Goal: Task Accomplishment & Management: Manage account settings

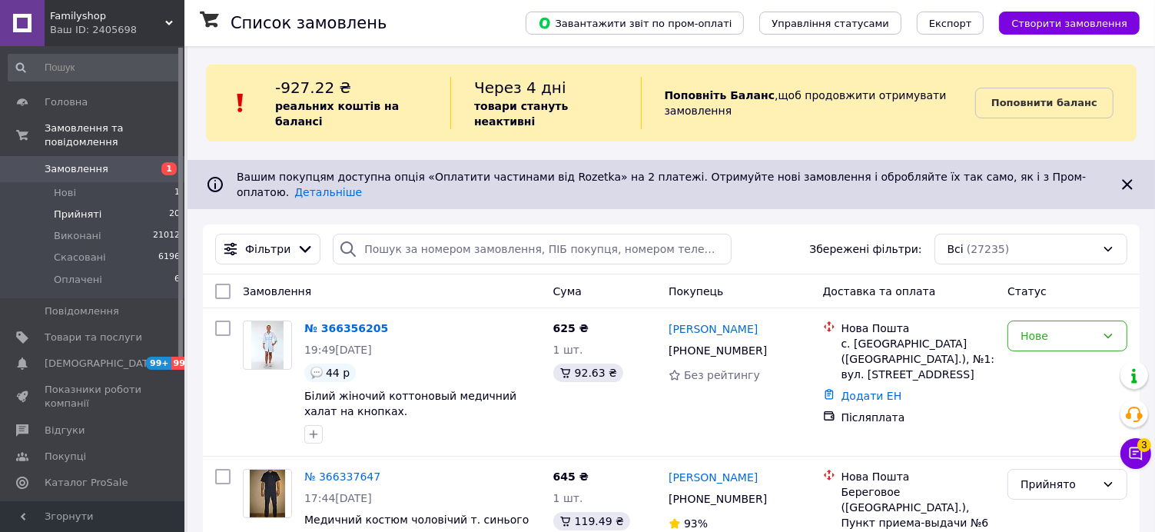
click at [74, 208] on span "Прийняті" at bounding box center [78, 215] width 48 height 14
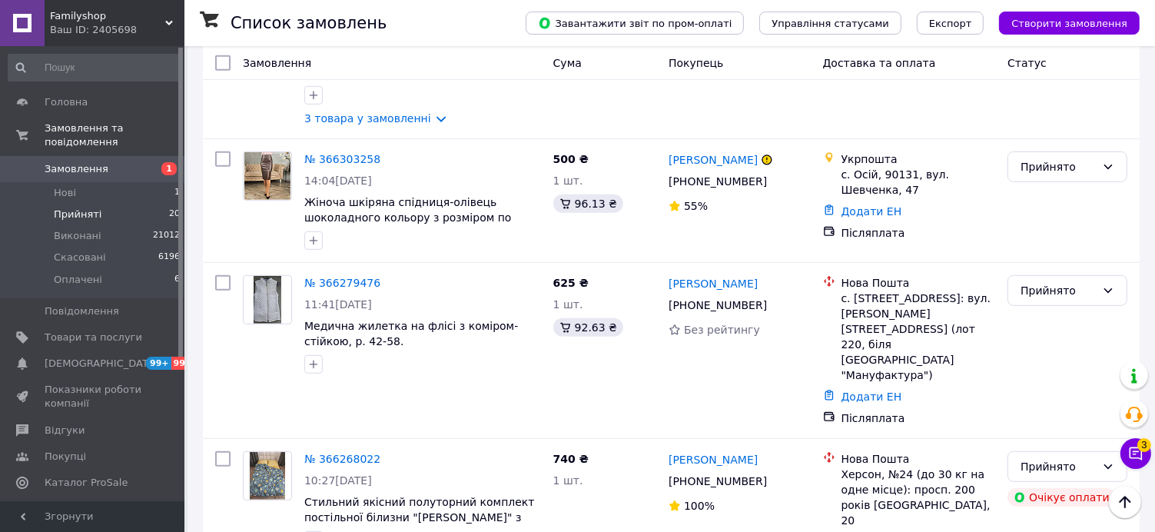
scroll to position [727, 0]
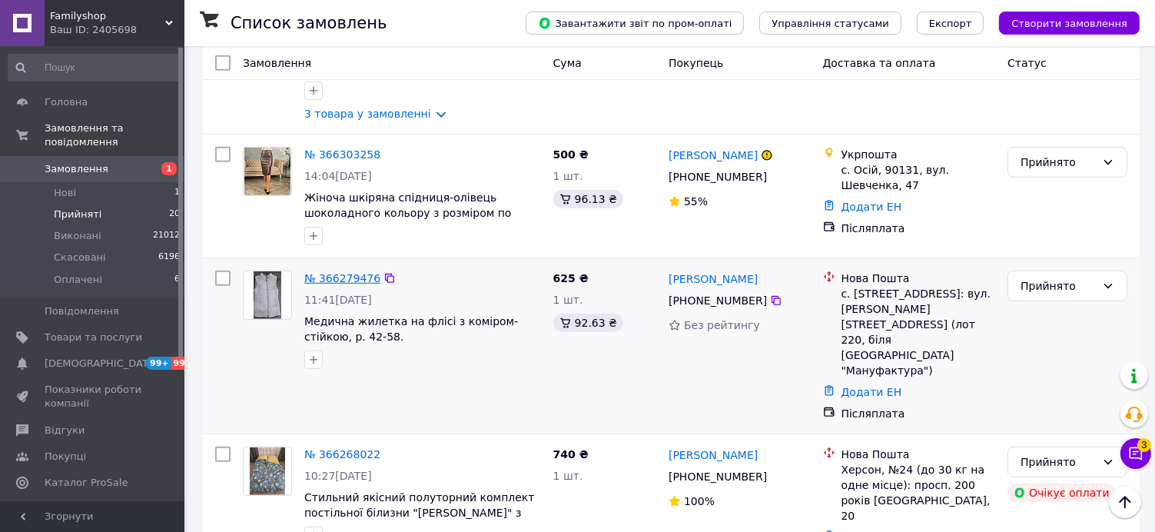
click at [338, 272] on link "№ 366279476" at bounding box center [342, 278] width 76 height 12
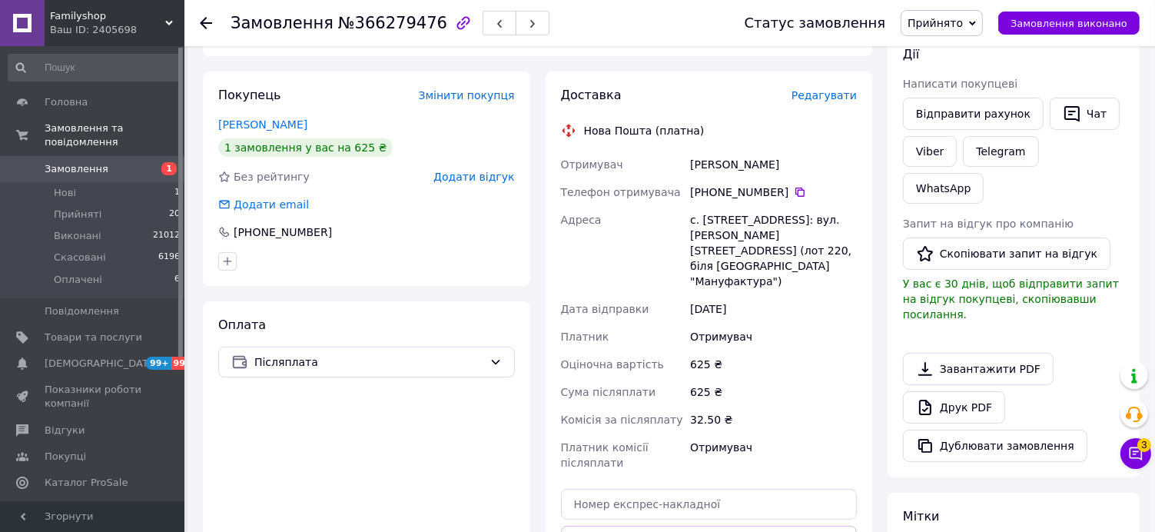
scroll to position [271, 0]
click at [623, 473] on div "Доставка Редагувати Нова Пошта (платна) Отримувач [PERSON_NAME] Телефон отримув…" at bounding box center [709, 355] width 297 height 538
click at [618, 488] on input "text" at bounding box center [709, 503] width 297 height 31
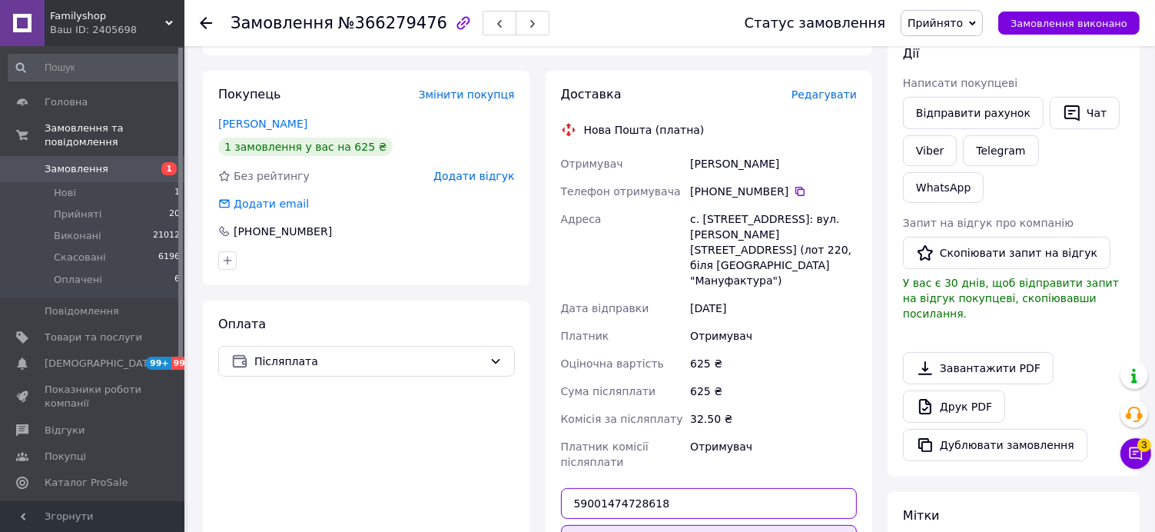
type input "59001474728618"
click at [662, 525] on button "Передати номер" at bounding box center [709, 540] width 297 height 31
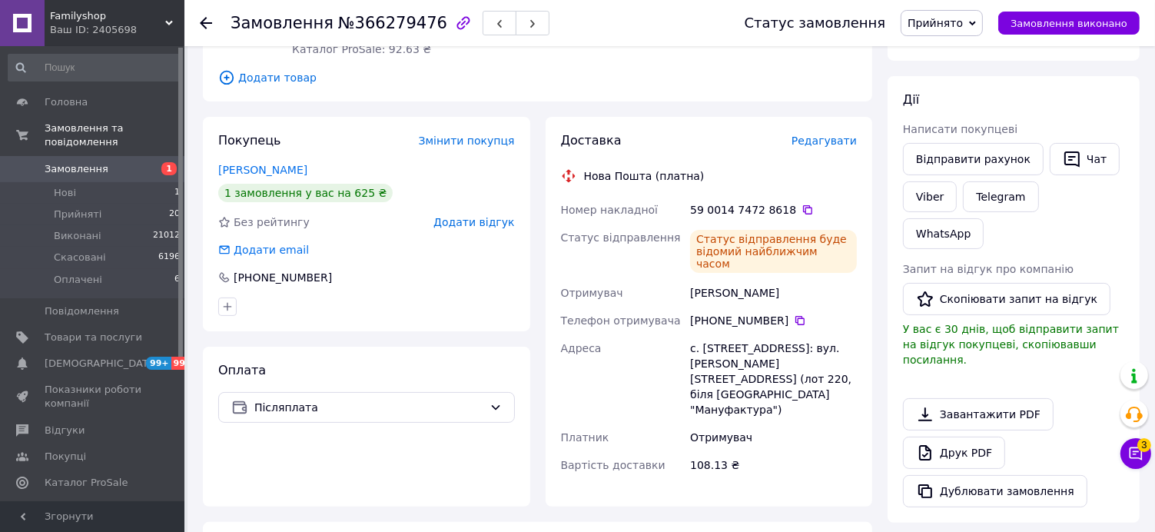
scroll to position [0, 0]
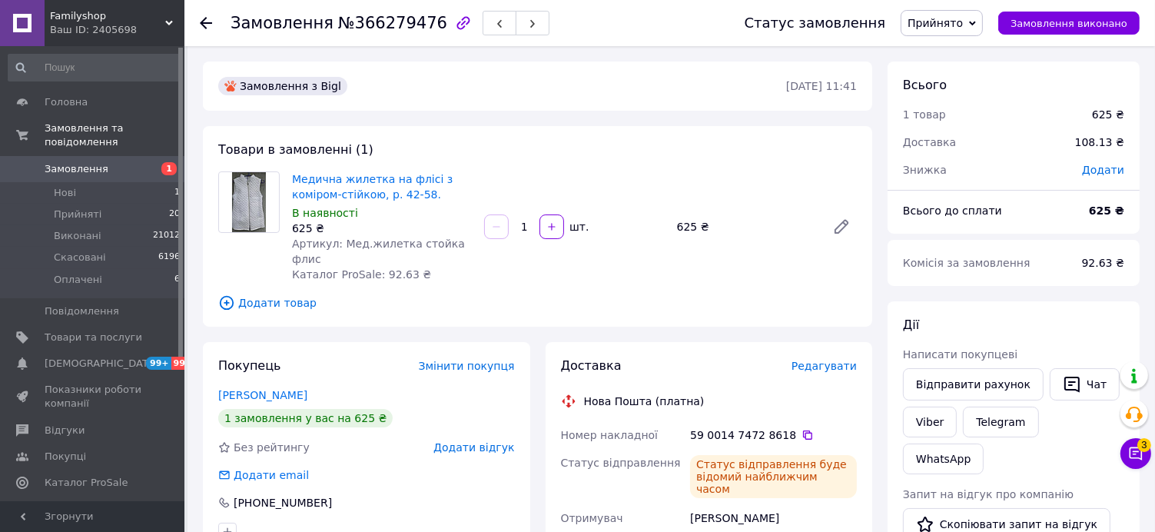
click at [209, 22] on use at bounding box center [206, 23] width 12 height 12
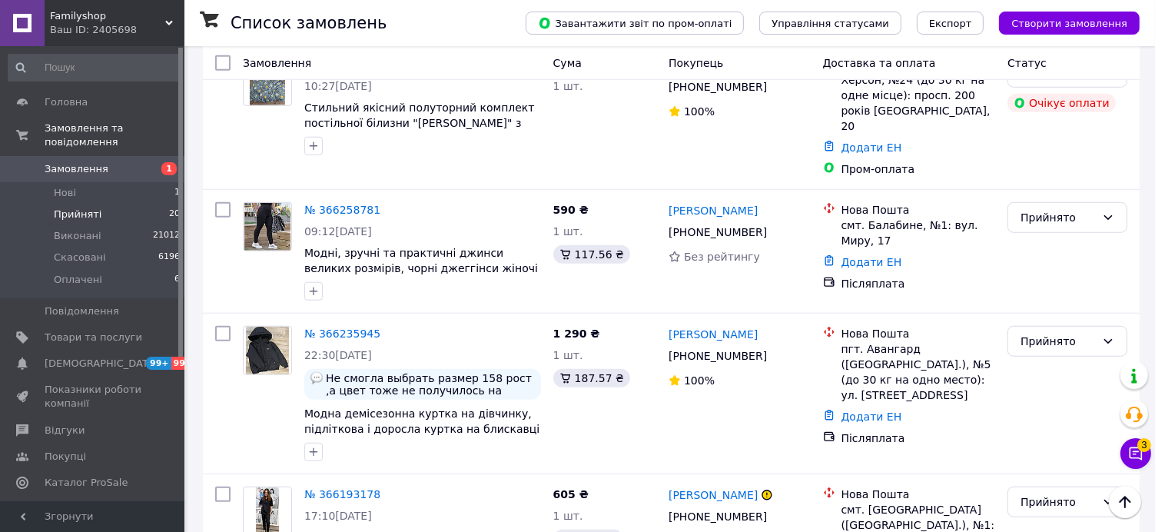
scroll to position [1170, 0]
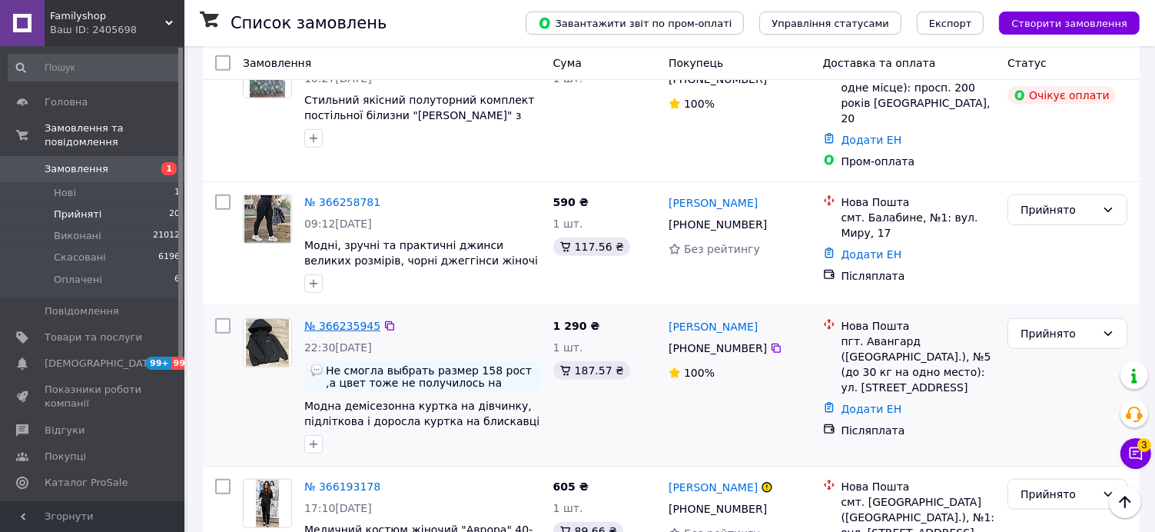
click at [355, 320] on link "№ 366235945" at bounding box center [342, 326] width 76 height 12
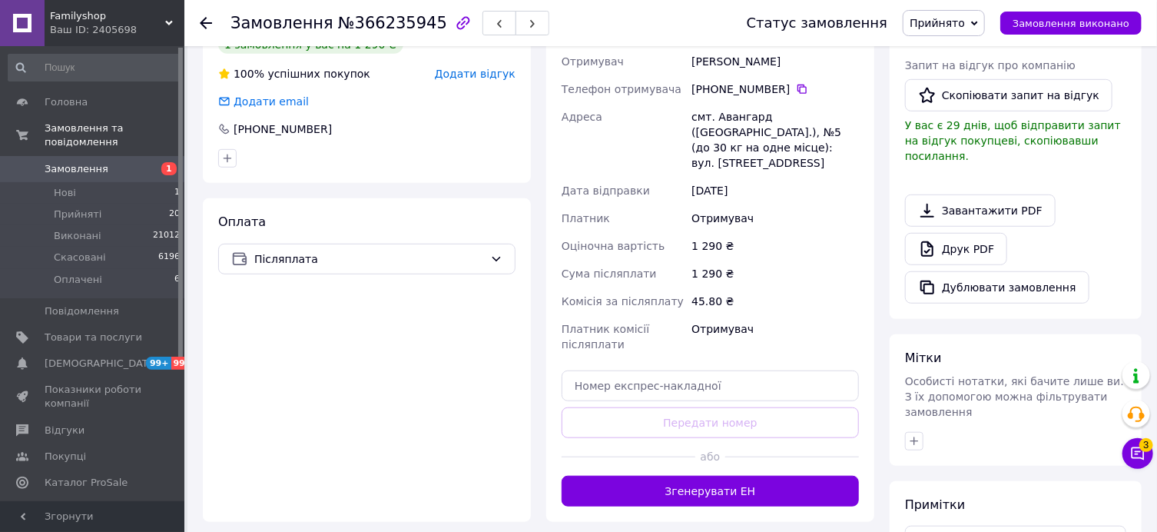
scroll to position [461, 0]
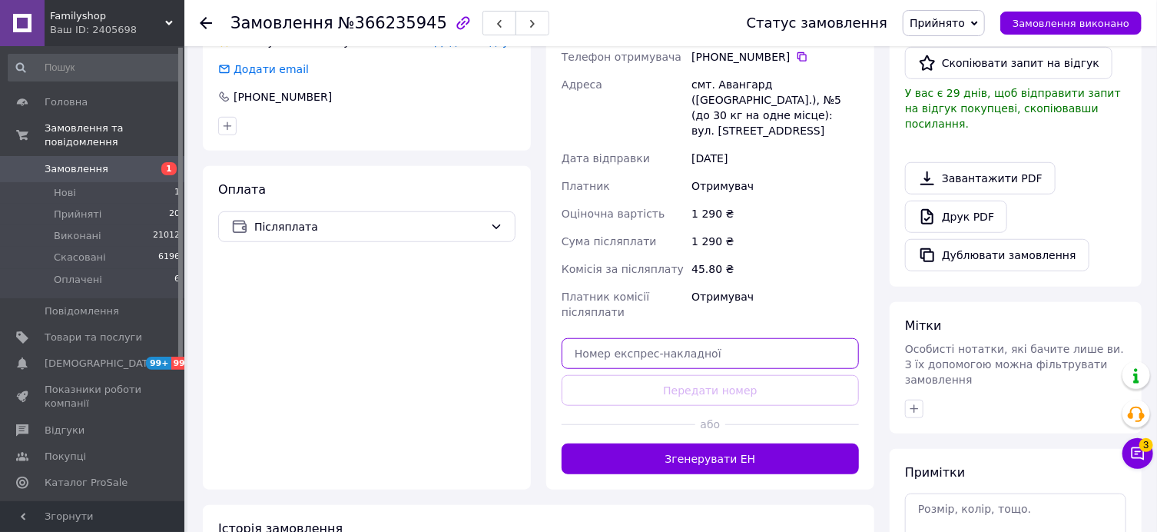
click at [649, 338] on input "text" at bounding box center [710, 353] width 297 height 31
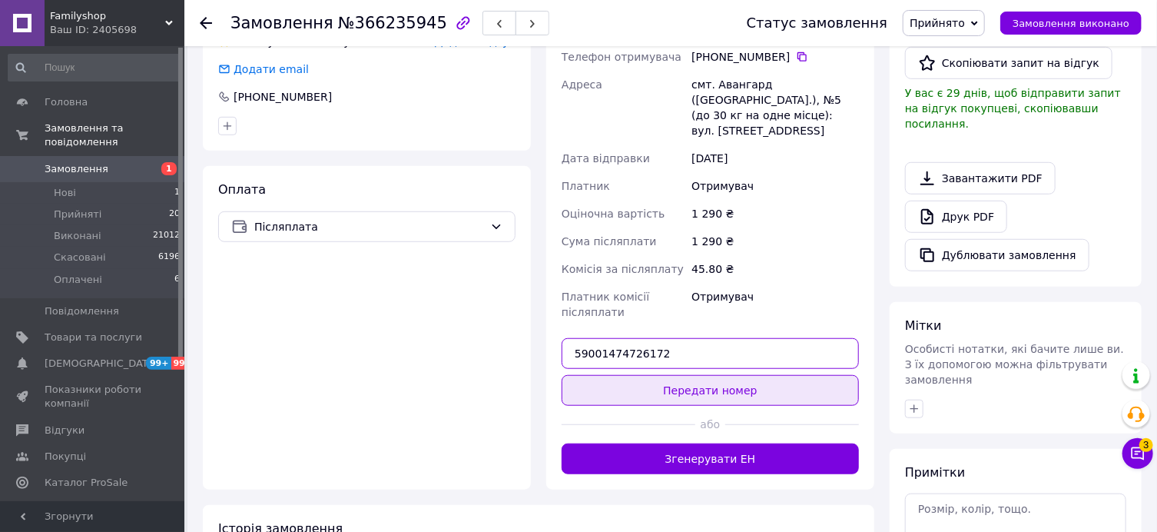
type input "59001474726172"
click at [666, 375] on button "Передати номер" at bounding box center [710, 390] width 297 height 31
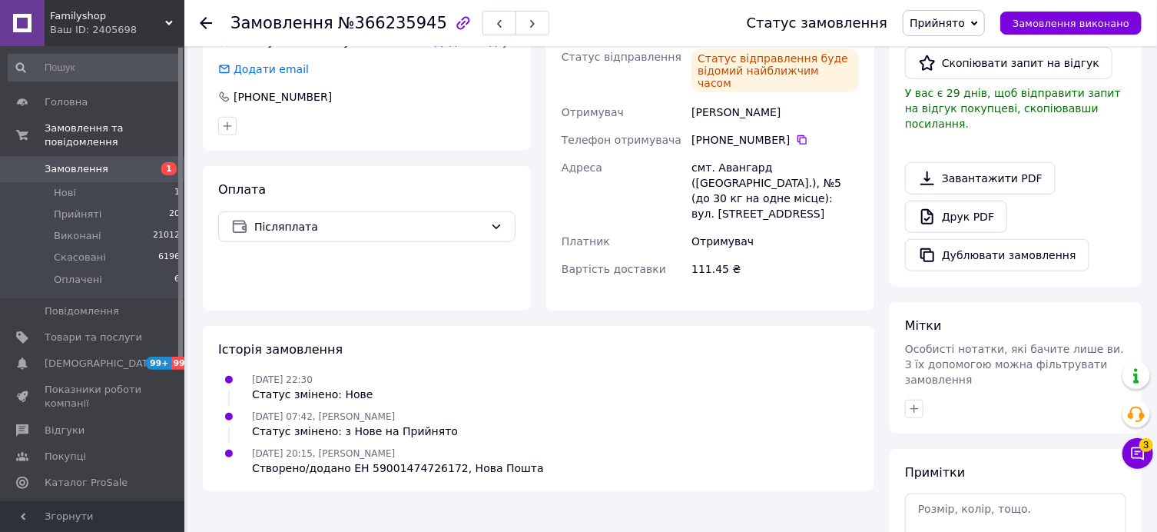
scroll to position [0, 0]
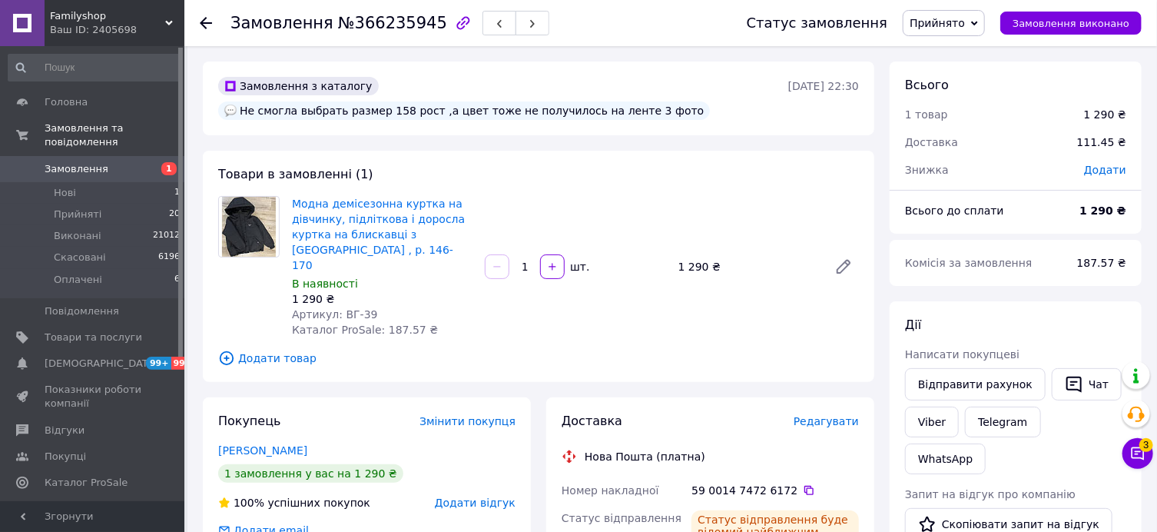
click at [206, 25] on icon at bounding box center [206, 23] width 12 height 12
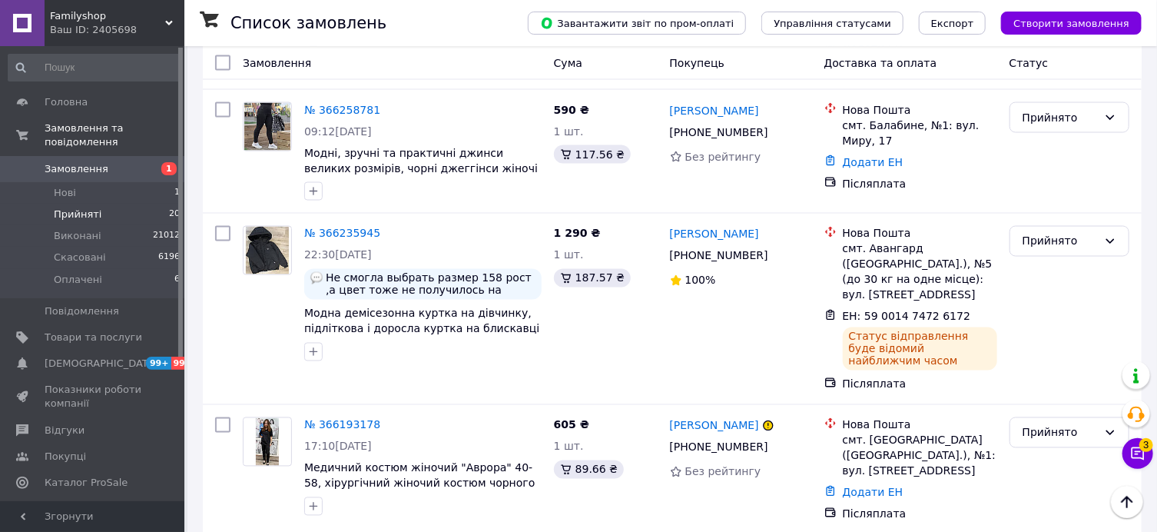
scroll to position [1281, 0]
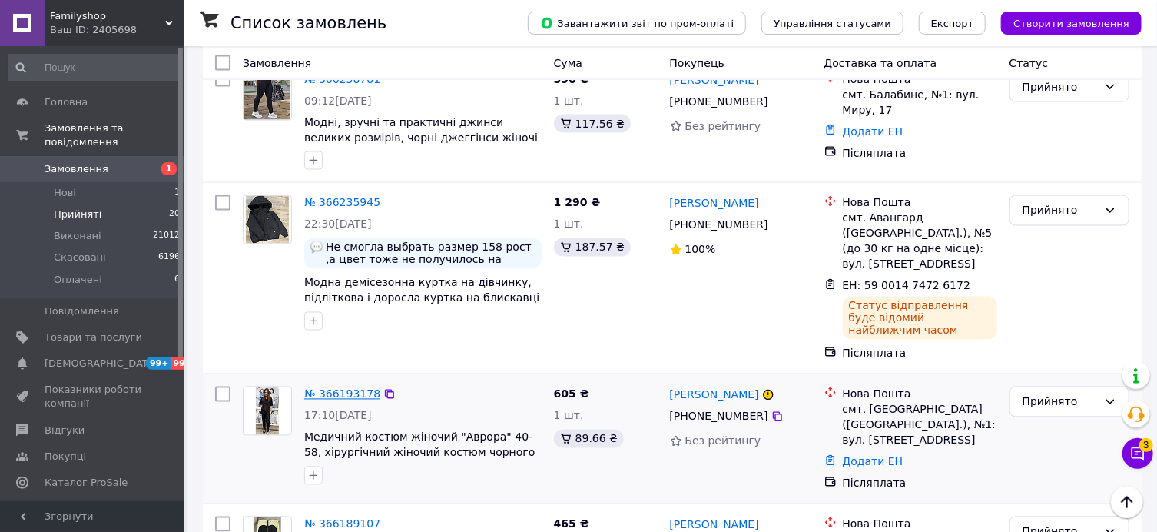
click at [338, 388] on link "№ 366193178" at bounding box center [342, 394] width 76 height 12
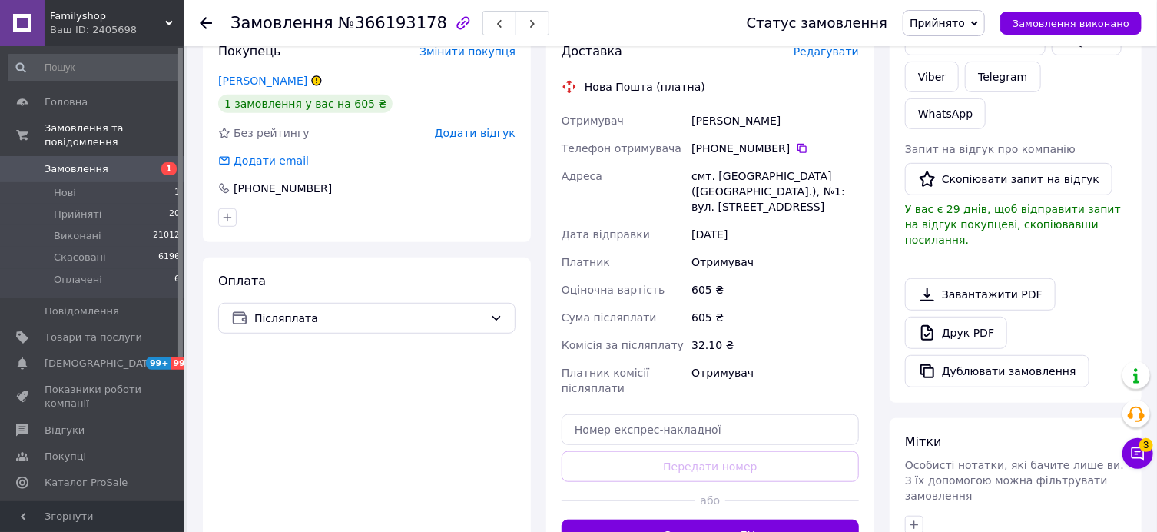
scroll to position [394, 0]
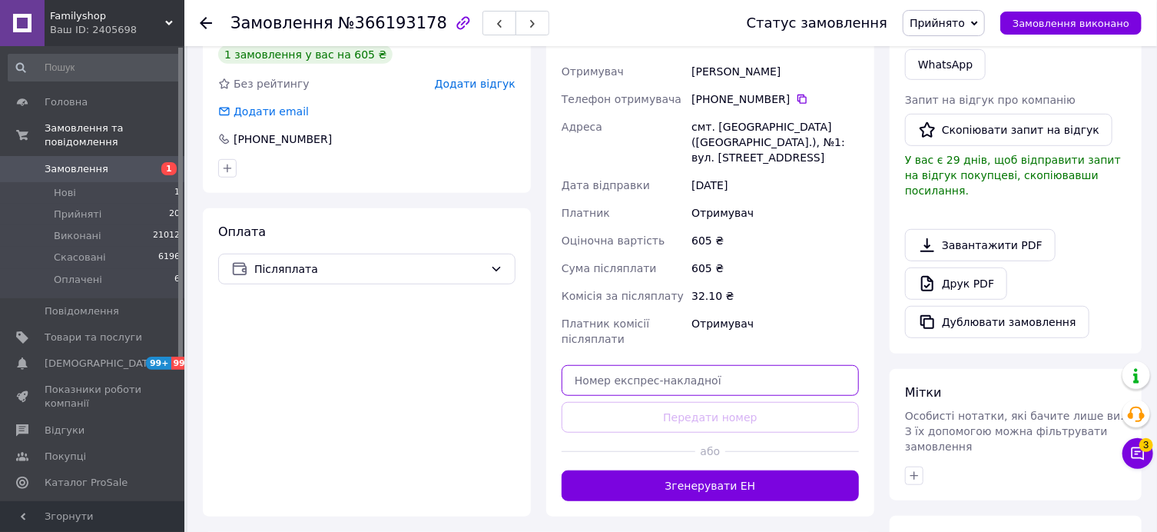
click at [593, 365] on input "text" at bounding box center [710, 380] width 297 height 31
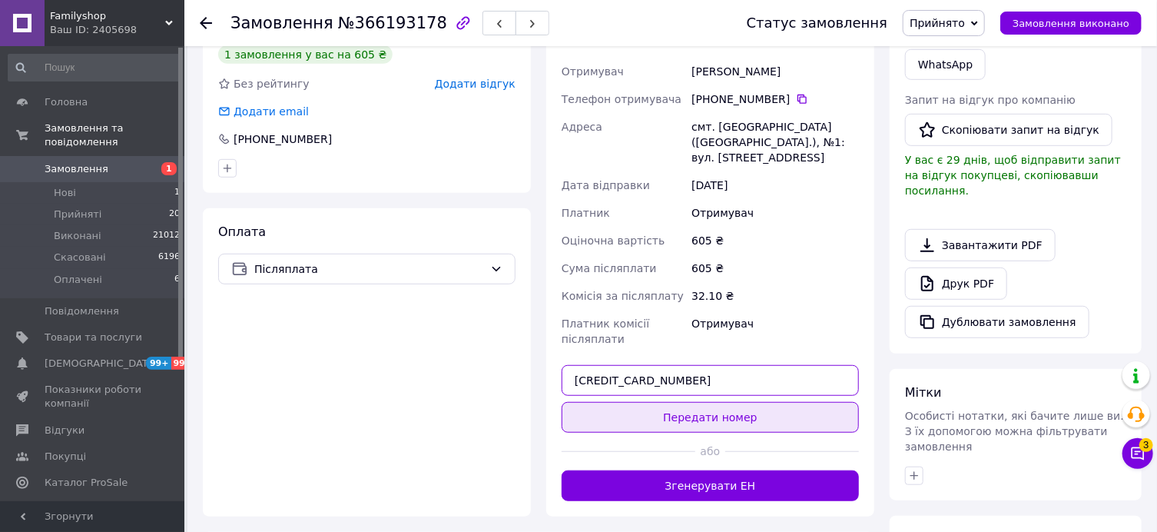
type input "[CREDIT_CARD_NUMBER]"
click at [641, 403] on button "Передати номер" at bounding box center [710, 417] width 297 height 31
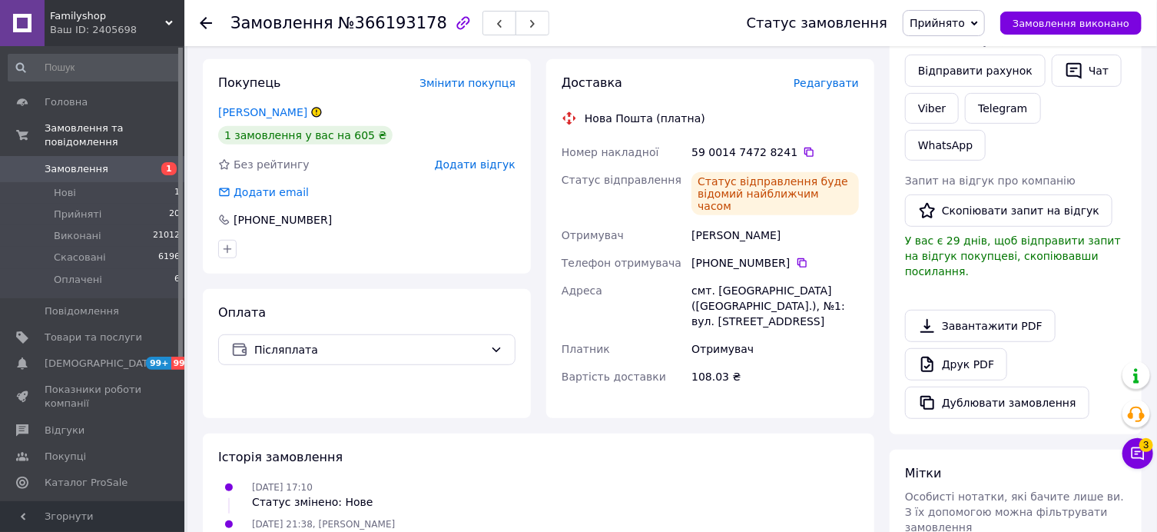
scroll to position [0, 0]
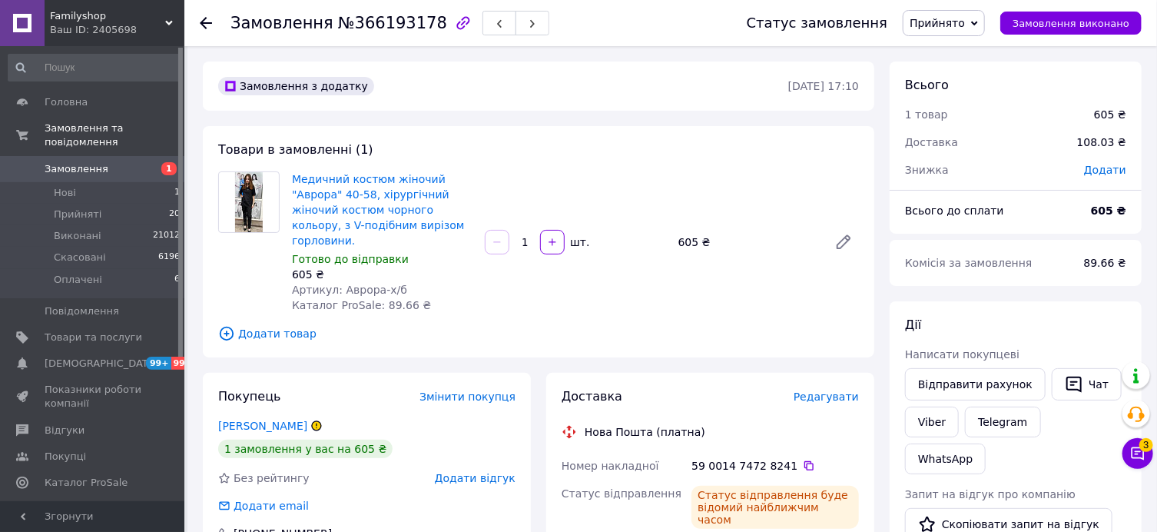
click at [201, 21] on use at bounding box center [206, 23] width 12 height 12
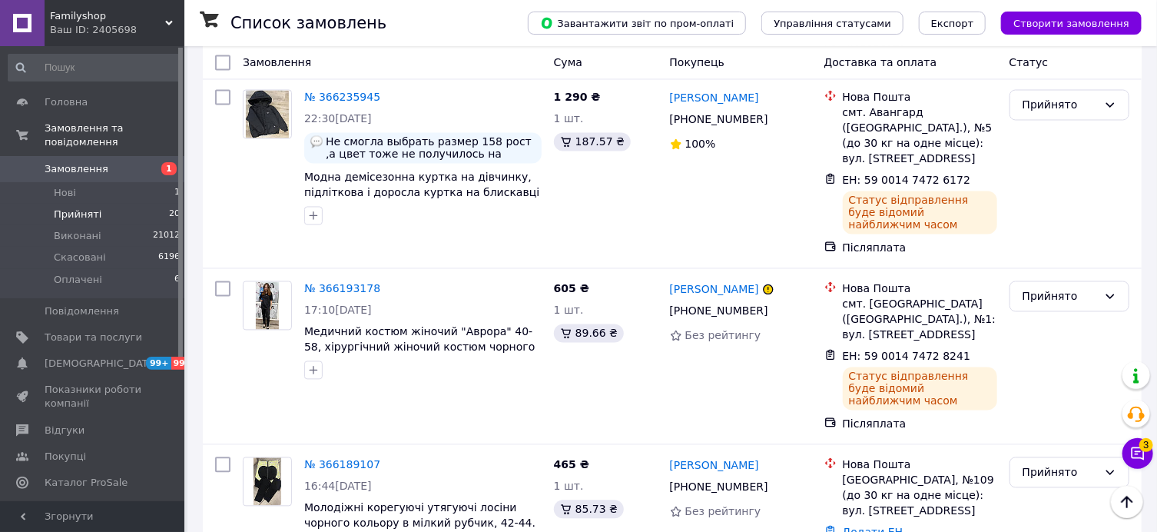
scroll to position [1391, 0]
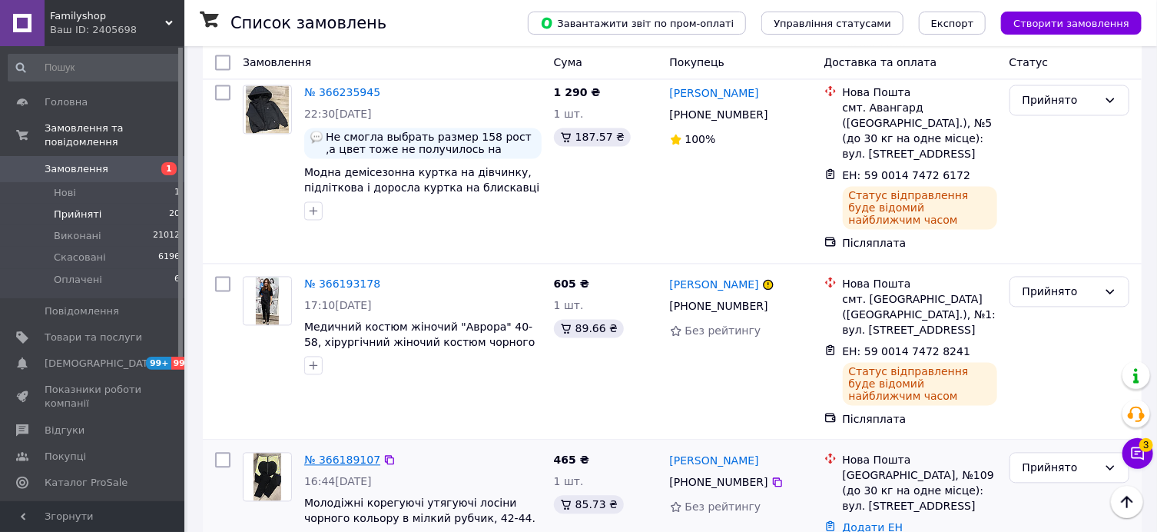
click at [353, 454] on link "№ 366189107" at bounding box center [342, 460] width 76 height 12
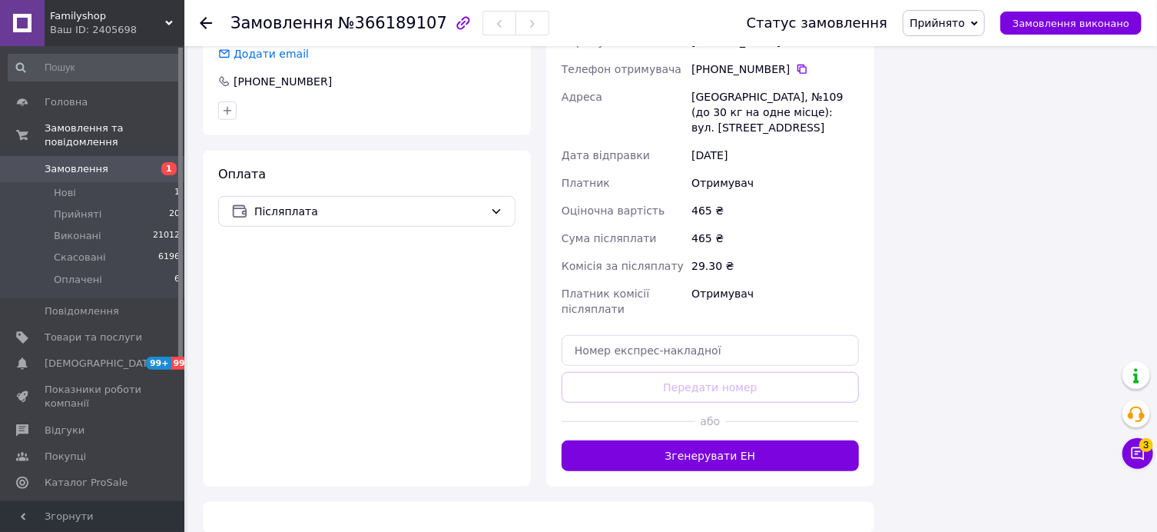
scroll to position [527, 0]
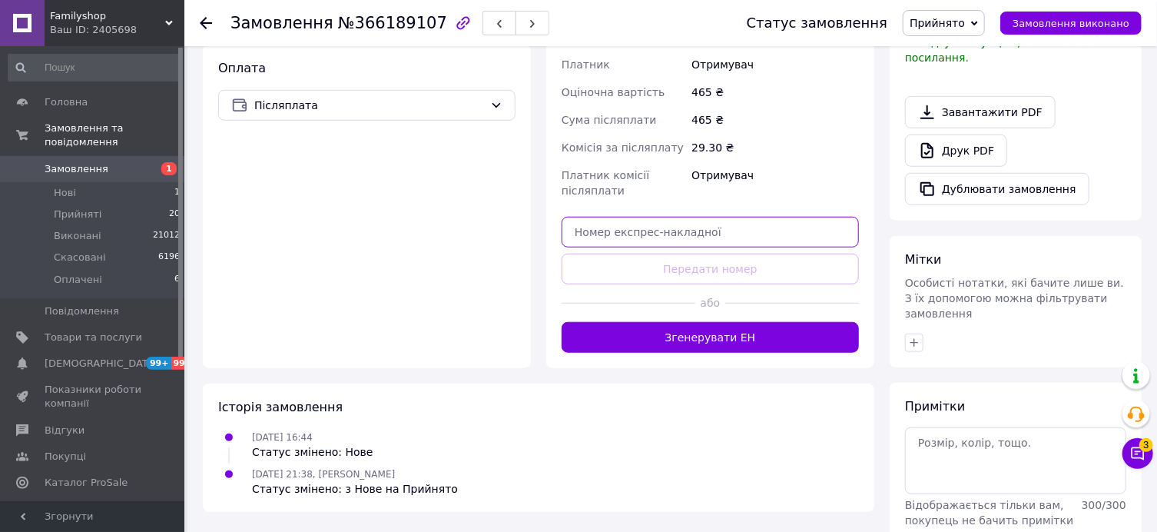
click at [606, 224] on input "text" at bounding box center [710, 232] width 297 height 31
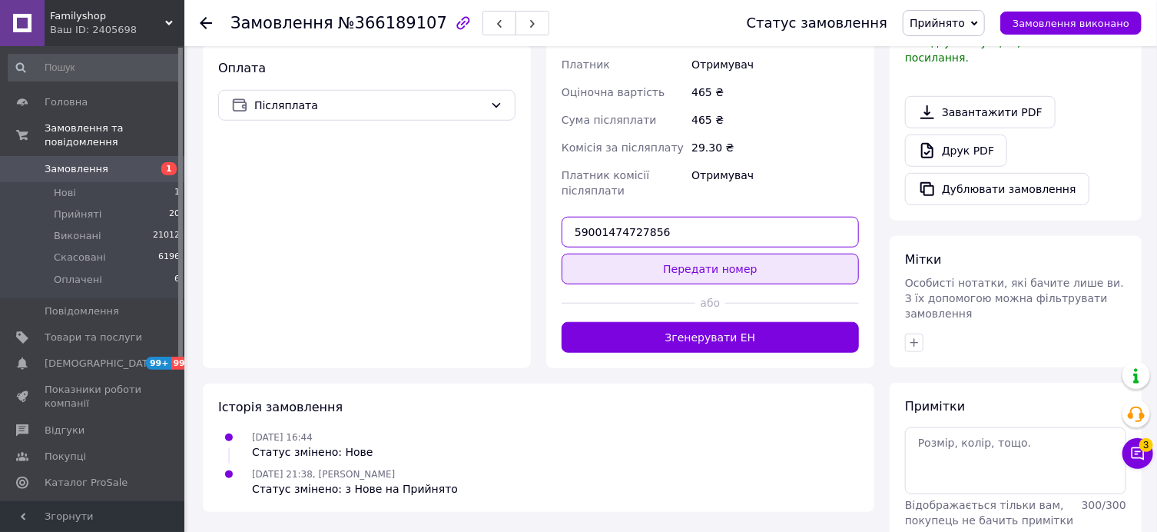
type input "59001474727856"
click at [643, 260] on button "Передати номер" at bounding box center [710, 269] width 297 height 31
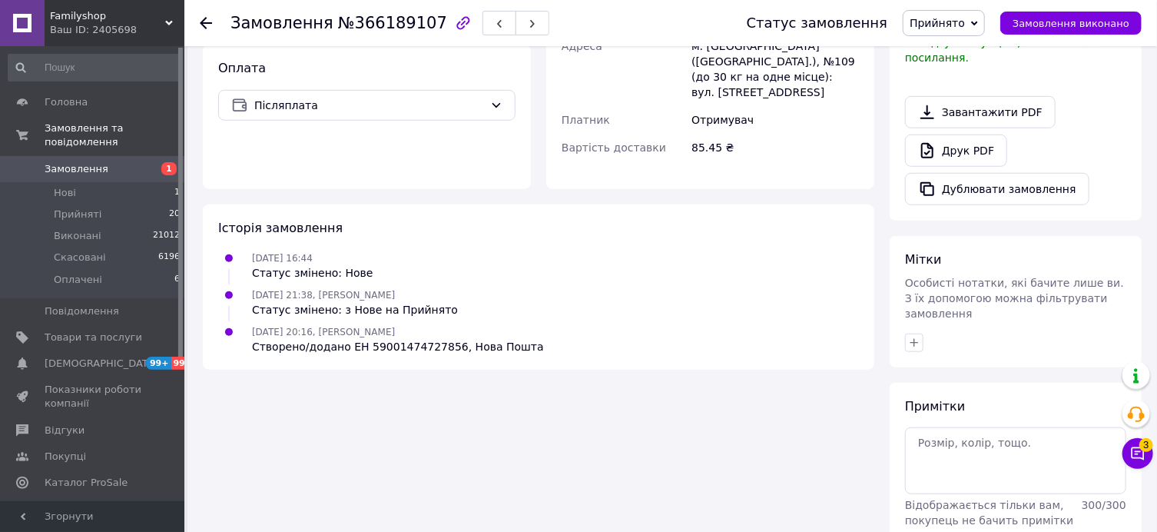
scroll to position [0, 0]
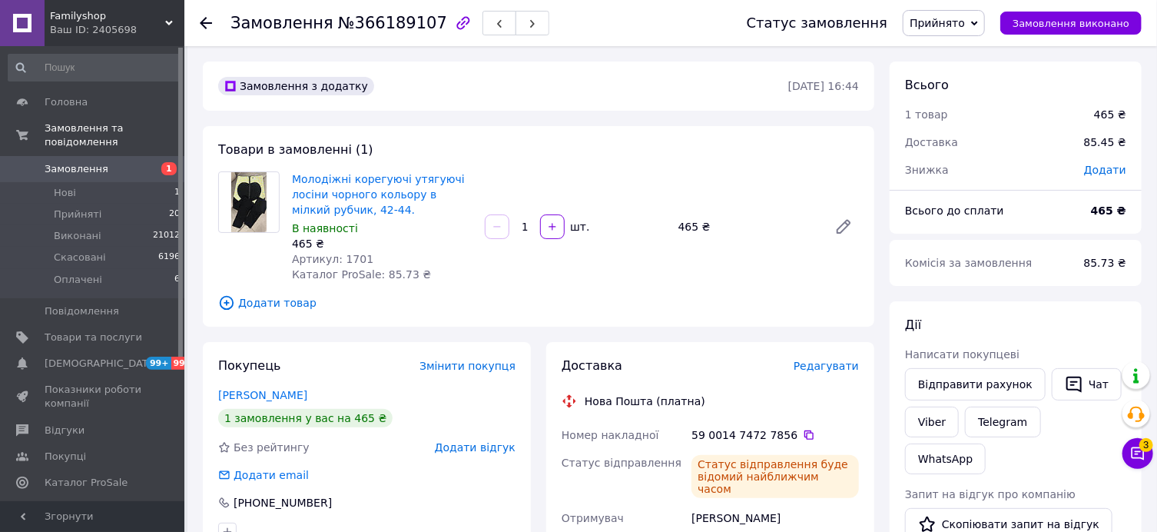
click at [208, 22] on use at bounding box center [206, 23] width 12 height 12
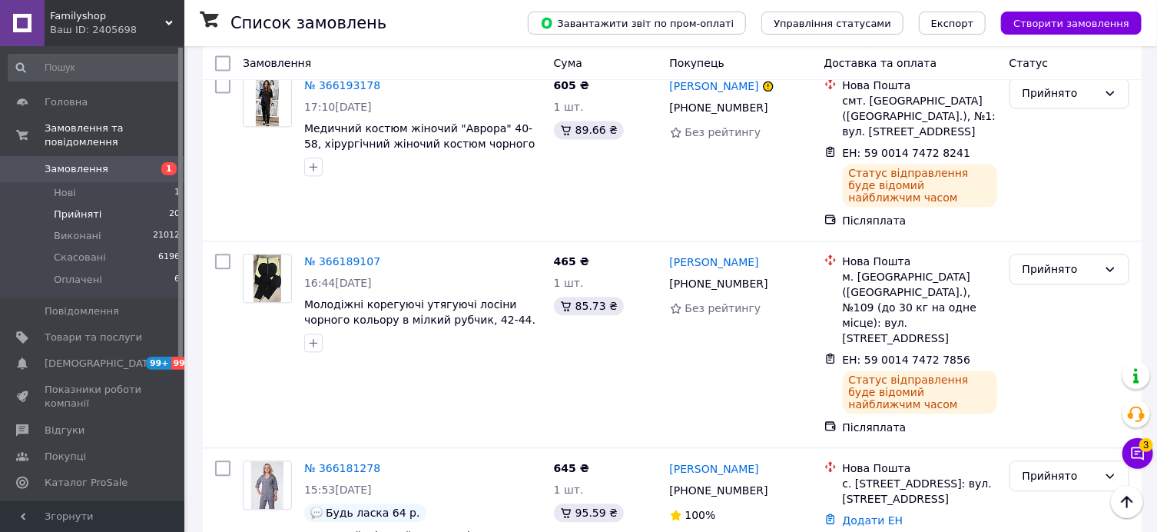
scroll to position [1586, 0]
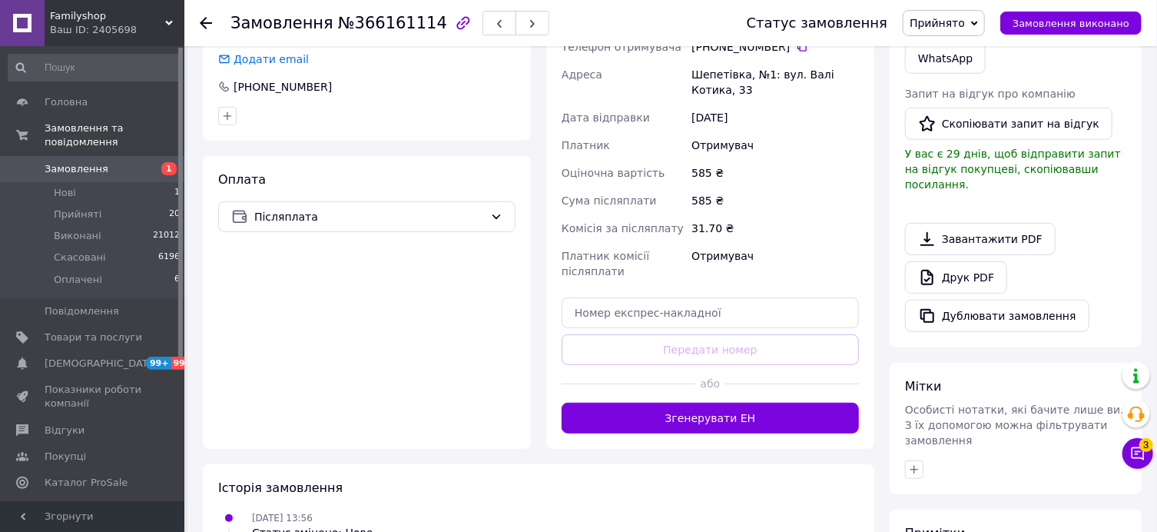
scroll to position [381, 0]
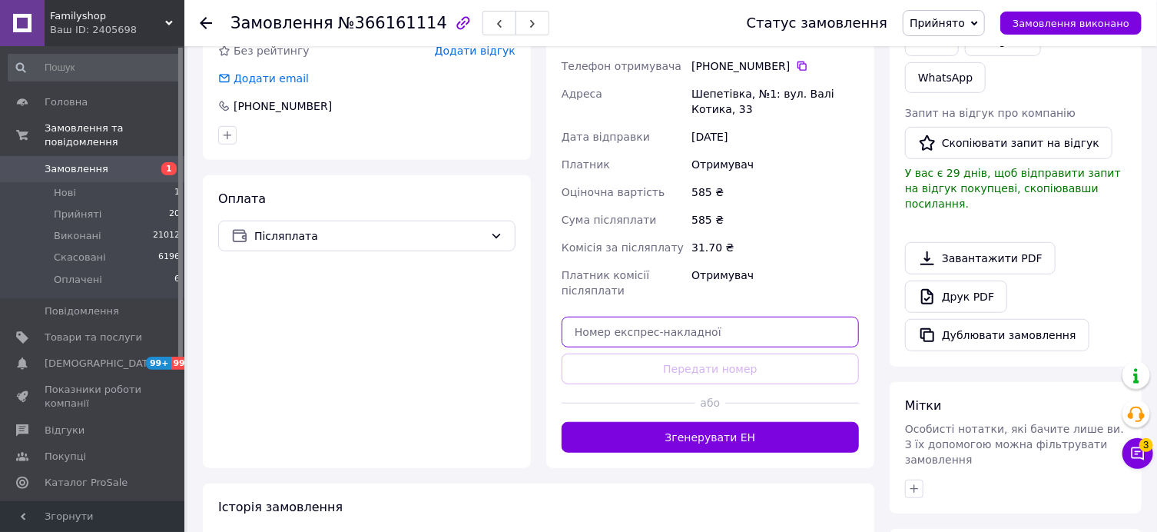
click at [615, 328] on input "text" at bounding box center [710, 332] width 297 height 31
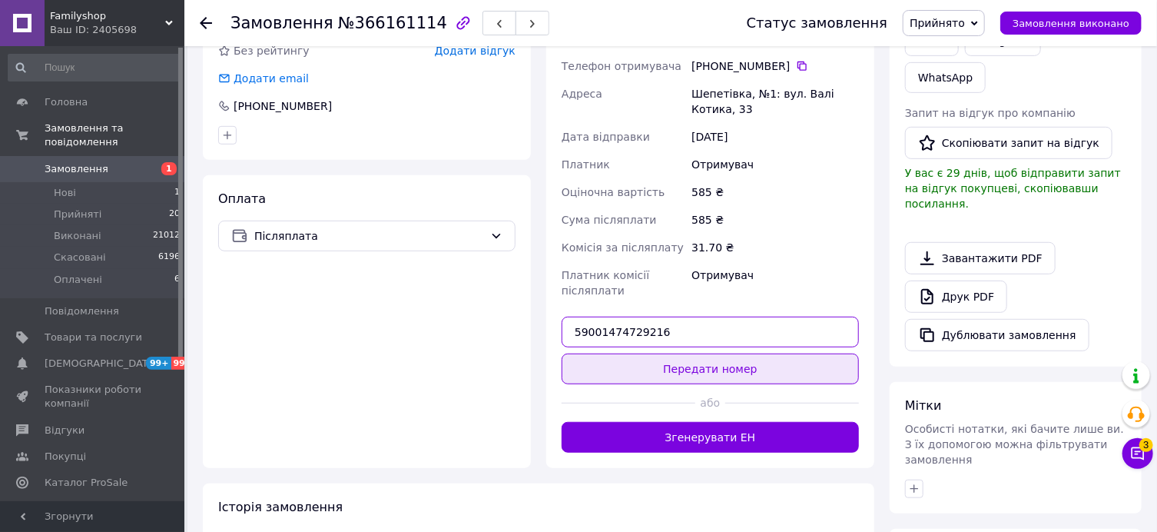
type input "59001474729216"
click at [675, 368] on button "Передати номер" at bounding box center [710, 369] width 297 height 31
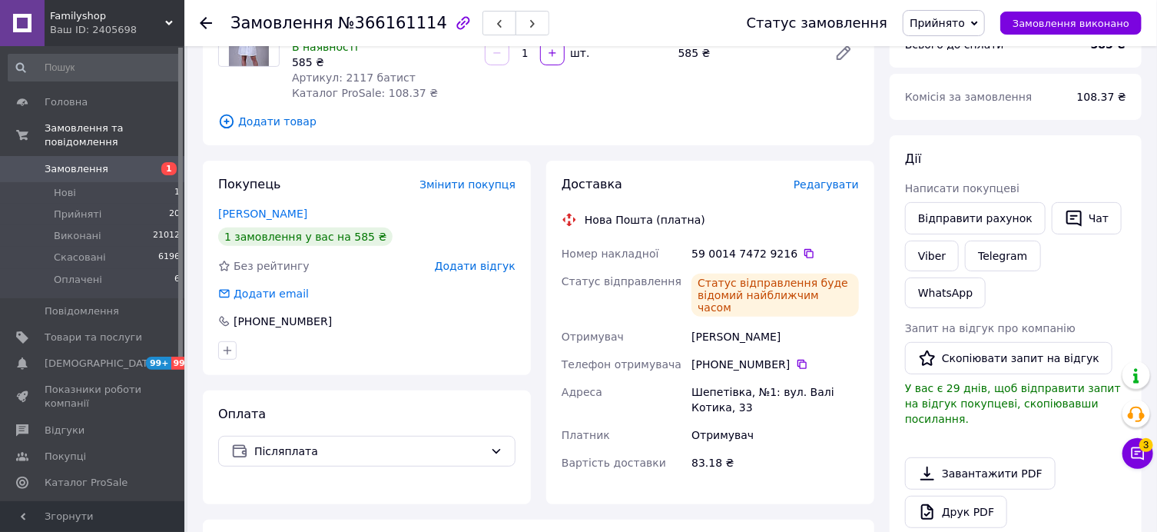
scroll to position [0, 0]
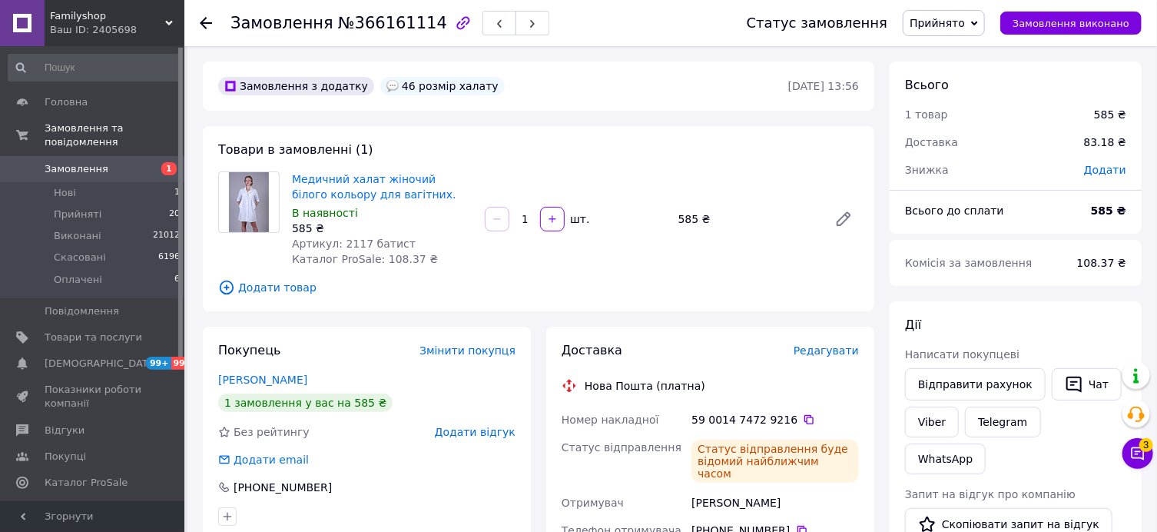
click at [199, 28] on div "Замовлення №366161114 Статус замовлення Прийнято Виконано Скасовано Оплачено За…" at bounding box center [670, 23] width 973 height 46
click at [202, 20] on use at bounding box center [206, 23] width 12 height 12
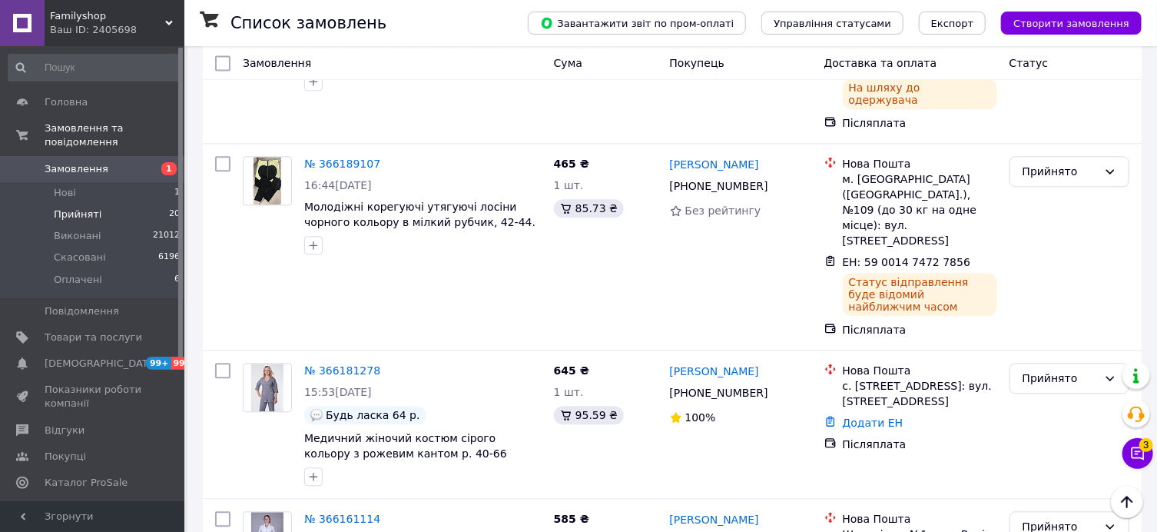
scroll to position [1659, 0]
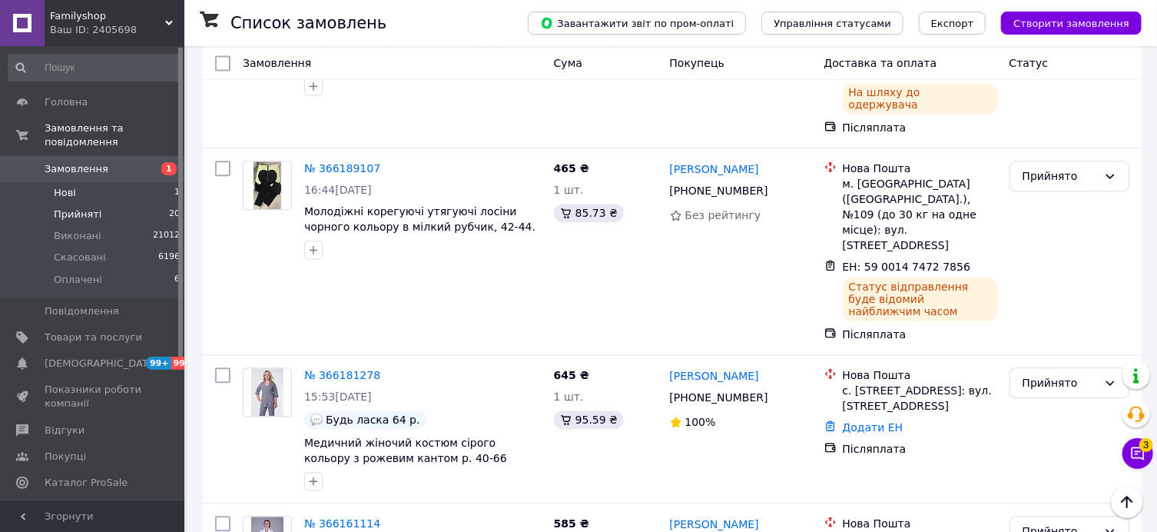
click at [65, 186] on span "Нові" at bounding box center [65, 193] width 22 height 14
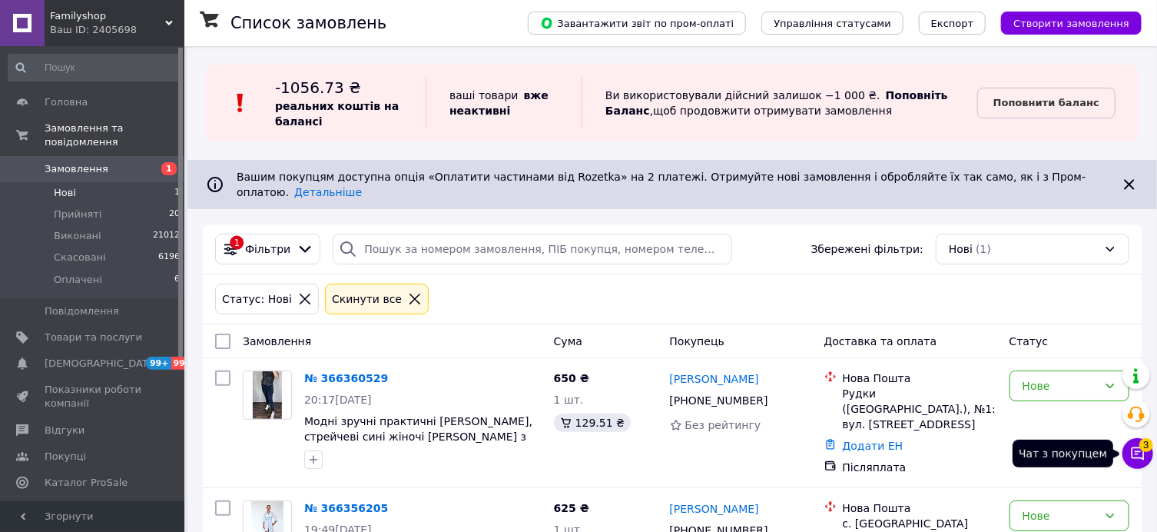
click at [1144, 449] on span "3" at bounding box center [1147, 445] width 14 height 14
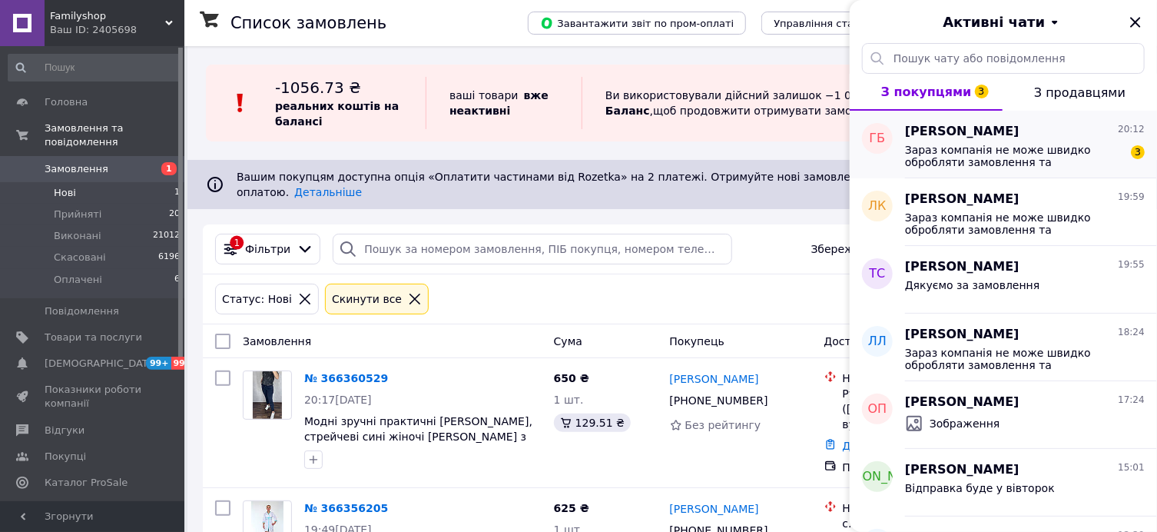
click at [954, 157] on span "Зараз компанія не може швидко обробляти замовлення та повідомлення, оскільки за…" at bounding box center [1014, 156] width 218 height 25
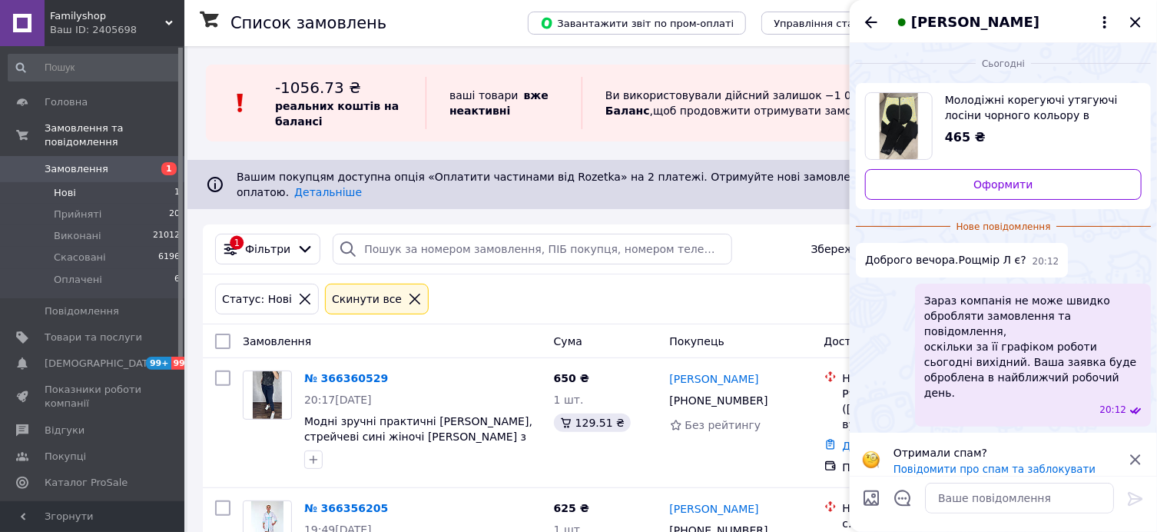
click at [1131, 450] on icon at bounding box center [1136, 459] width 18 height 18
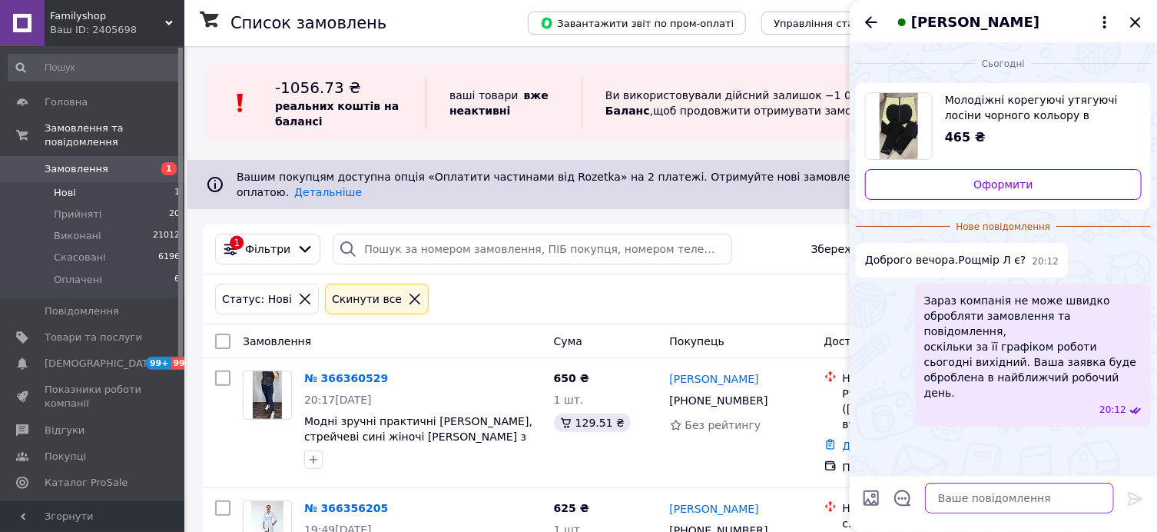
click at [937, 499] on textarea at bounding box center [1019, 498] width 189 height 31
type textarea "Доброго вечора"
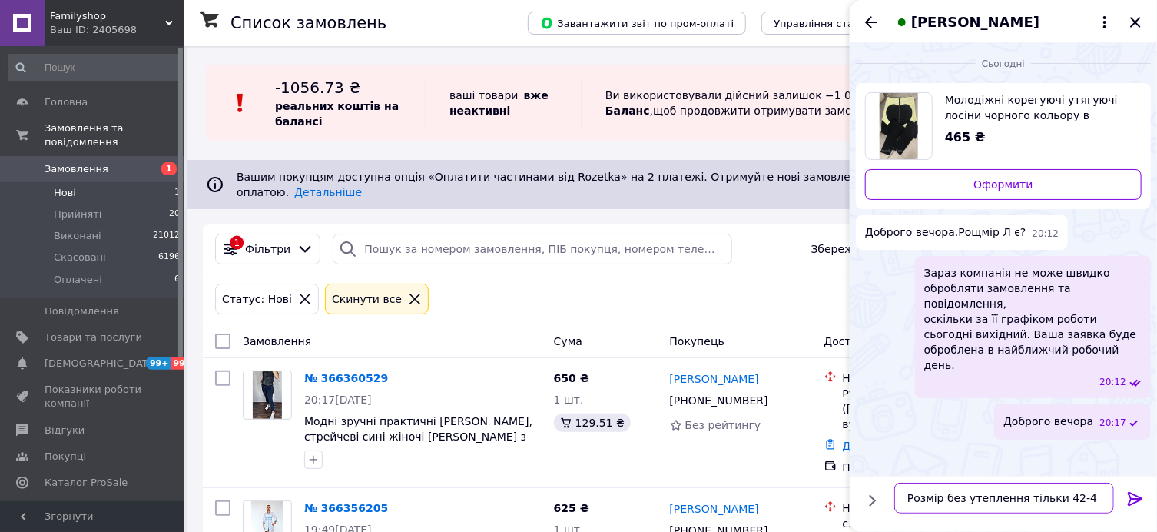
type textarea "Розмір без утеплення тільки 42-44"
type textarea "є з утепленням розмір Л"
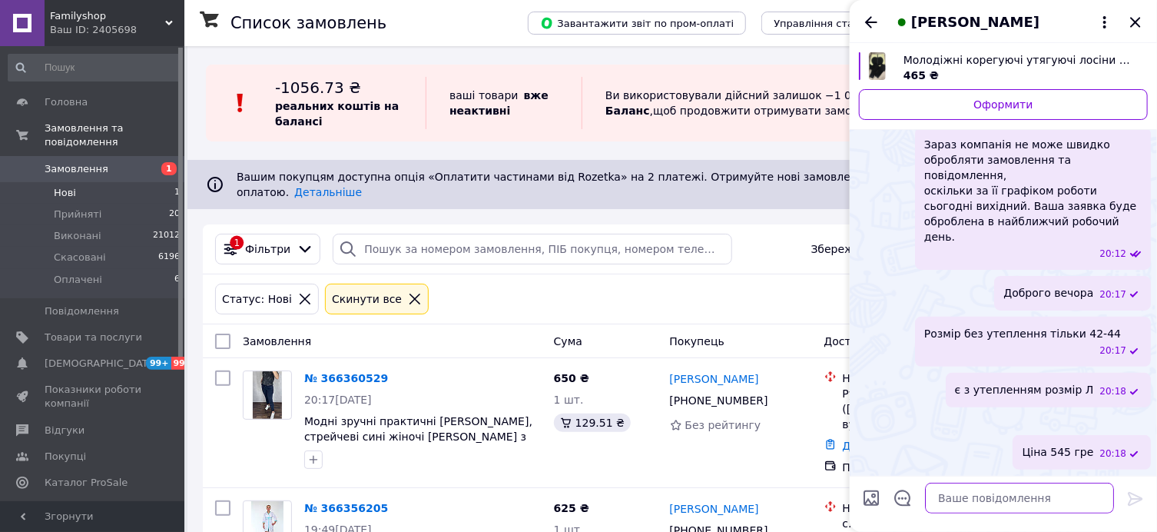
scroll to position [258, 0]
click at [1135, 15] on icon "Закрити" at bounding box center [1136, 22] width 18 height 18
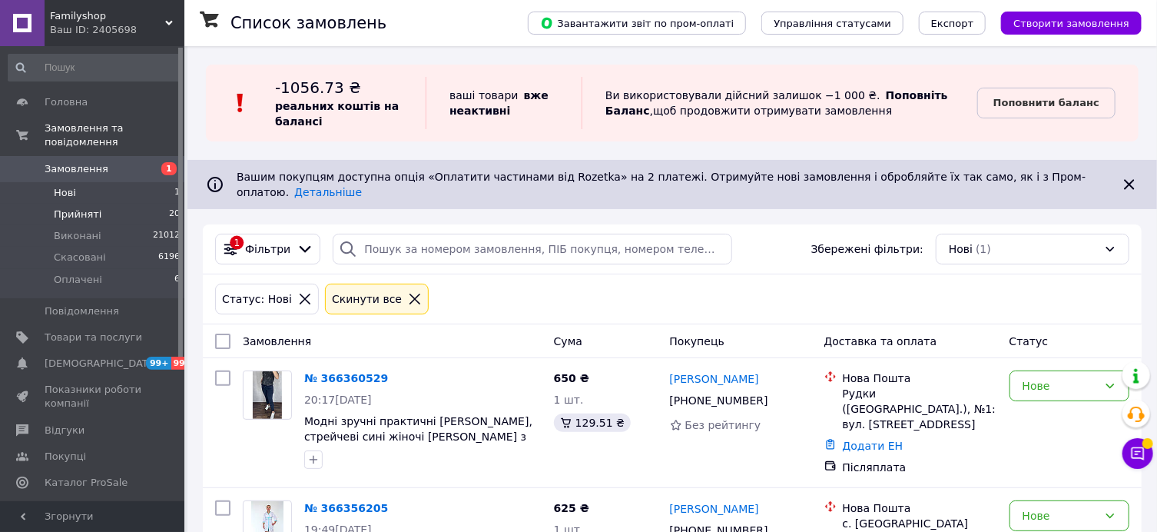
click at [78, 208] on span "Прийняті" at bounding box center [78, 215] width 48 height 14
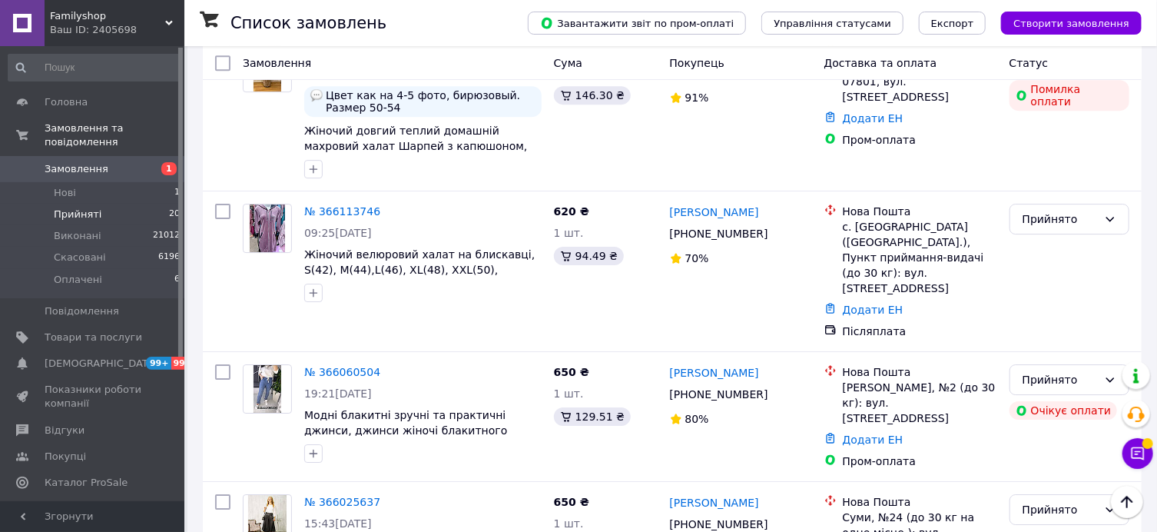
scroll to position [2422, 0]
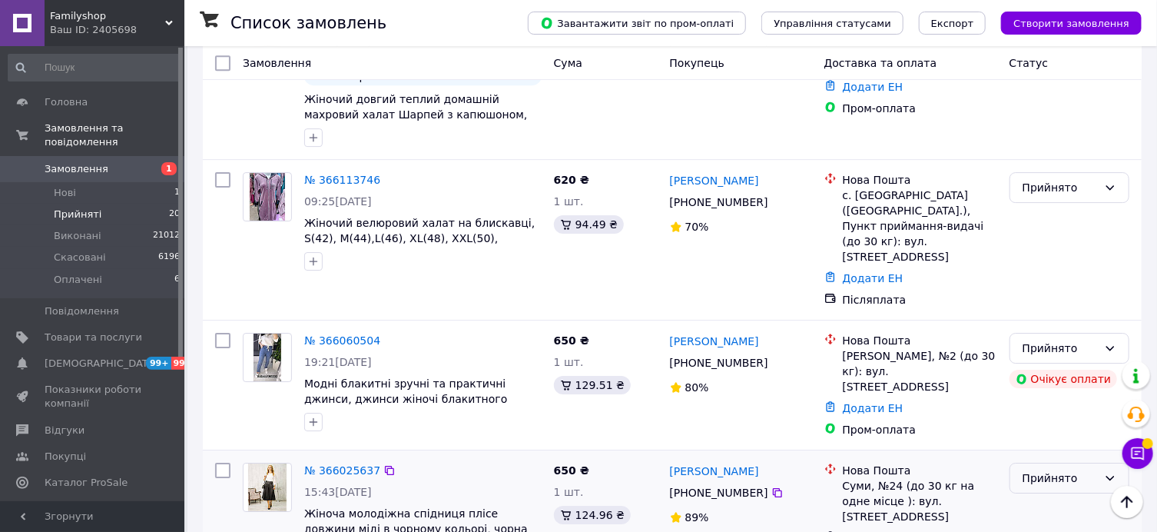
click at [1067, 470] on div "Прийнято" at bounding box center [1060, 478] width 75 height 17
click at [1055, 255] on li "Виконано" at bounding box center [1070, 257] width 118 height 28
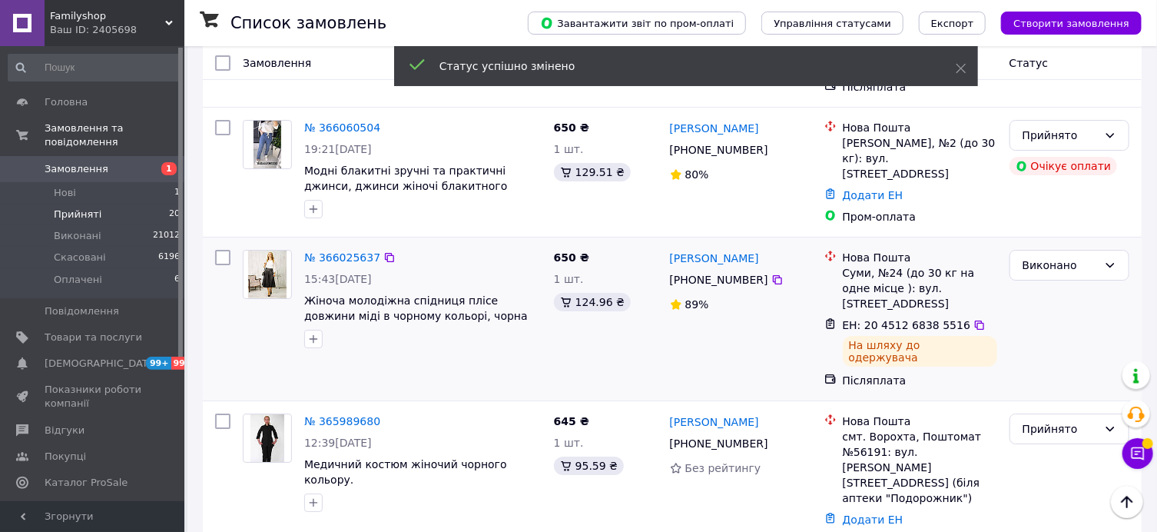
scroll to position [2688, 0]
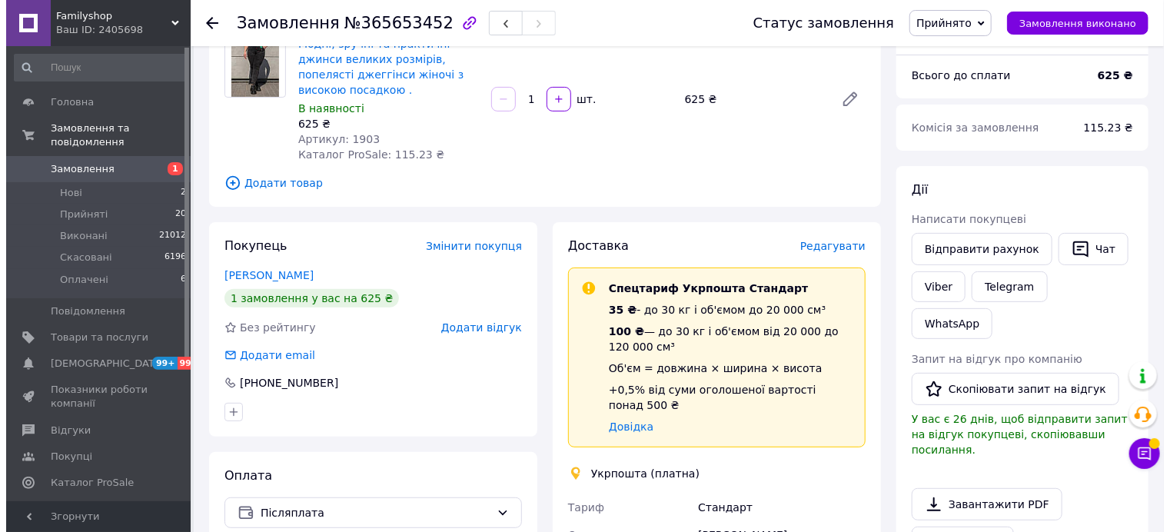
scroll to position [120, 0]
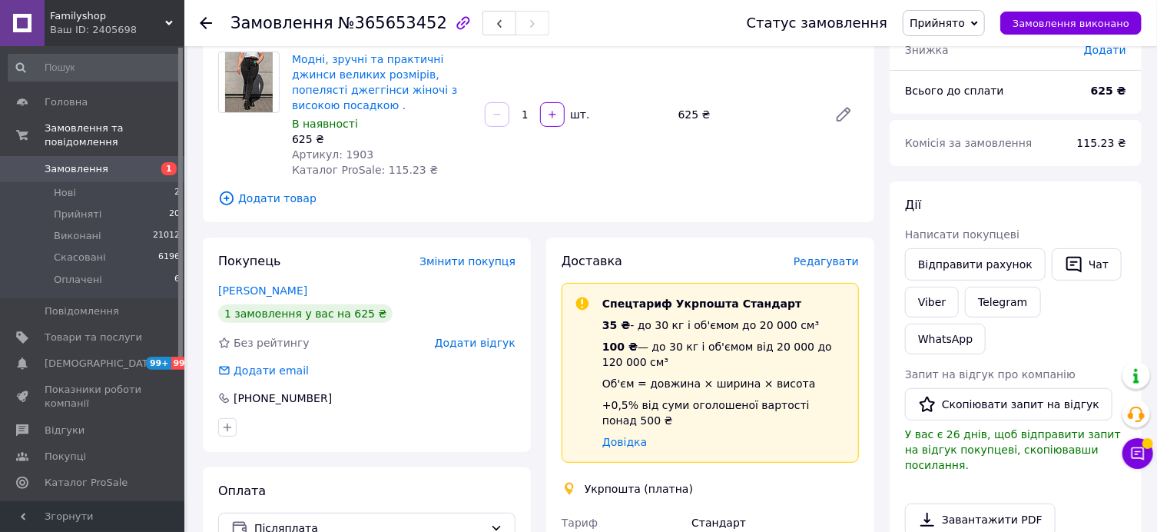
click at [839, 267] on span "Редагувати" at bounding box center [826, 261] width 65 height 12
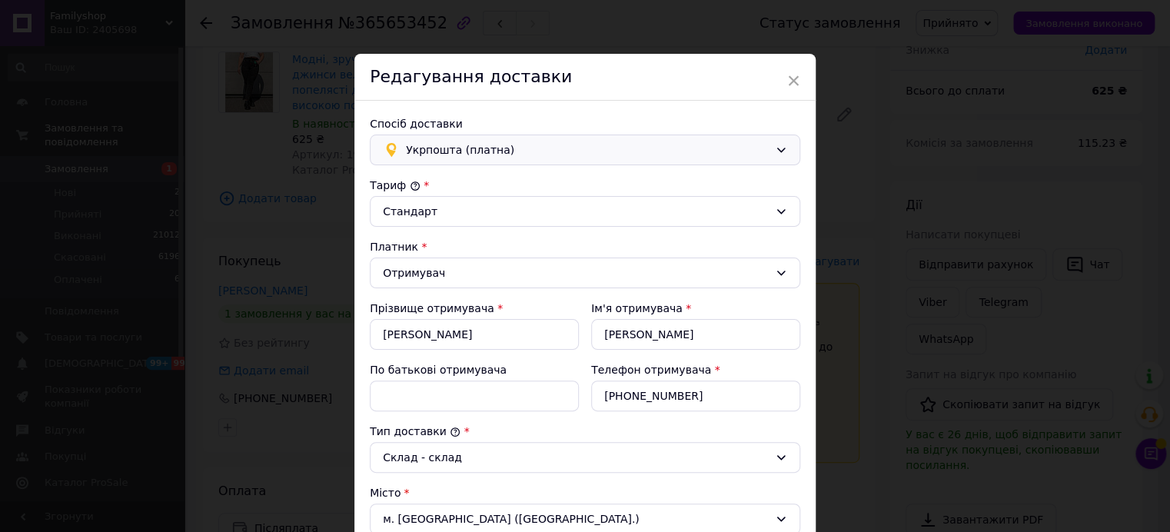
click at [546, 144] on span "Укрпошта (платна)" at bounding box center [587, 149] width 363 height 17
click at [467, 179] on span "Нова Пошта (платна)" at bounding box center [593, 182] width 381 height 15
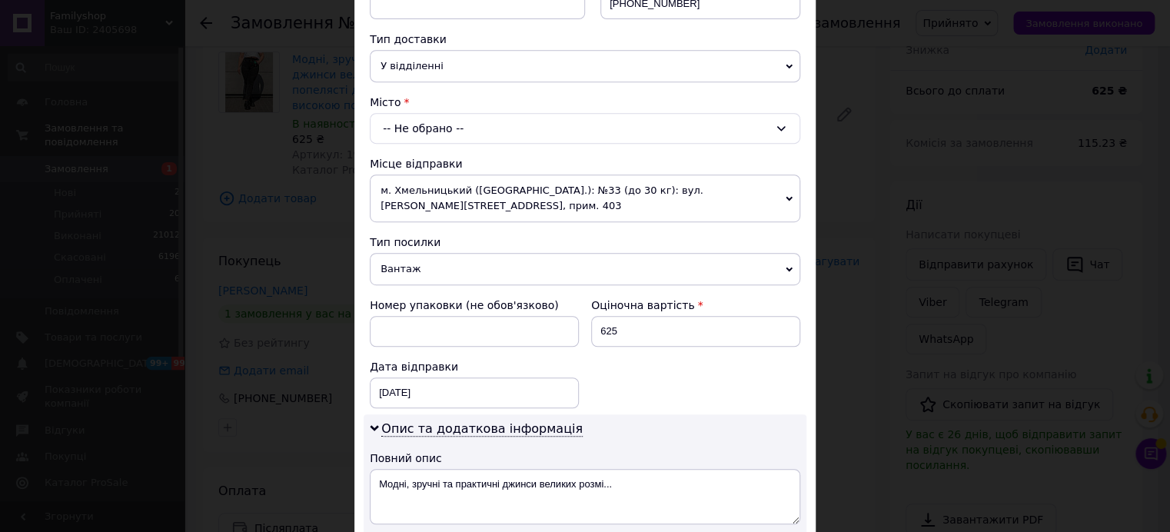
scroll to position [323, 0]
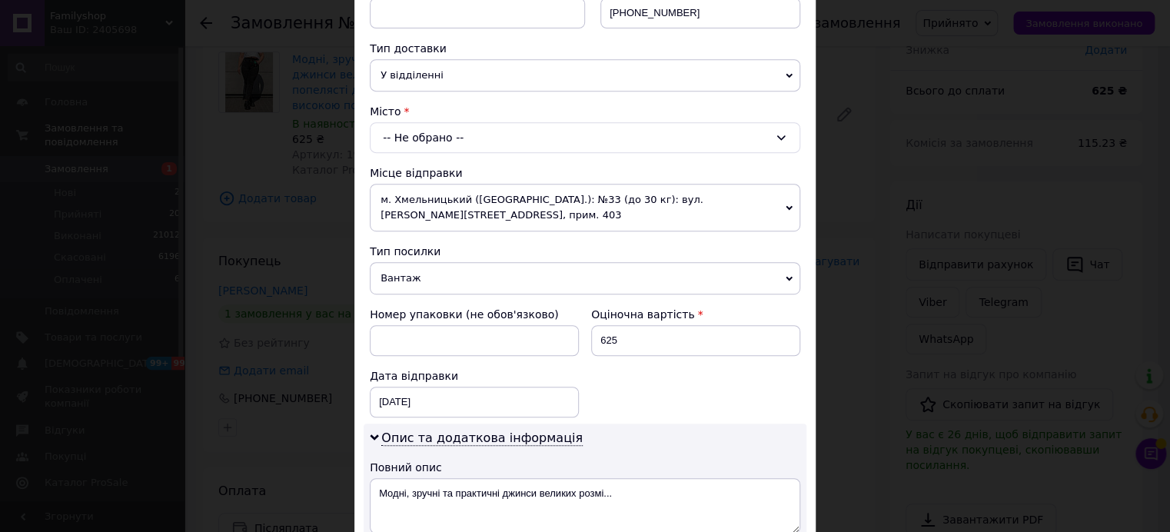
click at [447, 126] on div "-- Не обрано --" at bounding box center [585, 137] width 430 height 31
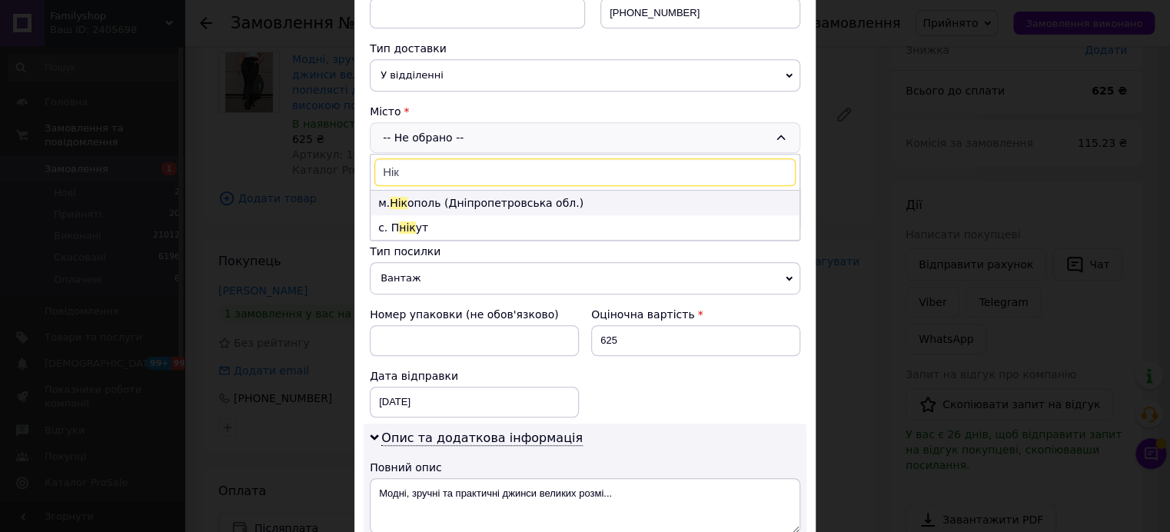
type input "Нік"
click at [471, 200] on li "м. Нік ополь ([GEOGRAPHIC_DATA].)" at bounding box center [584, 203] width 429 height 25
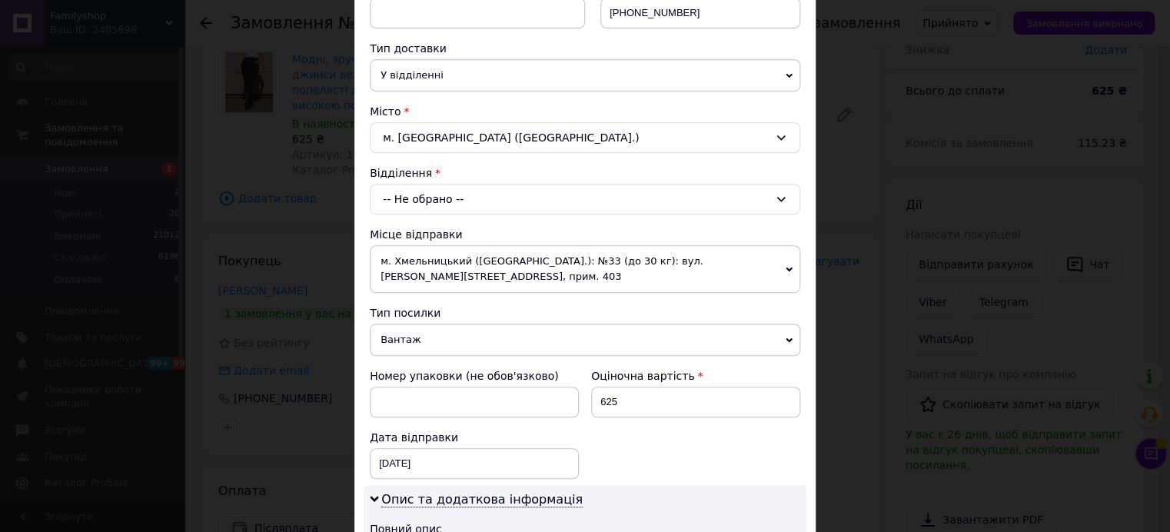
click at [403, 196] on div "-- Не обрано --" at bounding box center [585, 199] width 430 height 31
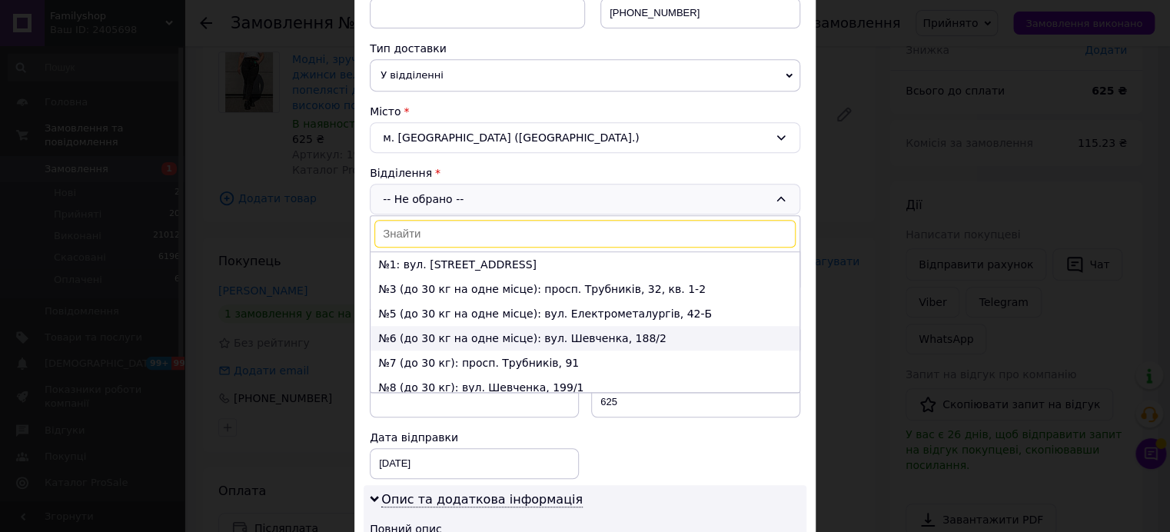
click at [414, 329] on li "№6 (до 30 кг на одне місце): вул. Шевченка, 188/2" at bounding box center [584, 338] width 429 height 25
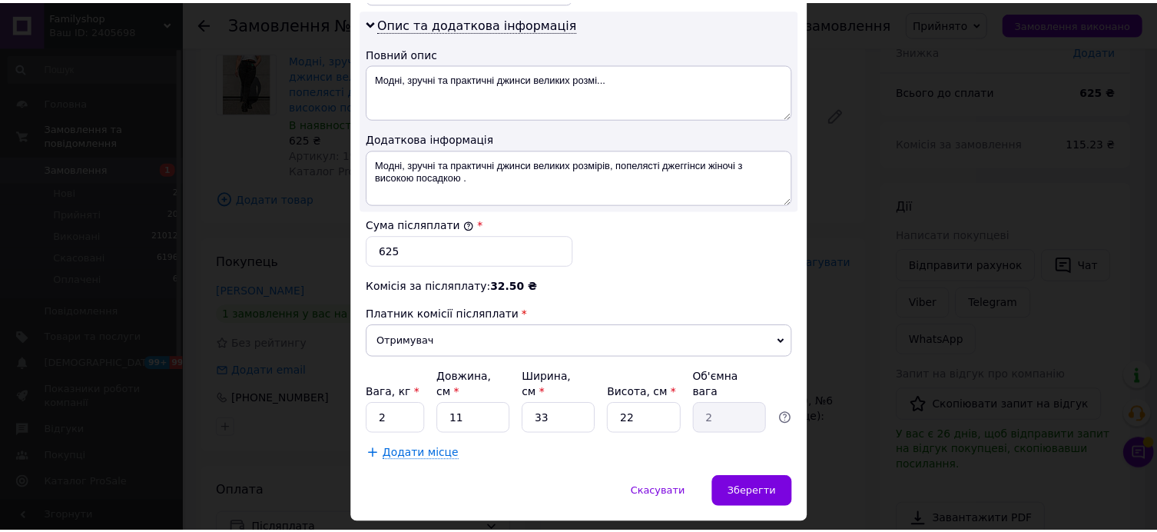
scroll to position [801, 0]
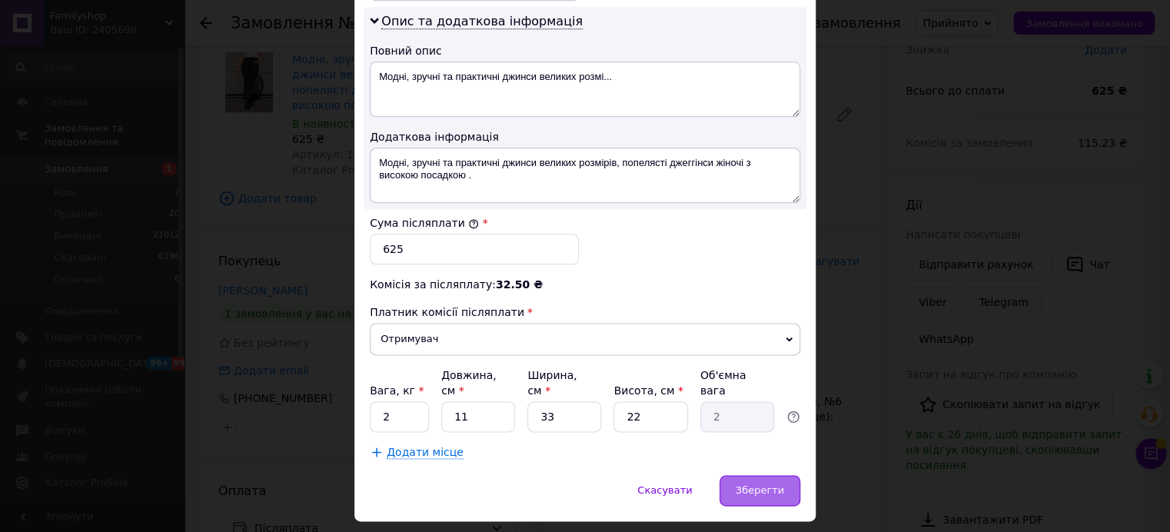
click at [762, 479] on div "Зберегти" at bounding box center [759, 490] width 81 height 31
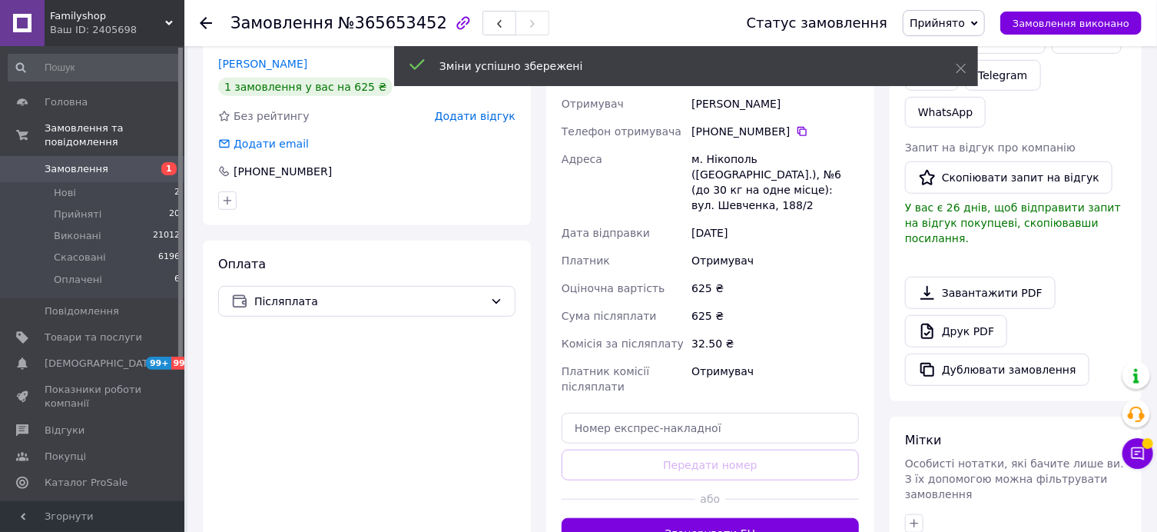
scroll to position [353, 0]
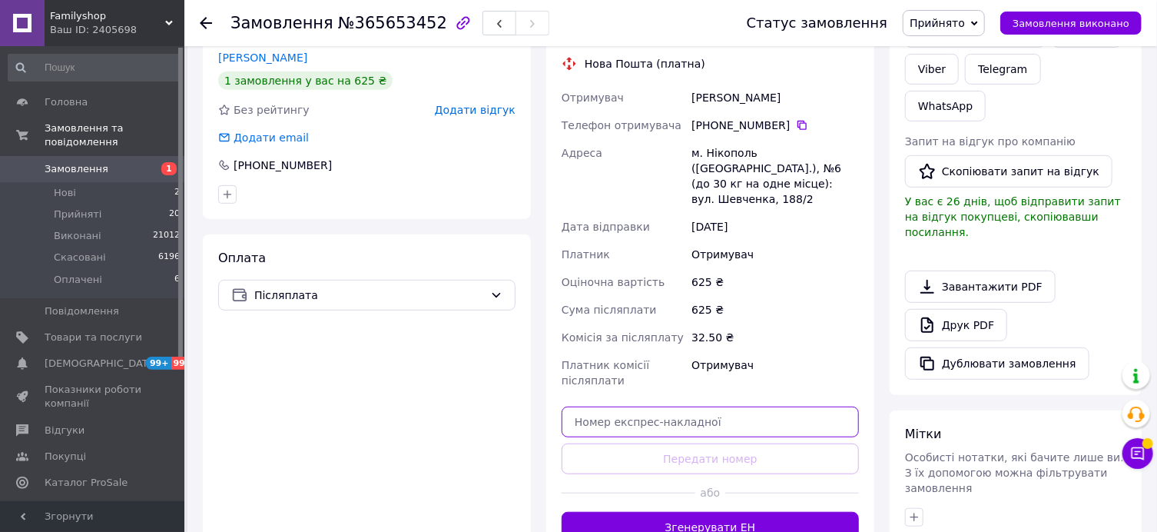
click at [583, 414] on input "text" at bounding box center [710, 422] width 297 height 31
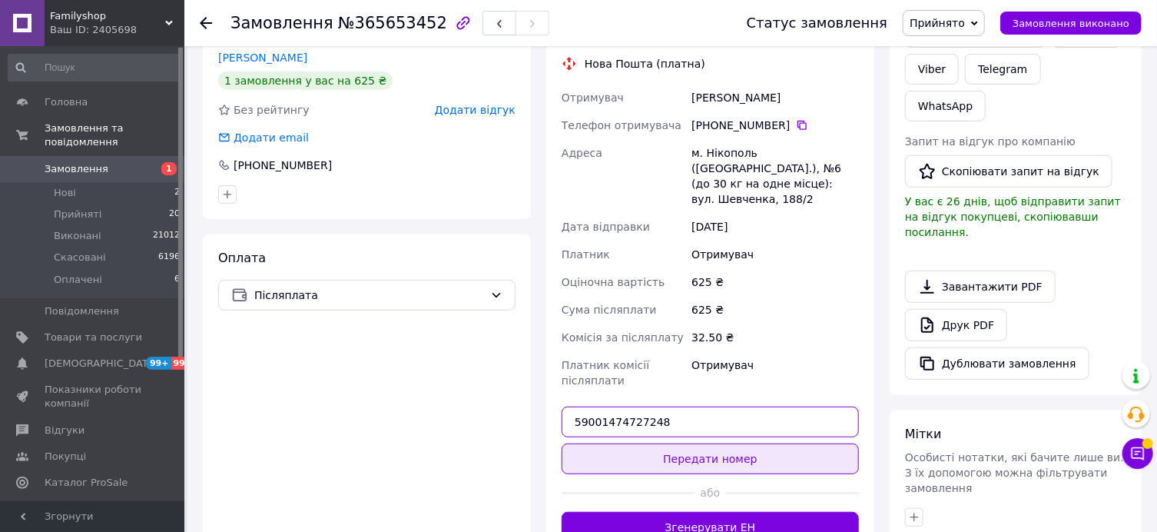
type input "59001474727248"
click at [753, 443] on button "Передати номер" at bounding box center [710, 458] width 297 height 31
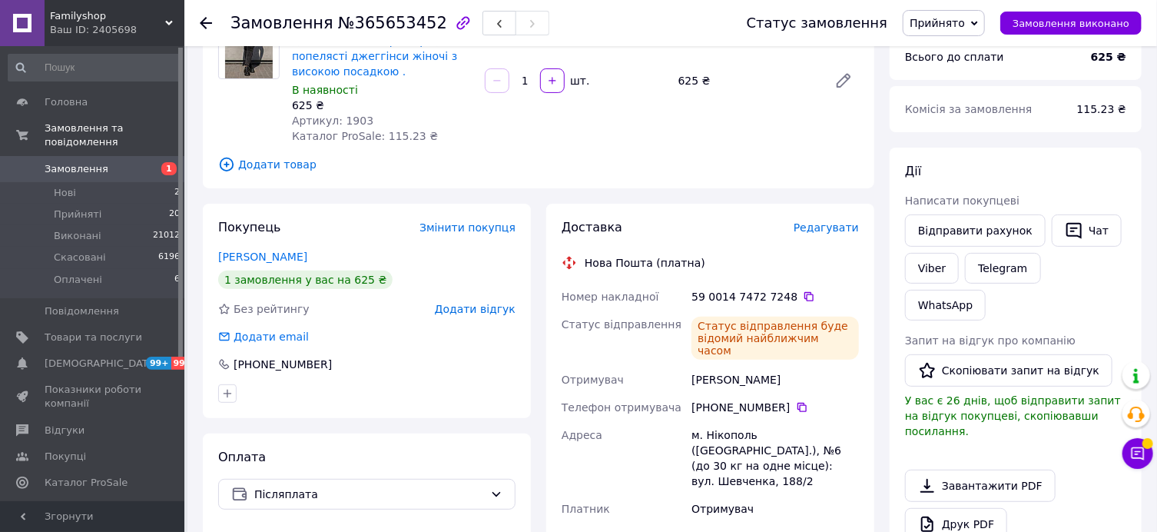
scroll to position [0, 0]
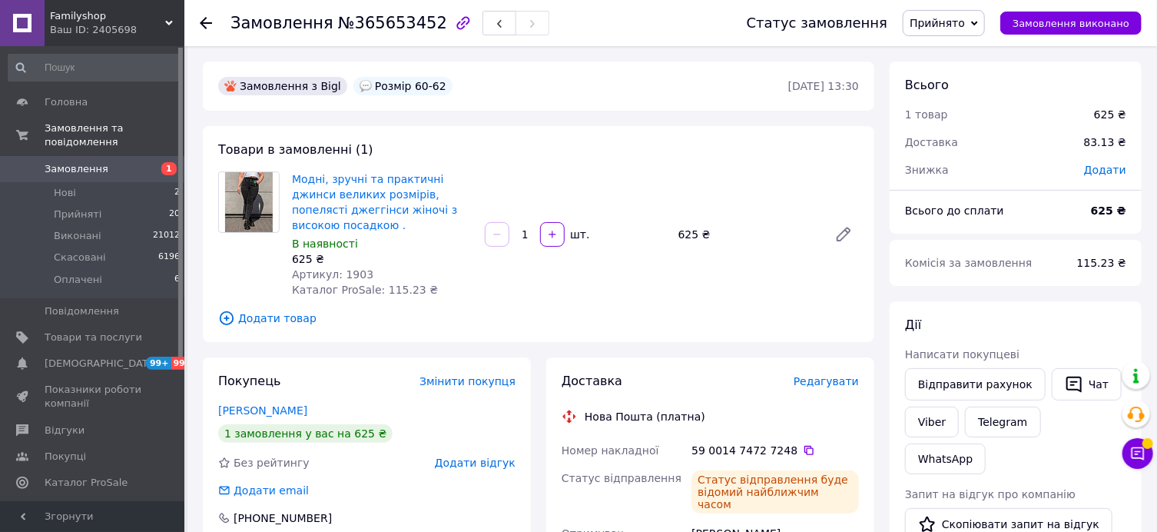
click at [206, 22] on use at bounding box center [206, 23] width 12 height 12
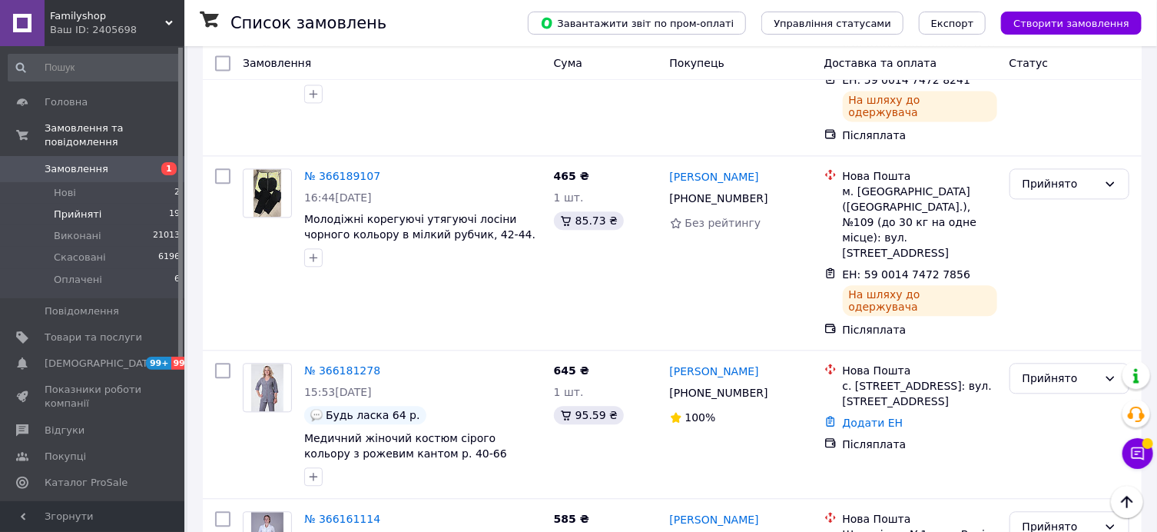
scroll to position [1594, 0]
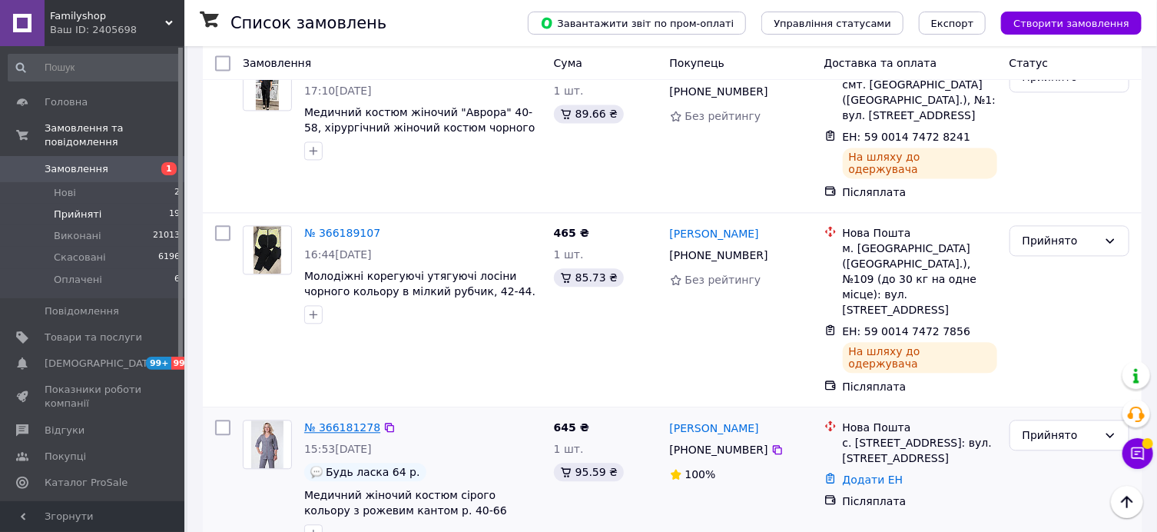
click at [357, 421] on link "№ 366181278" at bounding box center [342, 427] width 76 height 12
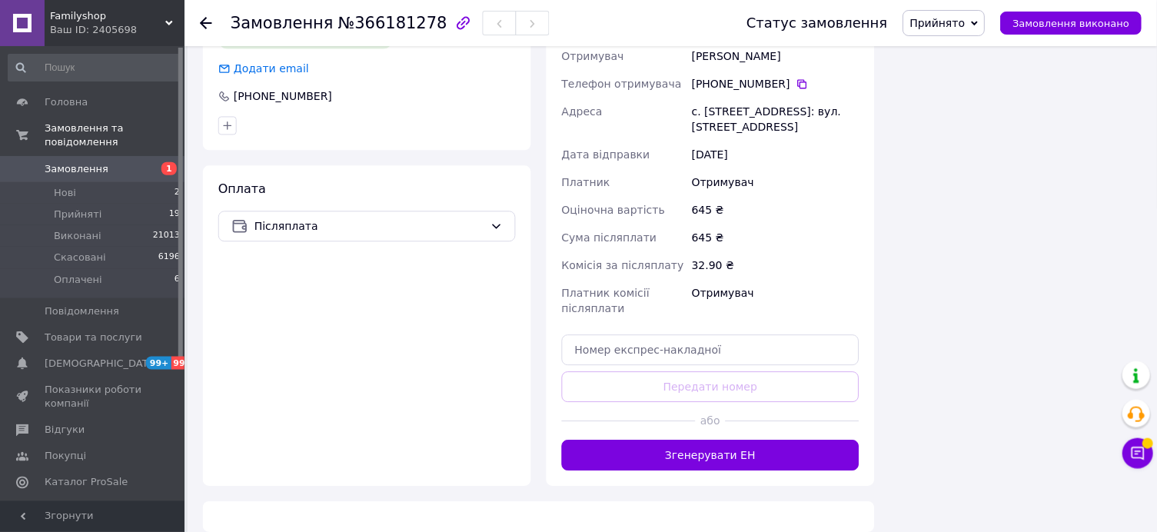
scroll to position [527, 0]
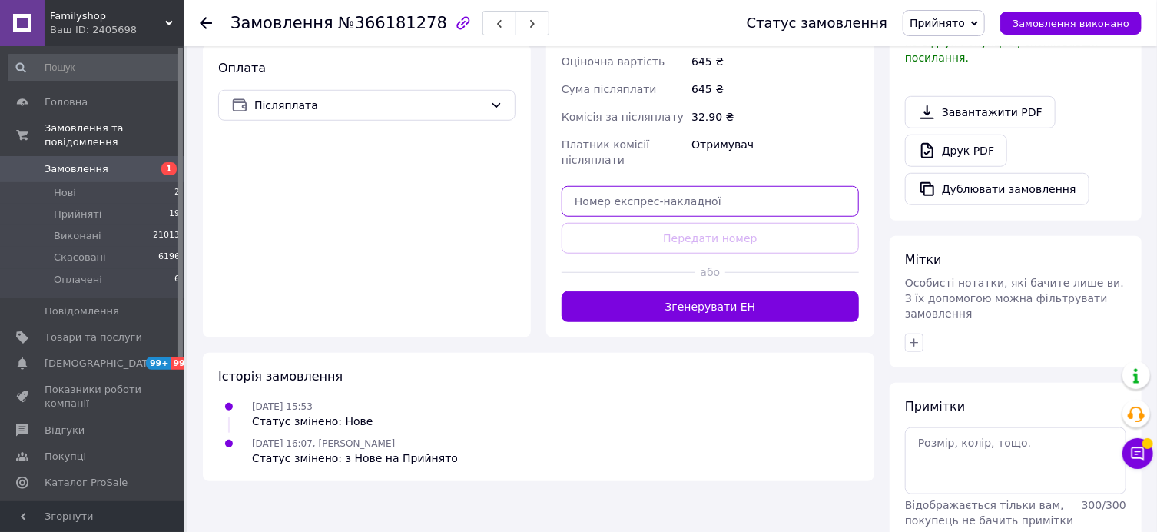
click at [602, 186] on input "text" at bounding box center [710, 201] width 297 height 31
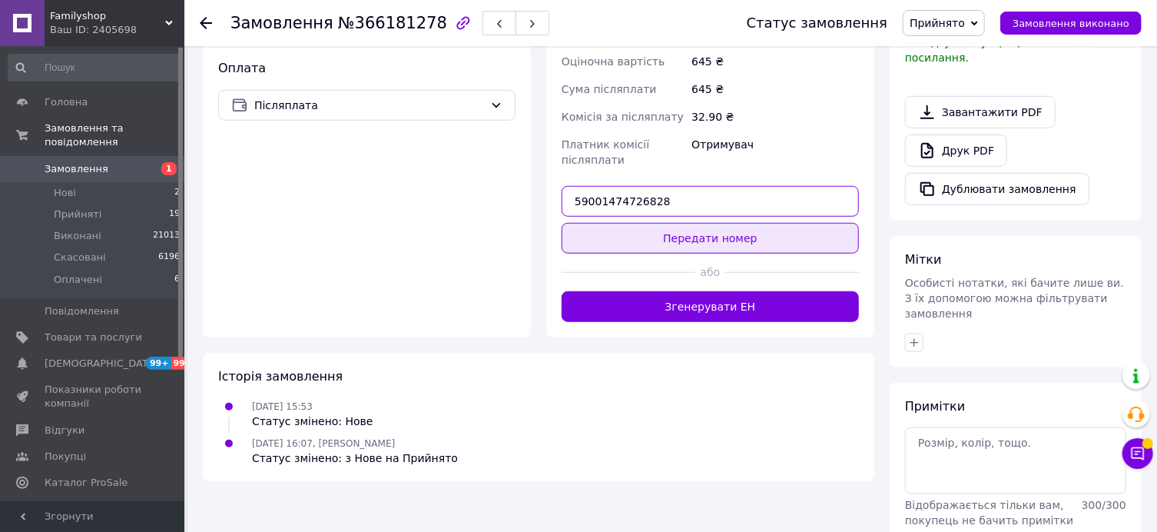
type input "59001474726828"
click at [692, 224] on button "Передати номер" at bounding box center [710, 238] width 297 height 31
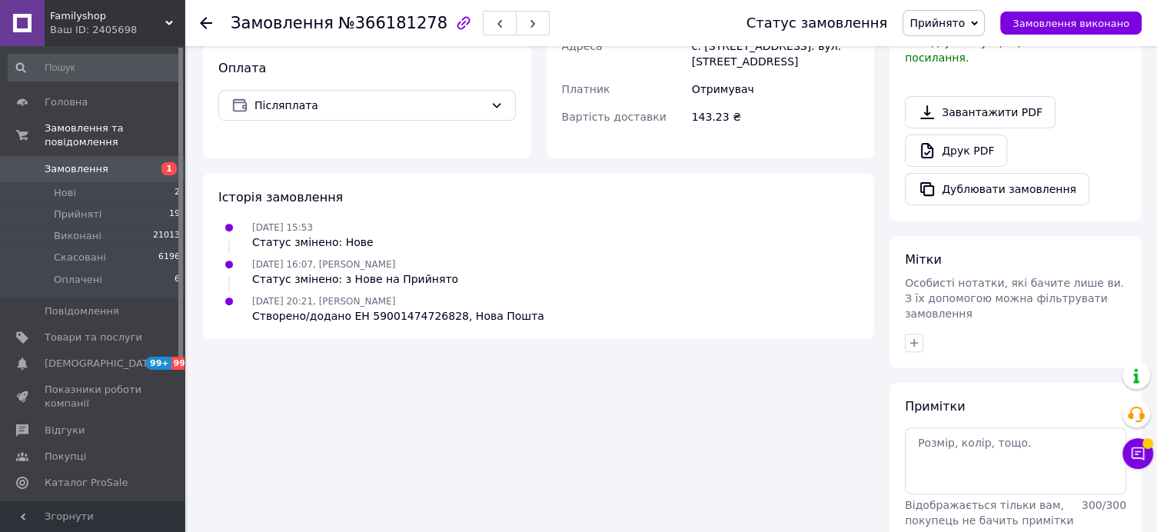
scroll to position [0, 0]
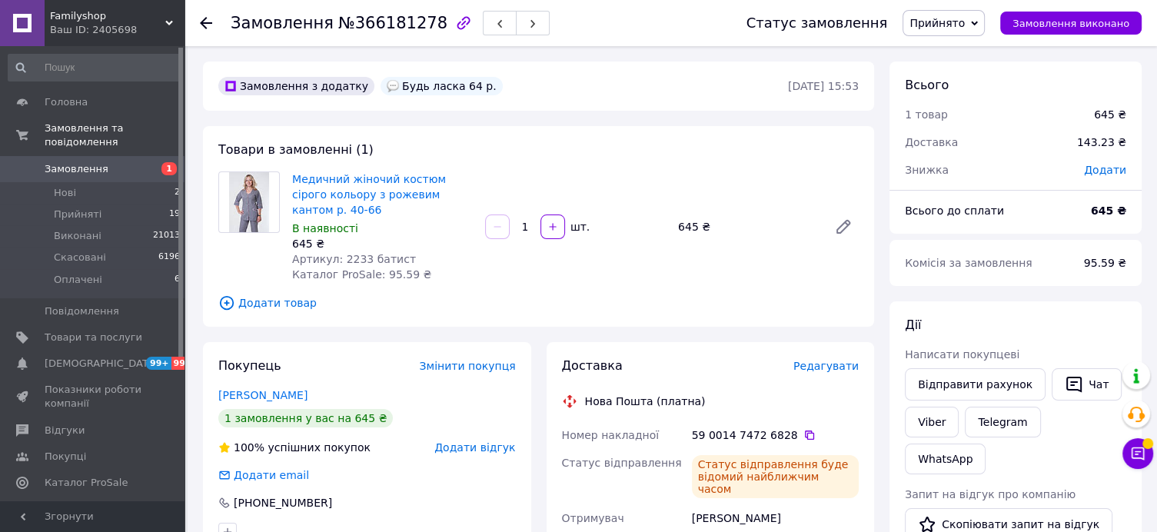
click at [205, 21] on icon at bounding box center [206, 23] width 12 height 12
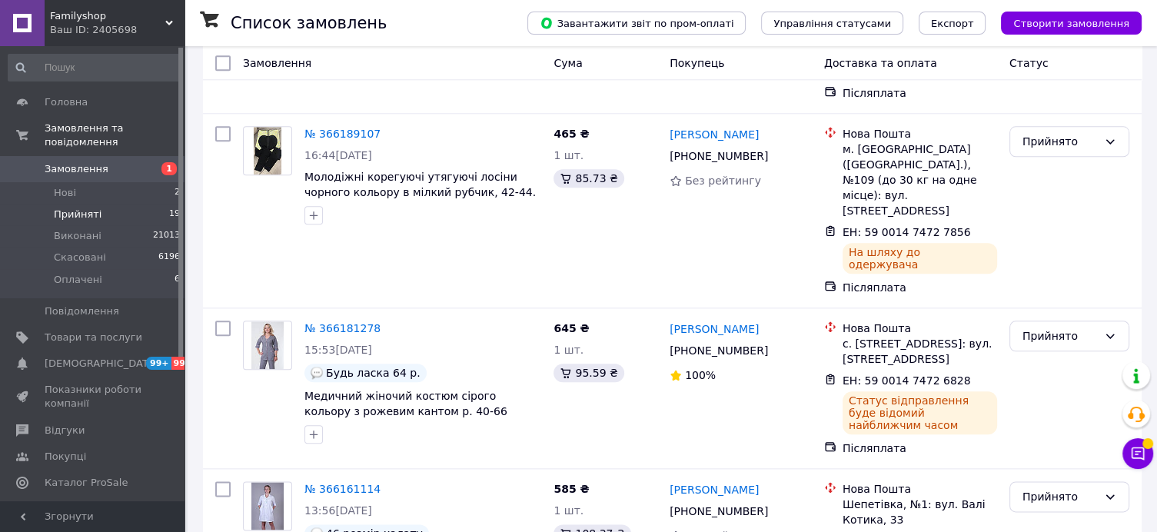
scroll to position [1738, 0]
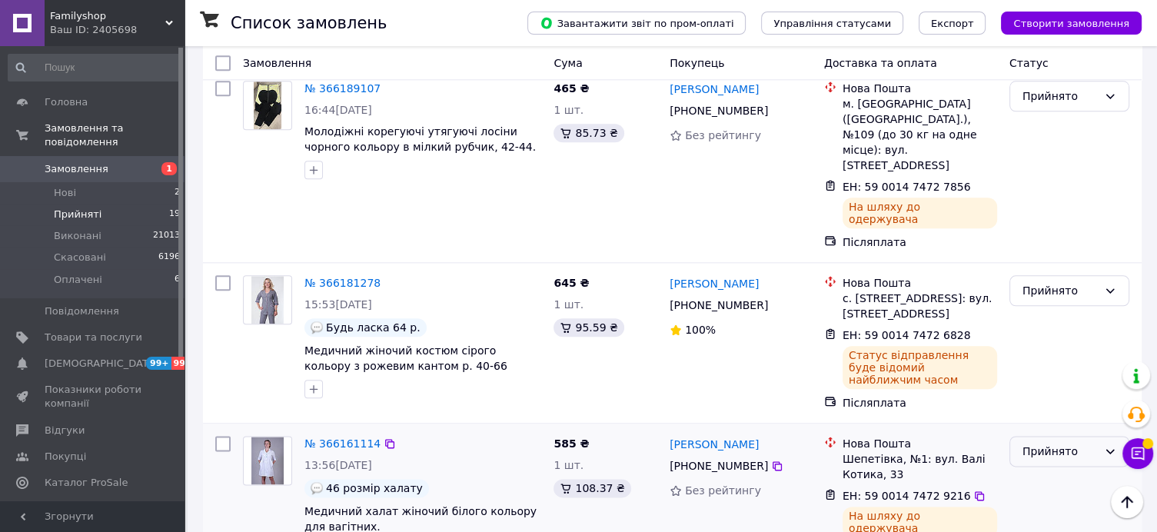
click at [1067, 443] on div "Прийнято" at bounding box center [1059, 451] width 75 height 17
click at [1057, 251] on li "Виконано" at bounding box center [1069, 253] width 118 height 28
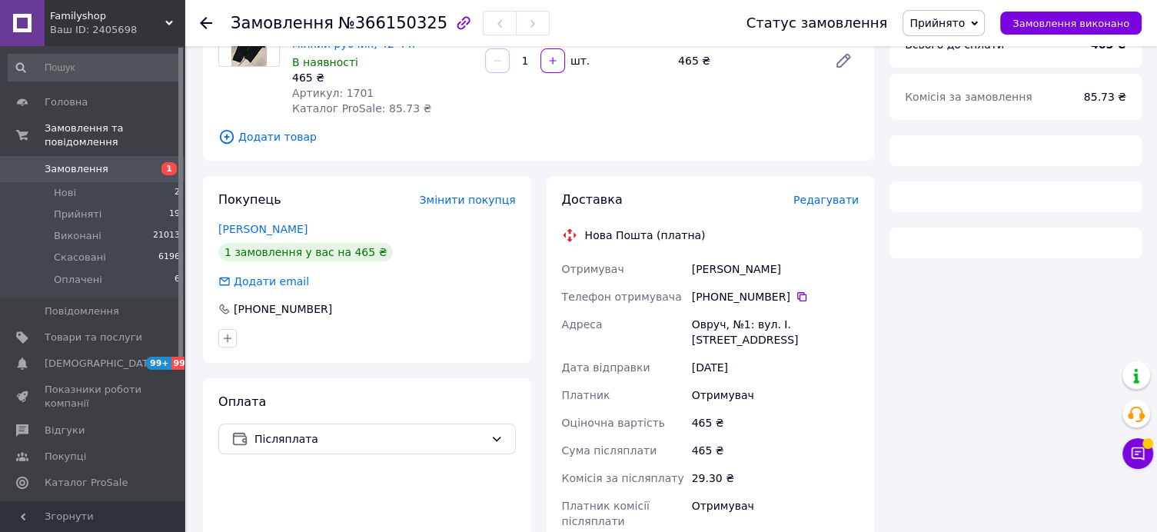
scroll to position [527, 0]
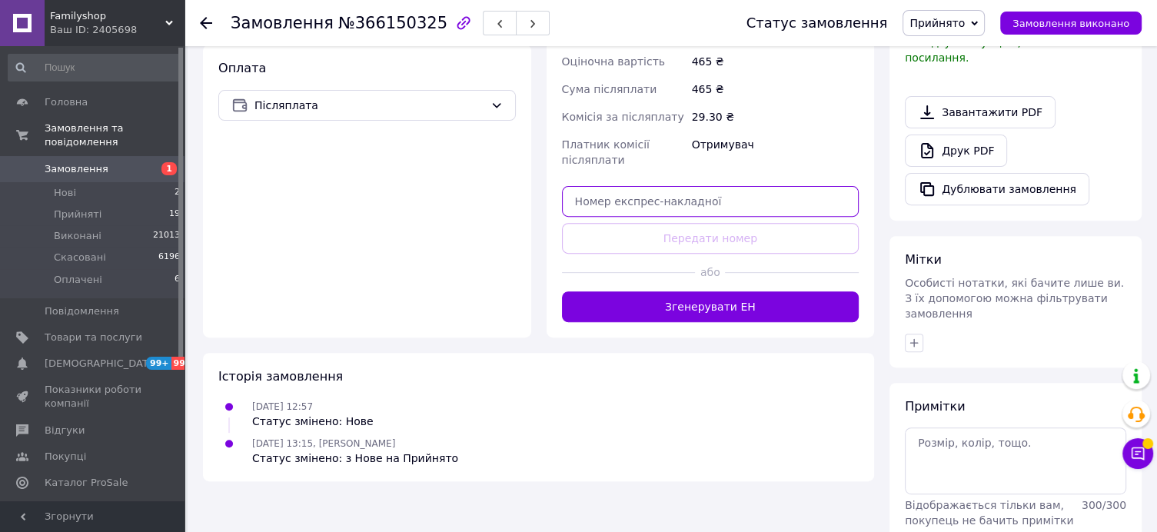
click at [581, 199] on input "text" at bounding box center [710, 201] width 297 height 31
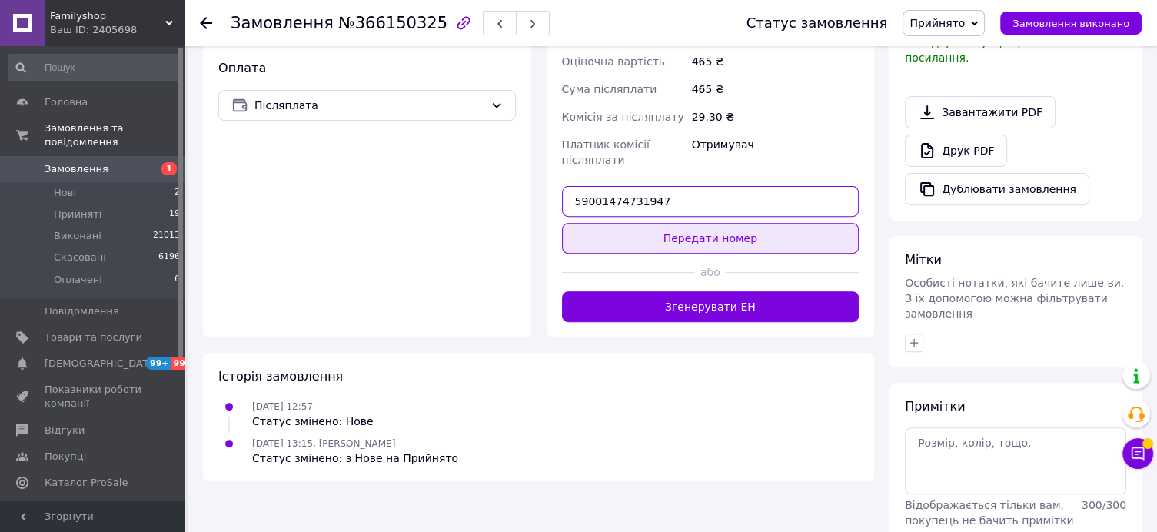
type input "59001474731947"
click at [688, 223] on button "Передати номер" at bounding box center [710, 238] width 297 height 31
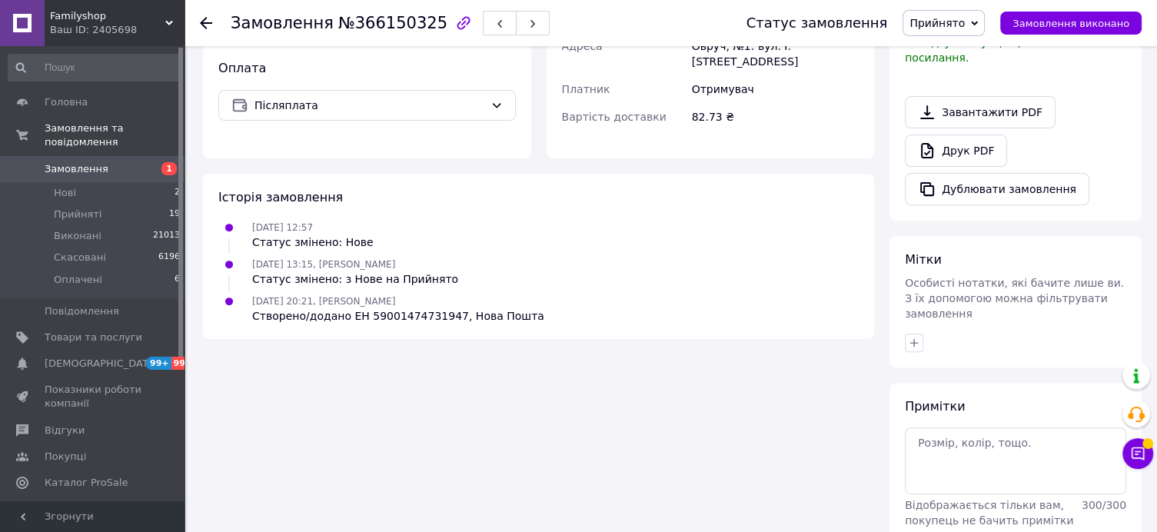
scroll to position [0, 0]
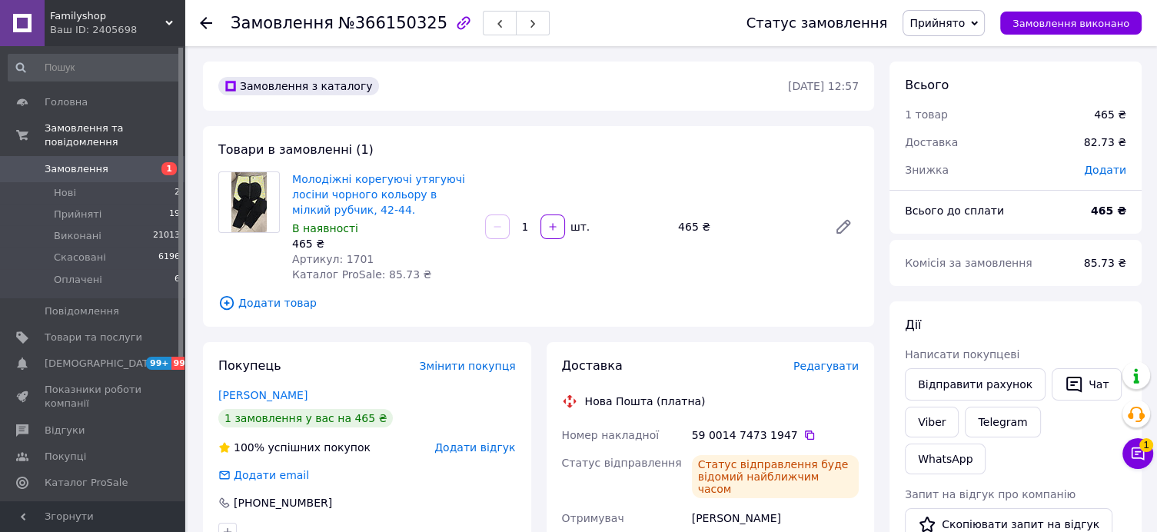
click at [200, 25] on icon at bounding box center [206, 23] width 12 height 12
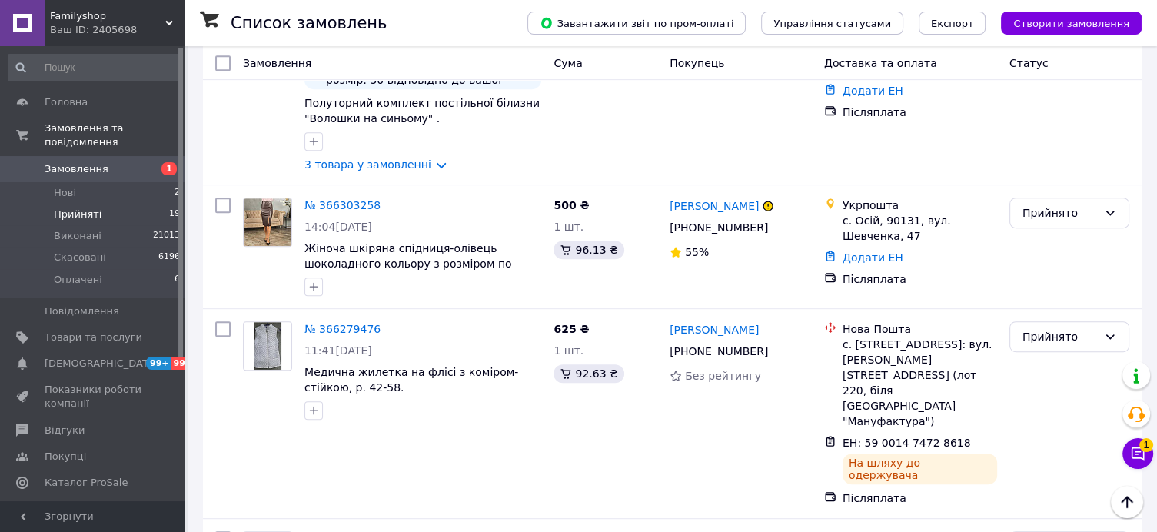
scroll to position [719, 0]
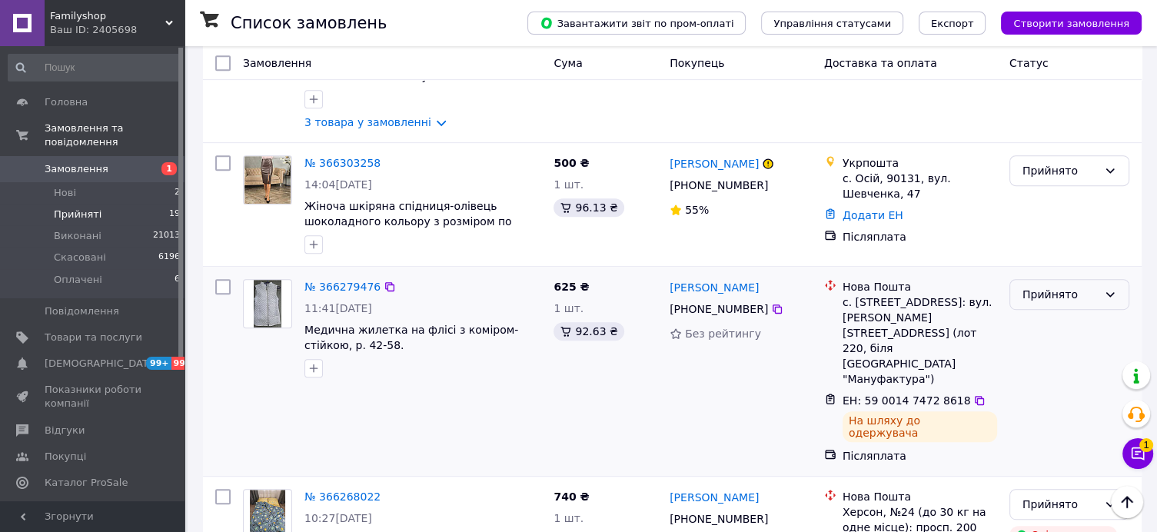
click at [1048, 286] on div "Прийнято" at bounding box center [1059, 294] width 75 height 17
click at [1053, 254] on li "Виконано" at bounding box center [1069, 255] width 118 height 28
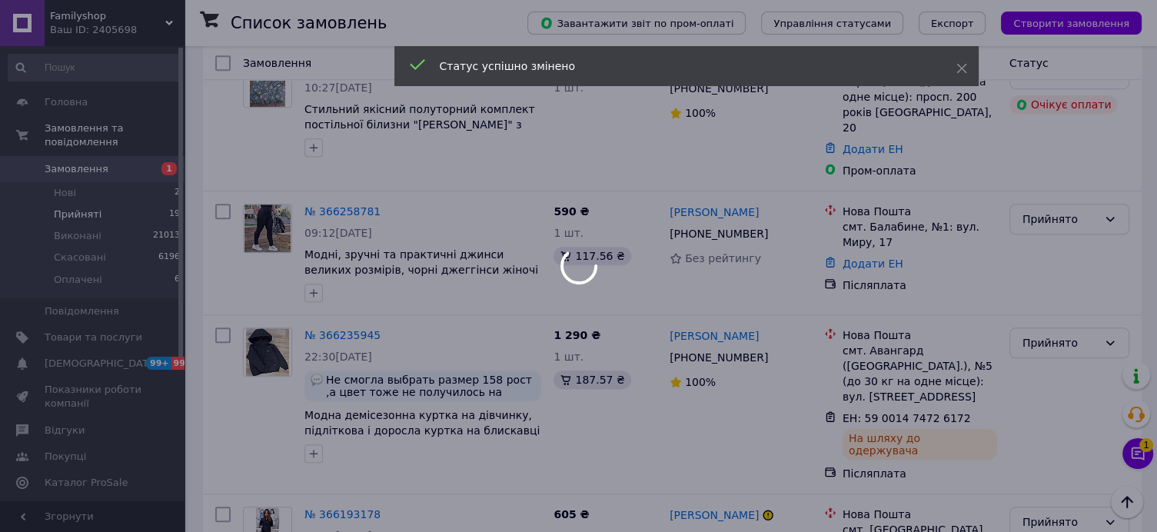
scroll to position [1187, 0]
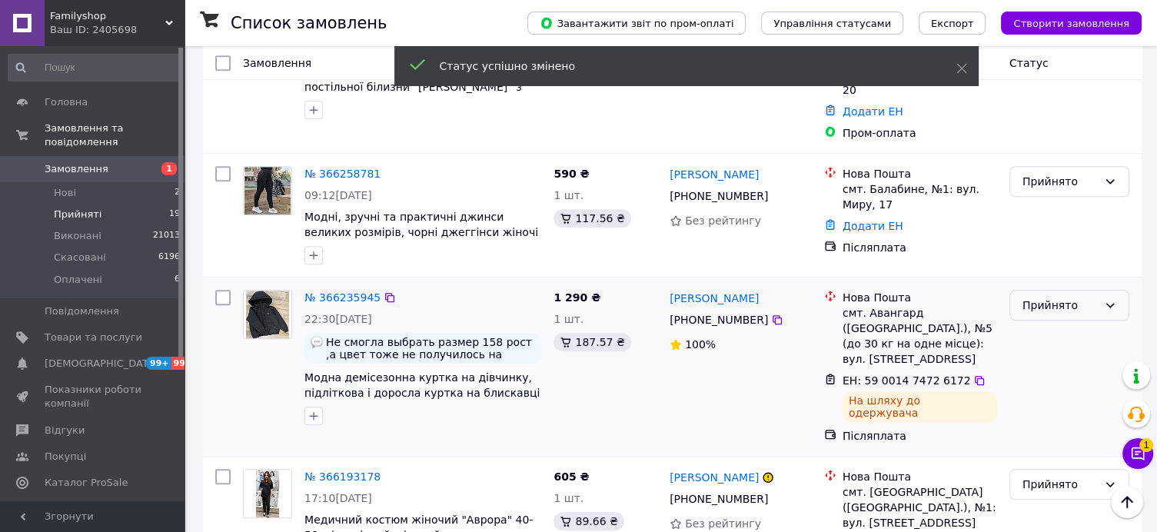
click at [1048, 290] on div "Прийнято" at bounding box center [1069, 305] width 120 height 31
click at [1051, 188] on li "Виконано" at bounding box center [1069, 192] width 118 height 28
click at [1041, 476] on div "Прийнято" at bounding box center [1059, 484] width 75 height 17
click at [1050, 357] on li "Виконано" at bounding box center [1069, 353] width 118 height 28
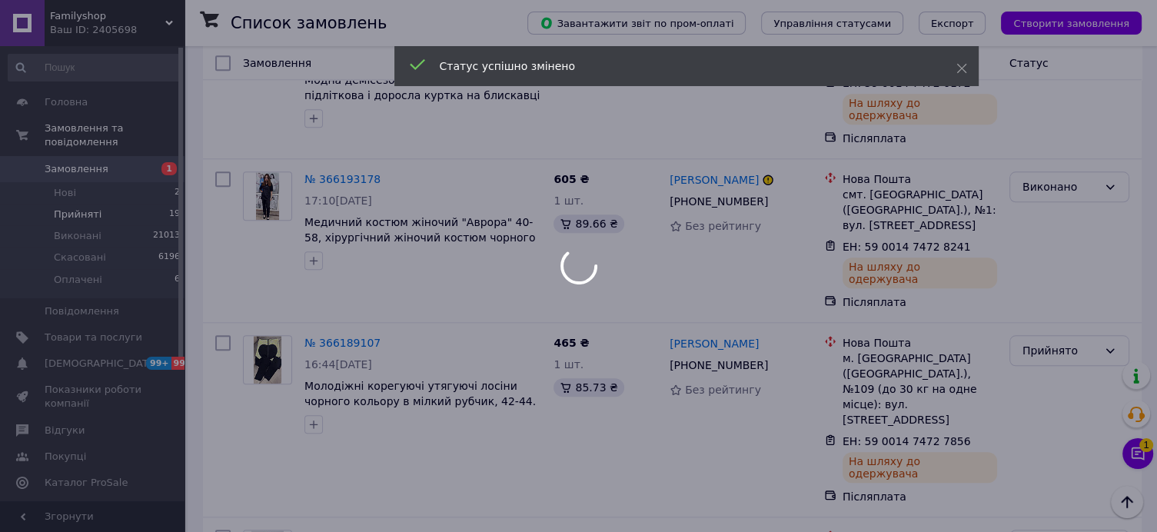
scroll to position [1541, 0]
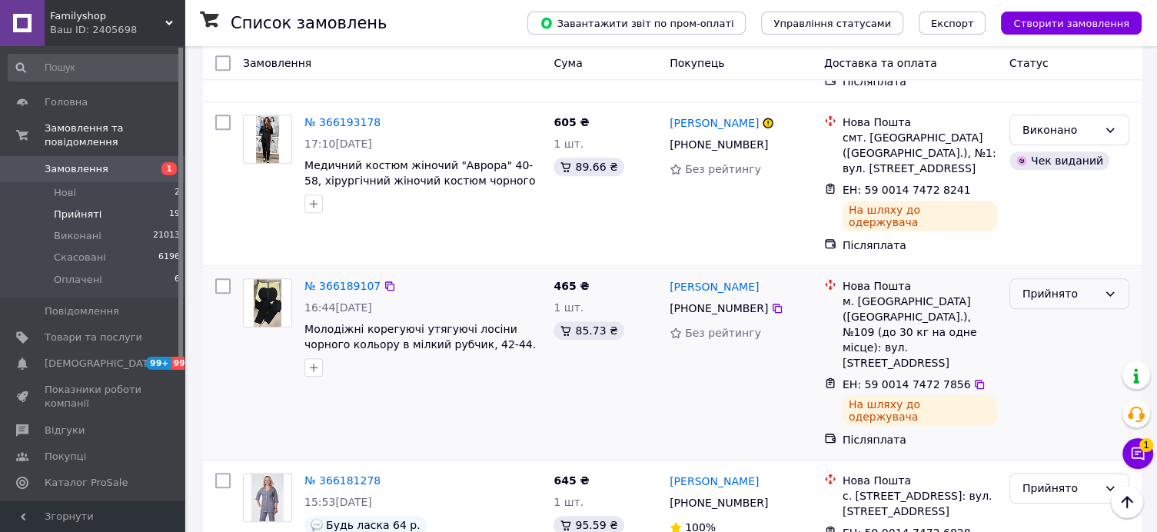
click at [1067, 285] on div "Прийнято" at bounding box center [1059, 293] width 75 height 17
click at [1051, 153] on li "Виконано" at bounding box center [1069, 150] width 118 height 28
click at [1064, 480] on div "Прийнято" at bounding box center [1059, 488] width 75 height 17
click at [1062, 301] on li "Виконано" at bounding box center [1069, 301] width 118 height 28
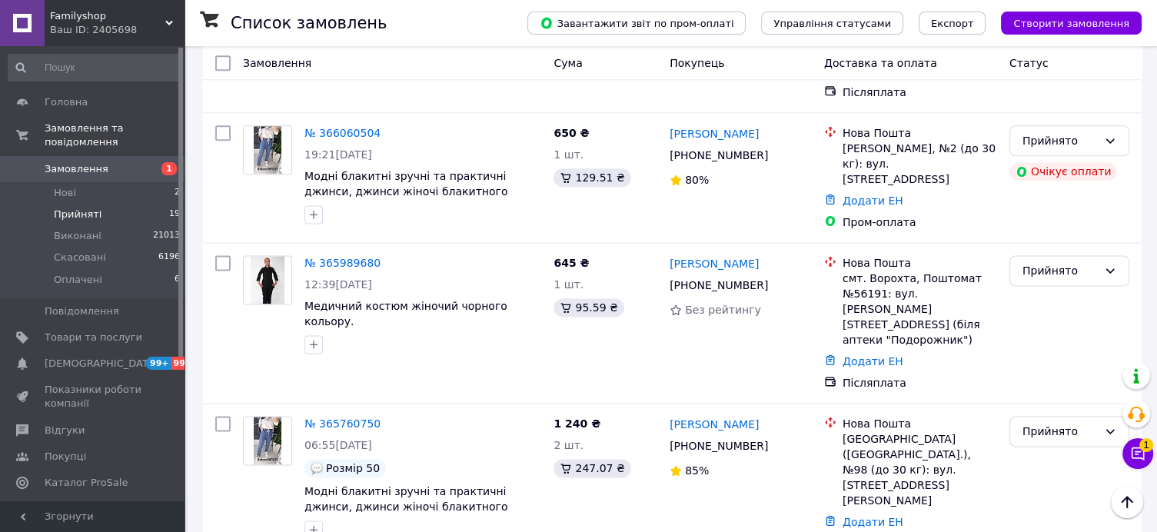
scroll to position [0, 0]
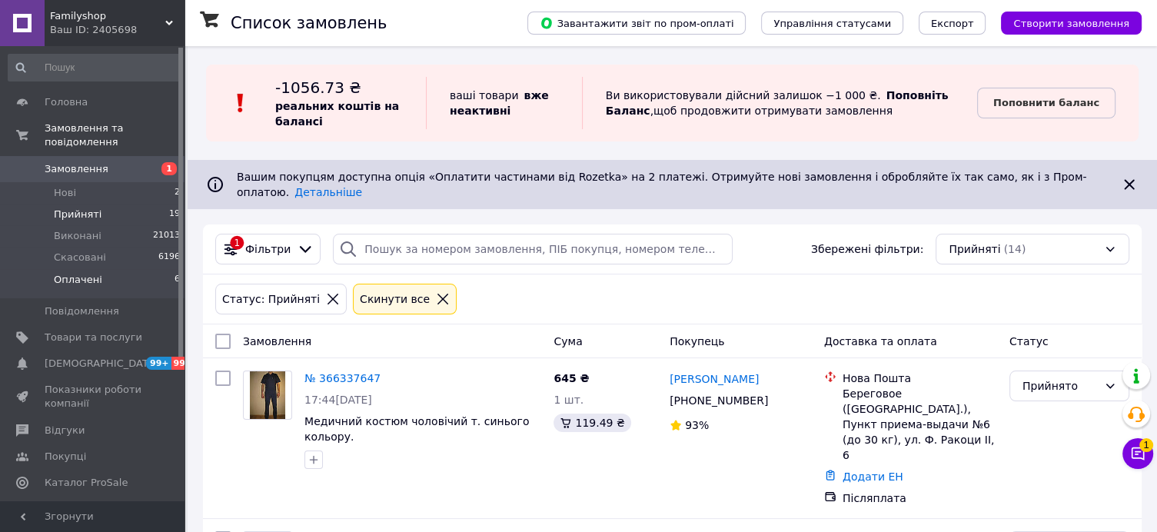
click at [76, 273] on span "Оплачені" at bounding box center [78, 280] width 48 height 14
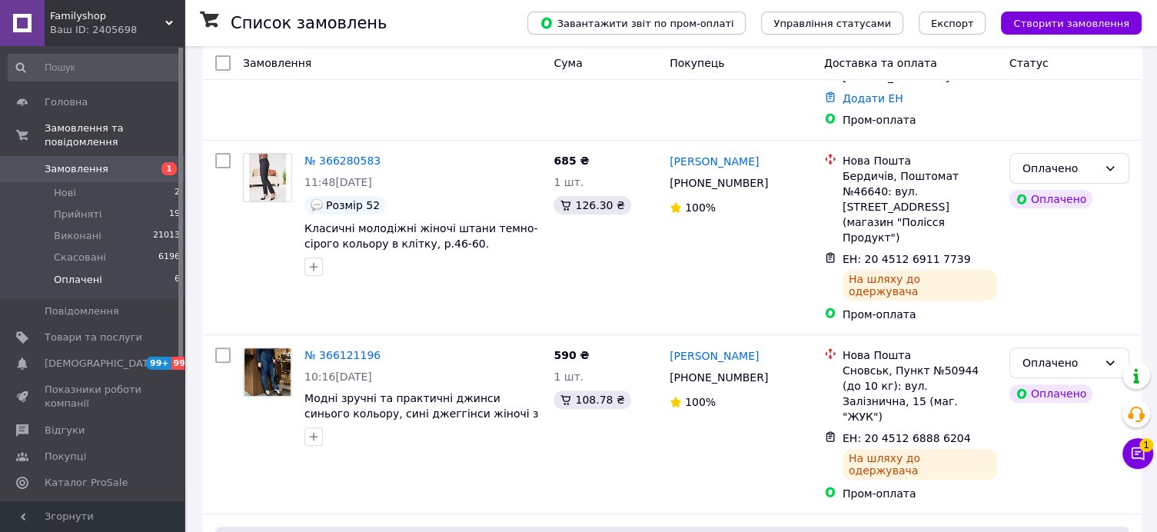
scroll to position [467, 0]
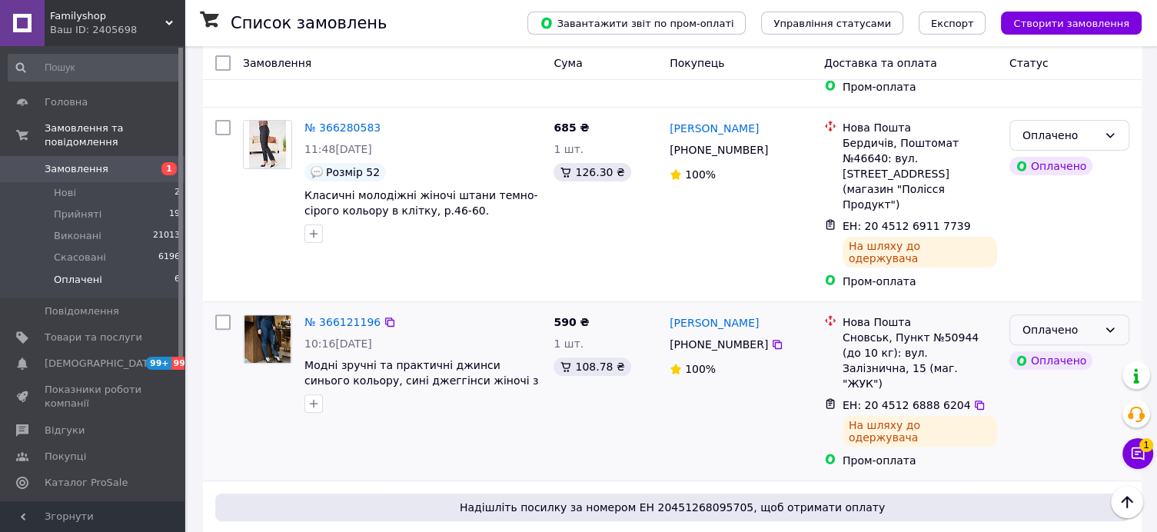
click at [1088, 321] on div "Оплачено" at bounding box center [1059, 329] width 75 height 17
click at [1058, 307] on li "Виконано" at bounding box center [1069, 305] width 118 height 28
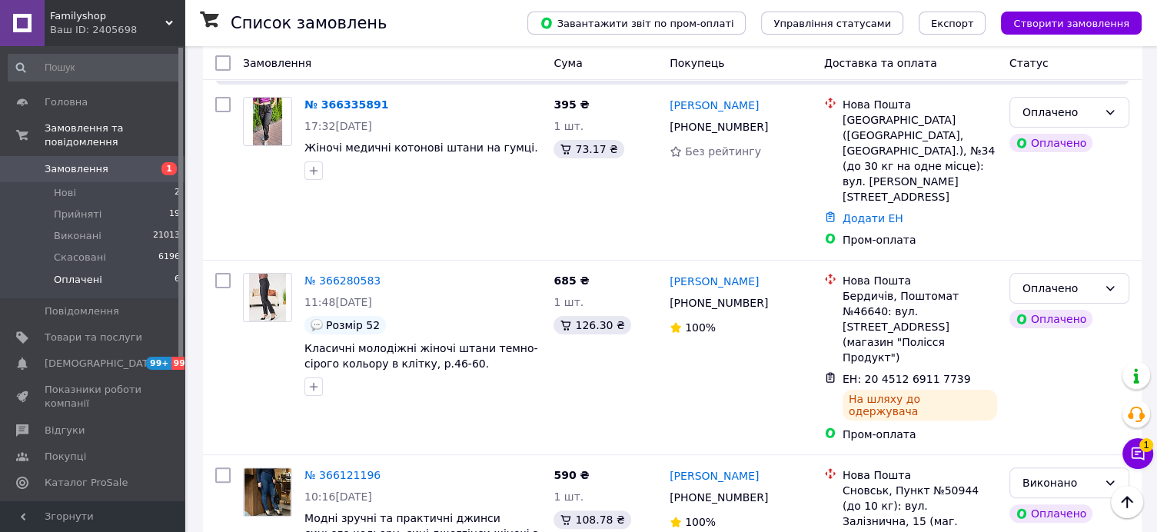
scroll to position [265, 0]
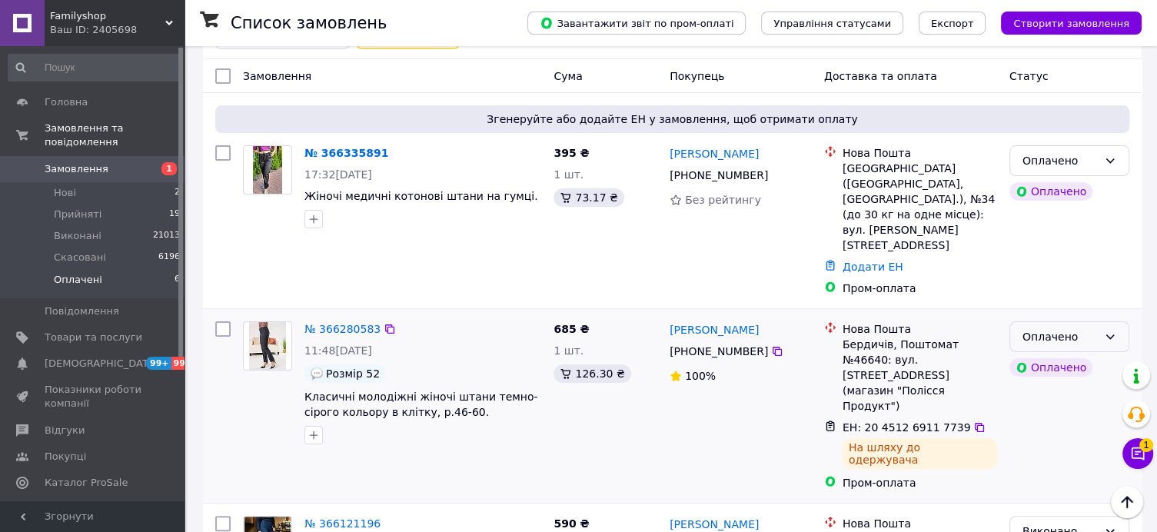
click at [1056, 328] on div "Оплачено" at bounding box center [1059, 336] width 75 height 17
click at [1055, 352] on li "Виконано" at bounding box center [1069, 354] width 118 height 28
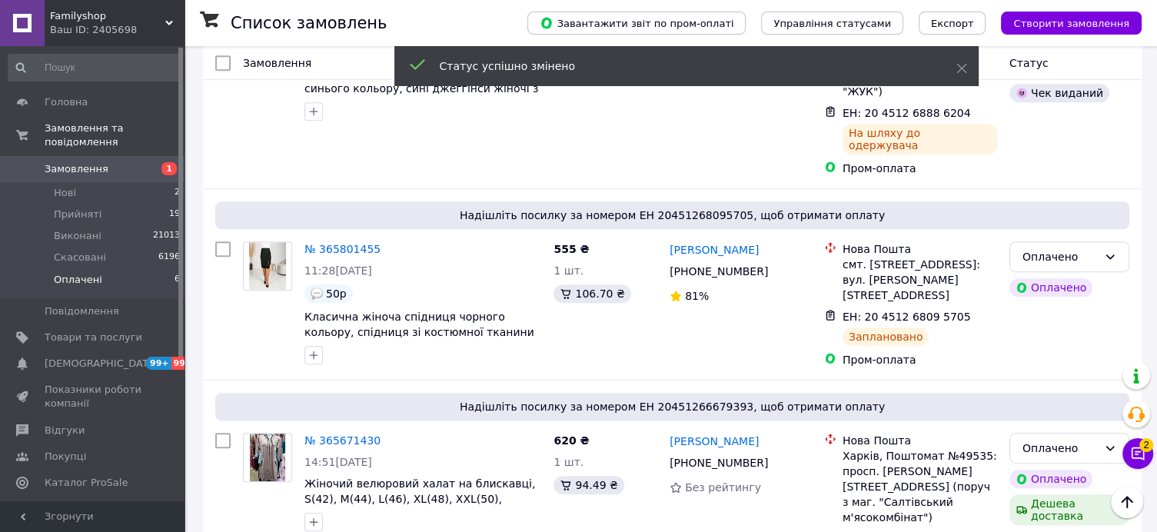
scroll to position [0, 0]
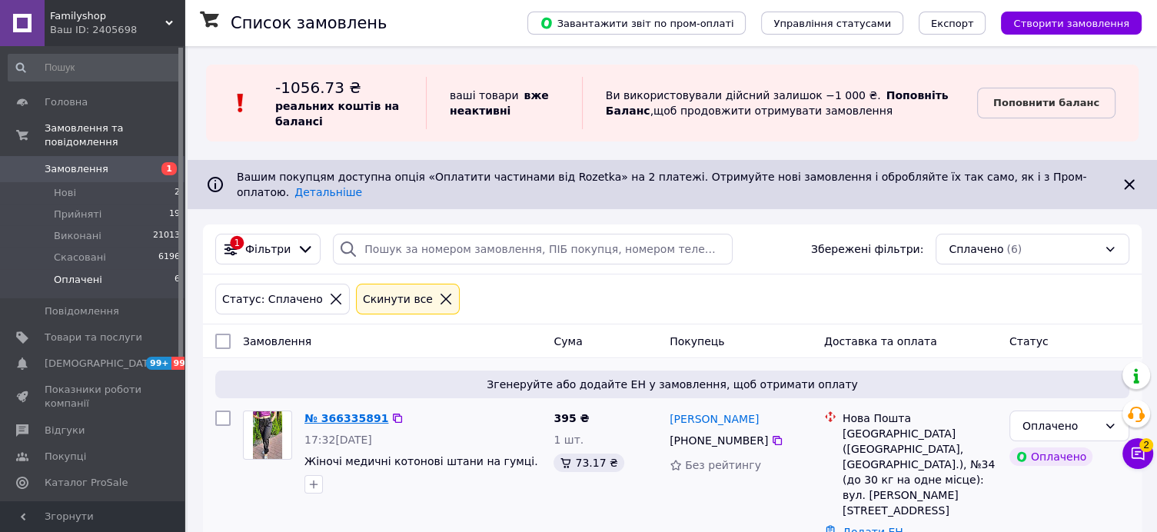
click at [348, 412] on link "№ 366335891" at bounding box center [346, 418] width 84 height 12
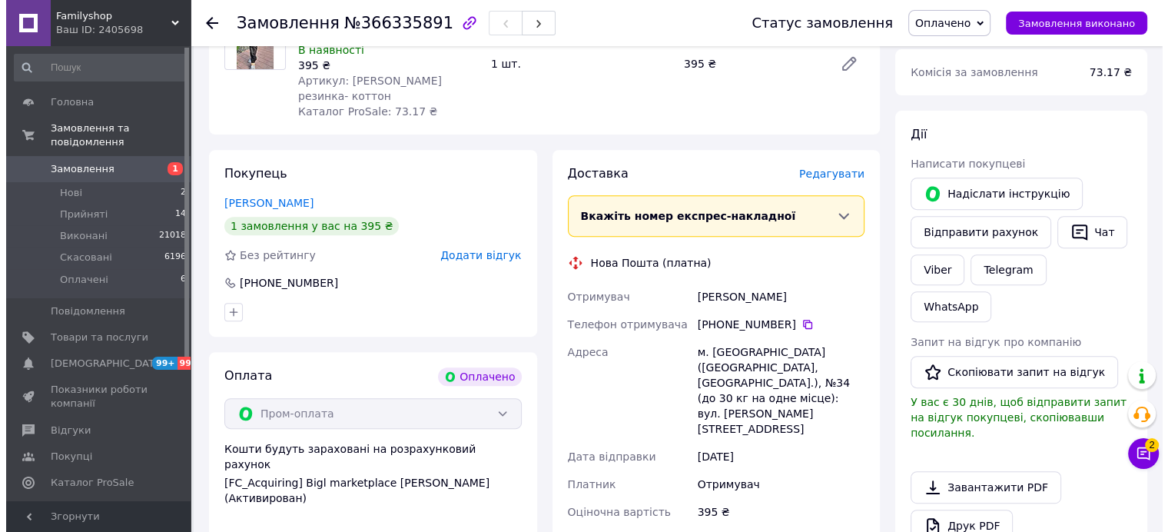
scroll to position [579, 0]
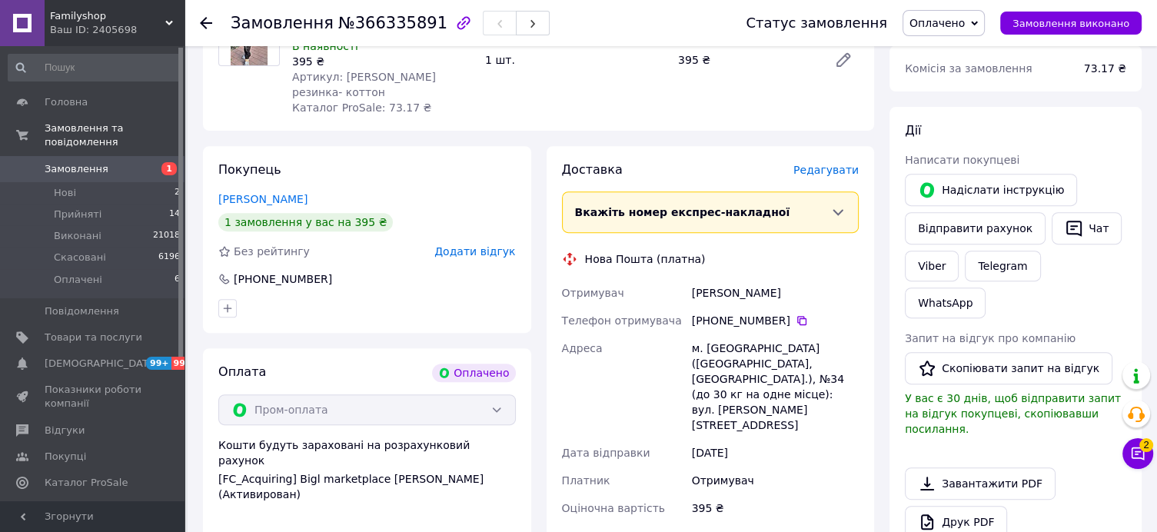
click at [824, 164] on span "Редагувати" at bounding box center [825, 170] width 65 height 12
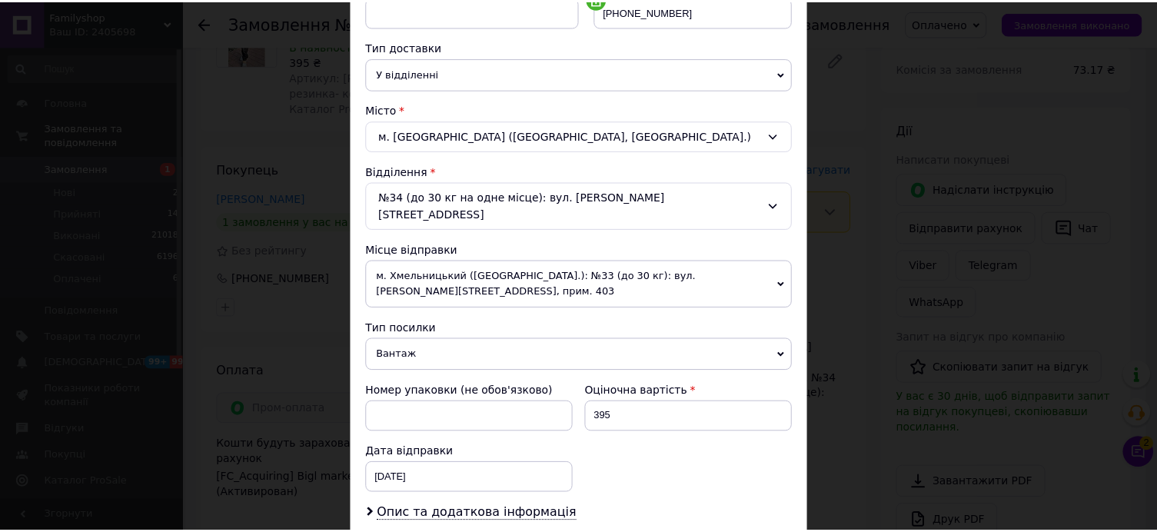
scroll to position [500, 0]
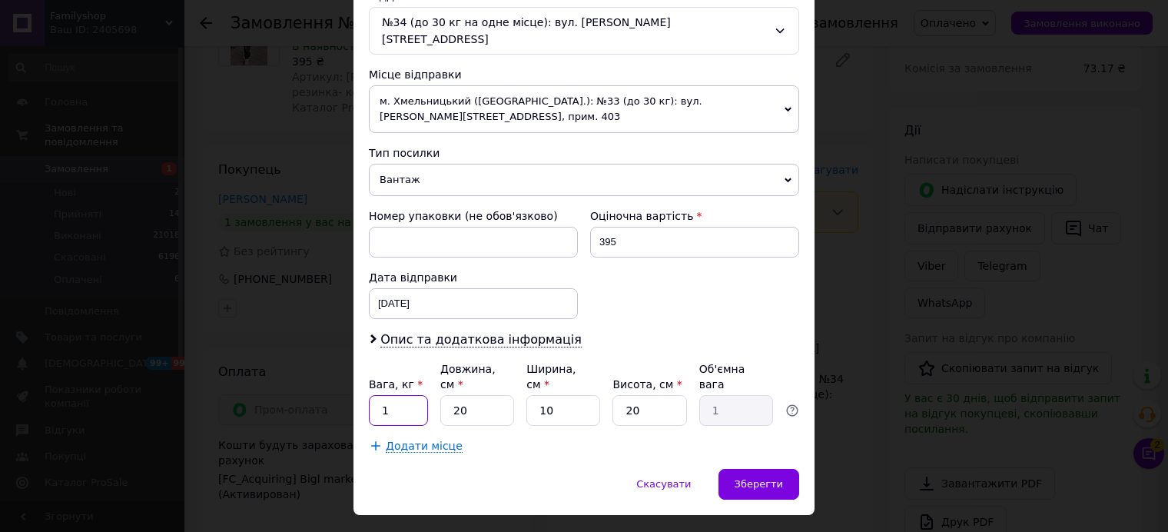
drag, startPoint x: 387, startPoint y: 374, endPoint x: 369, endPoint y: 374, distance: 17.7
click at [369, 395] on input "1" at bounding box center [398, 410] width 59 height 31
type input "2"
drag, startPoint x: 544, startPoint y: 372, endPoint x: 526, endPoint y: 368, distance: 18.1
click at [526, 395] on input "10" at bounding box center [563, 410] width 74 height 31
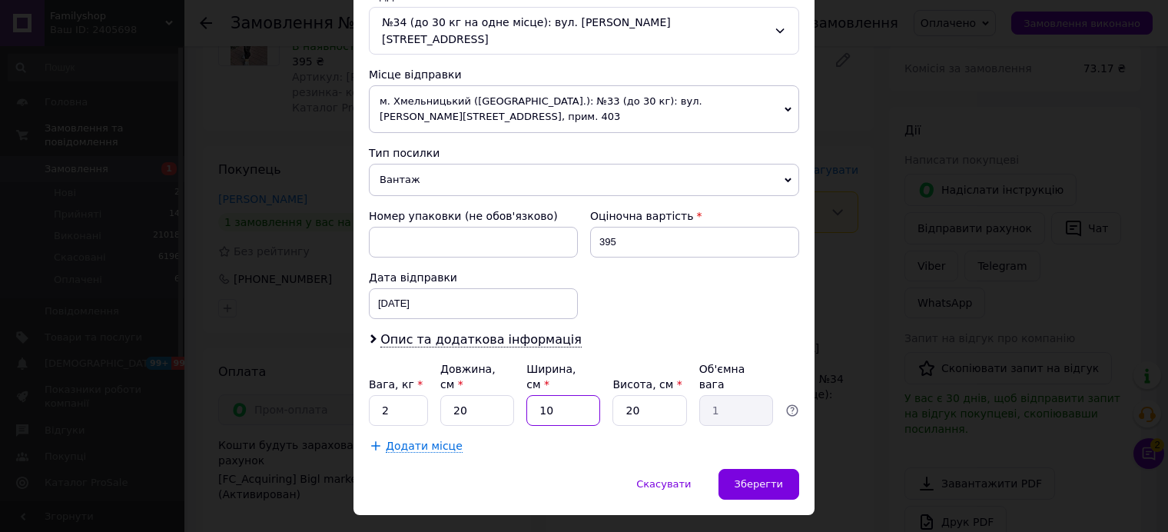
type input "2"
type input "0.2"
type input "20"
type input "2"
type input "20"
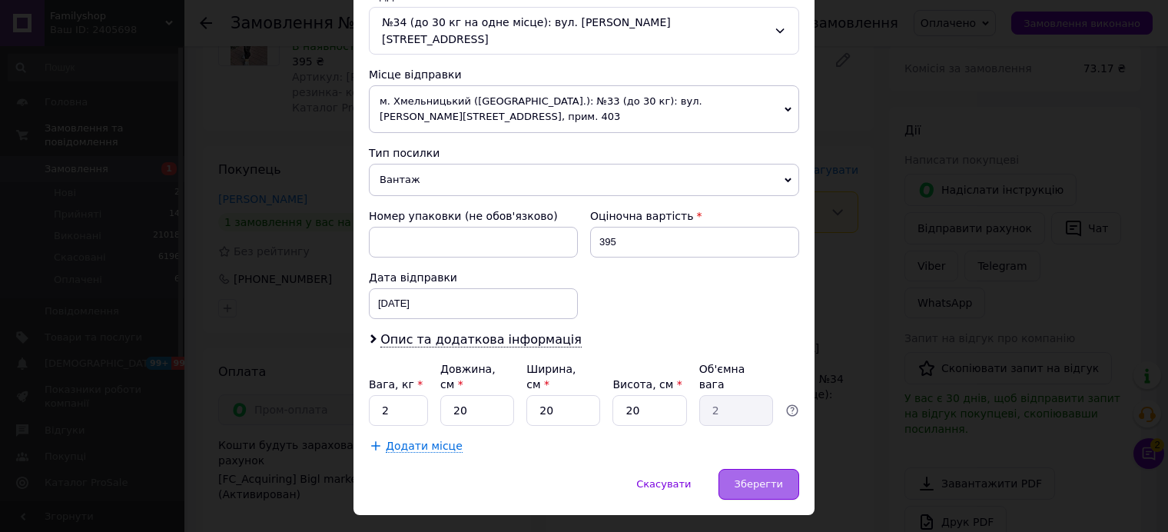
click at [751, 478] on span "Зберегти" at bounding box center [759, 484] width 48 height 12
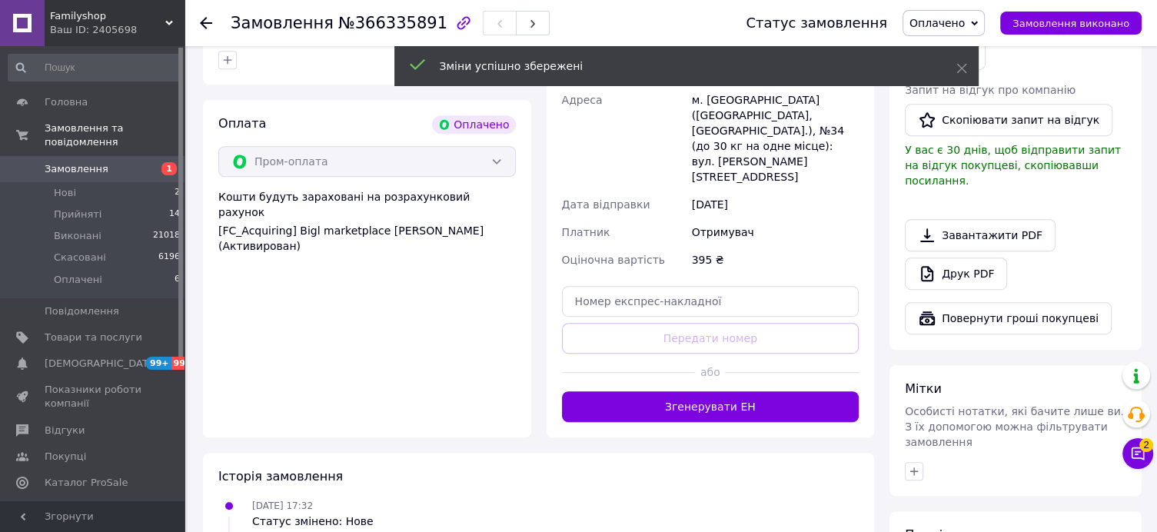
scroll to position [833, 0]
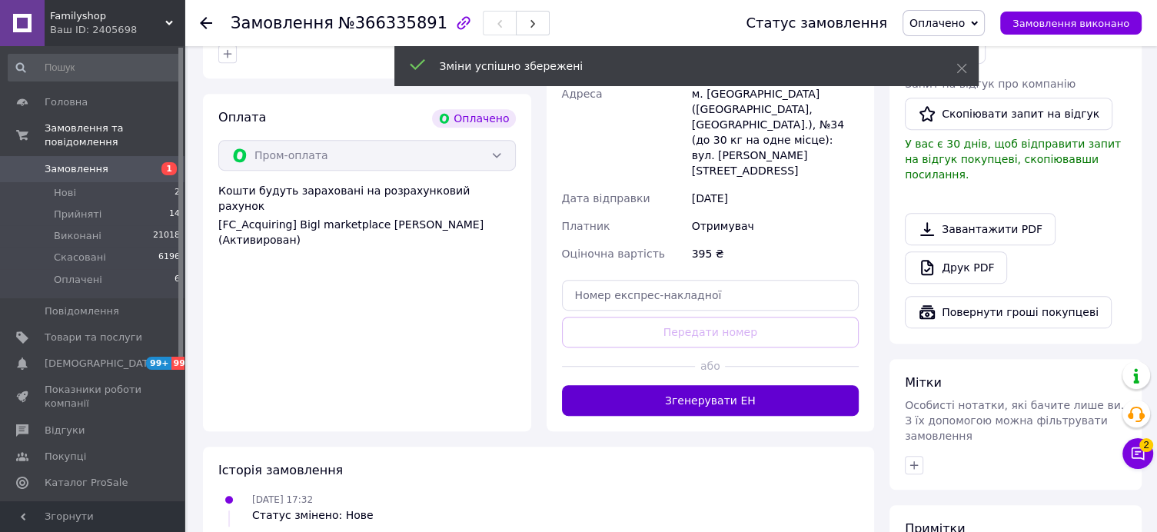
click at [722, 385] on button "Згенерувати ЕН" at bounding box center [710, 400] width 297 height 31
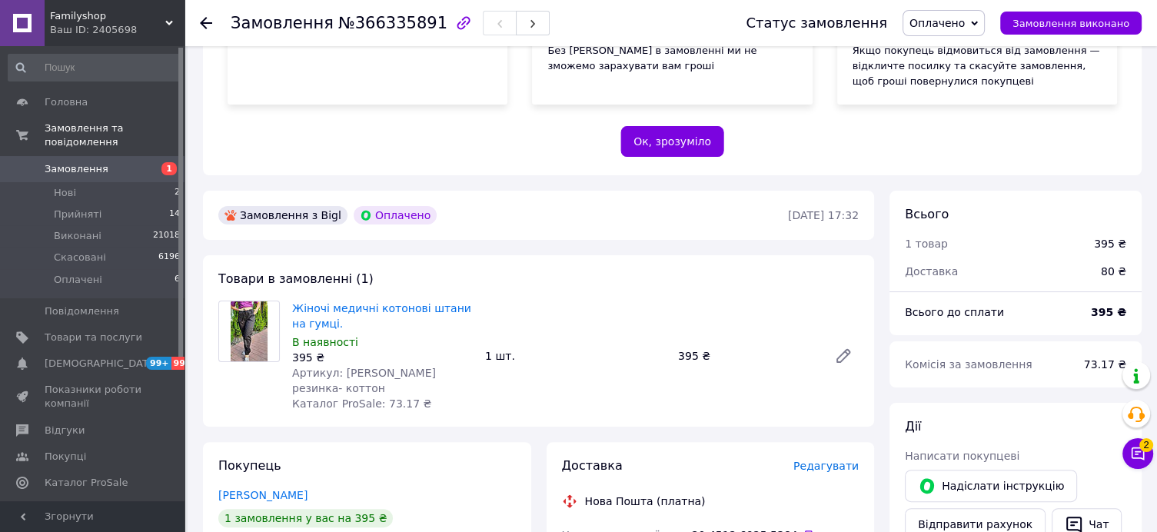
scroll to position [0, 0]
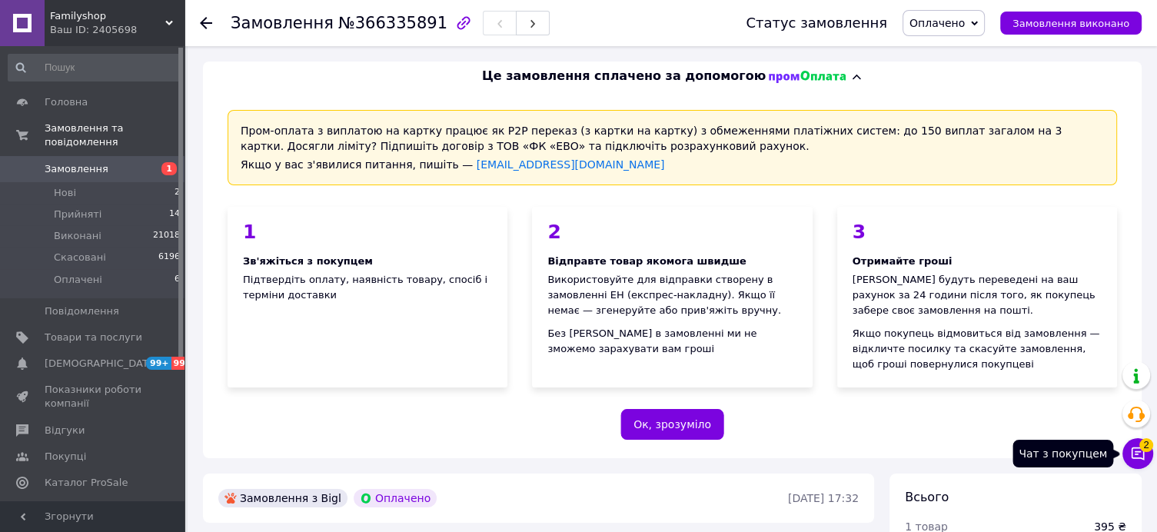
click at [1146, 448] on span "2" at bounding box center [1146, 443] width 14 height 14
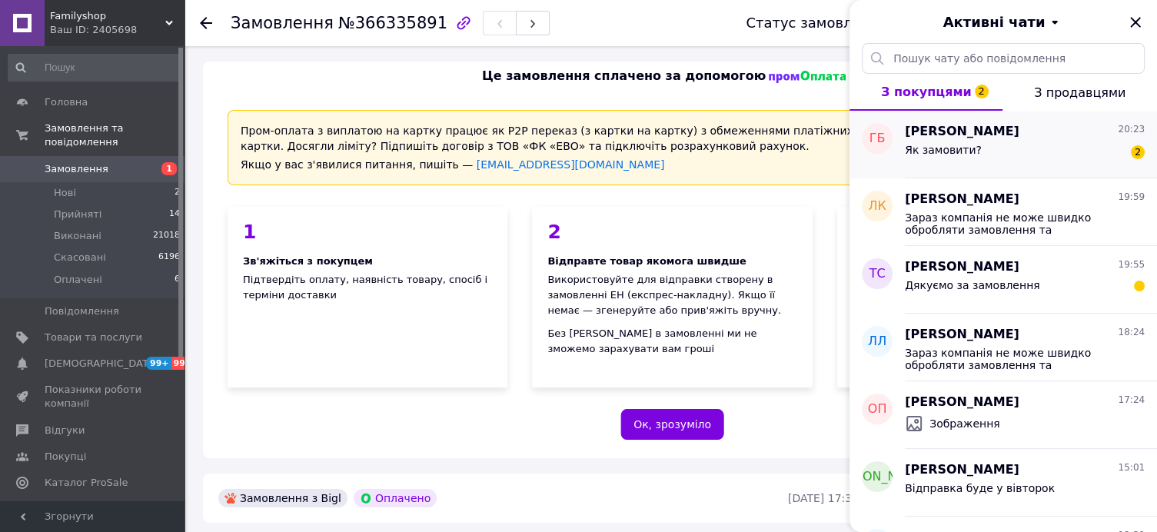
click at [962, 144] on span "Як замовити?" at bounding box center [943, 150] width 77 height 12
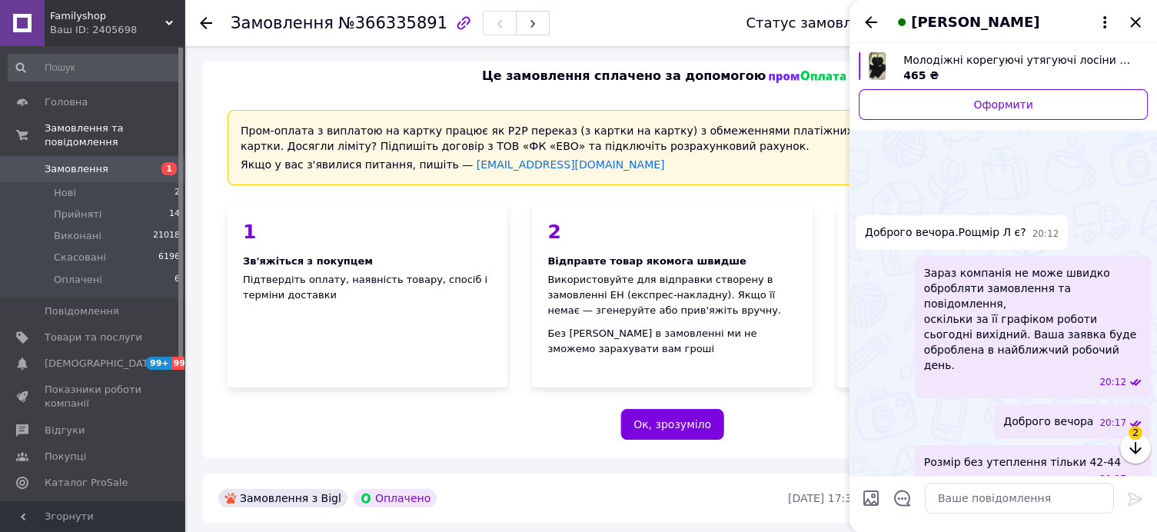
scroll to position [520, 0]
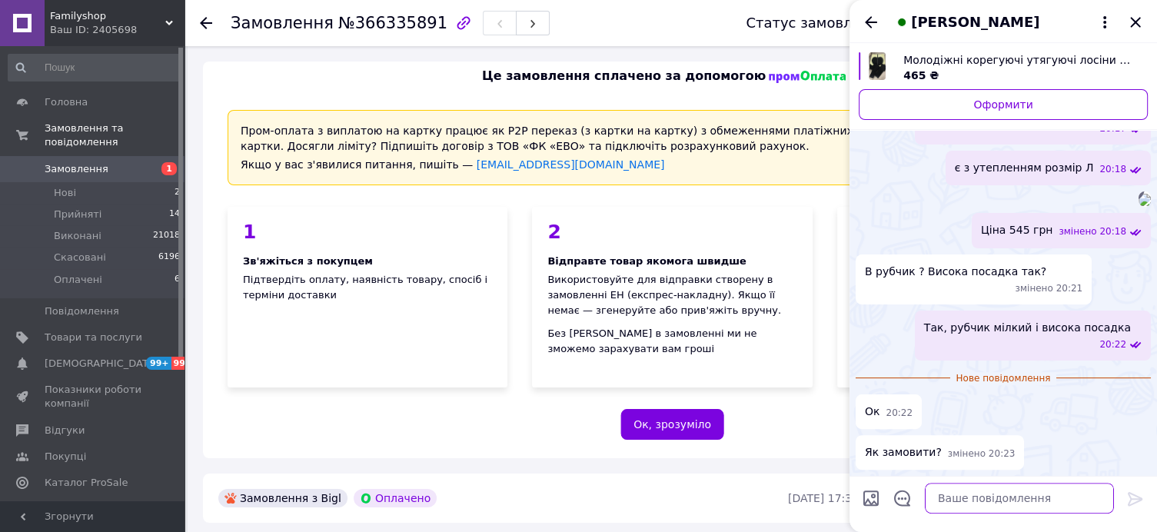
click at [948, 503] on textarea at bounding box center [1019, 498] width 189 height 31
type textarea "Д"
type textarea "[PERSON_NAME] скинемо ссилку на замовлення."
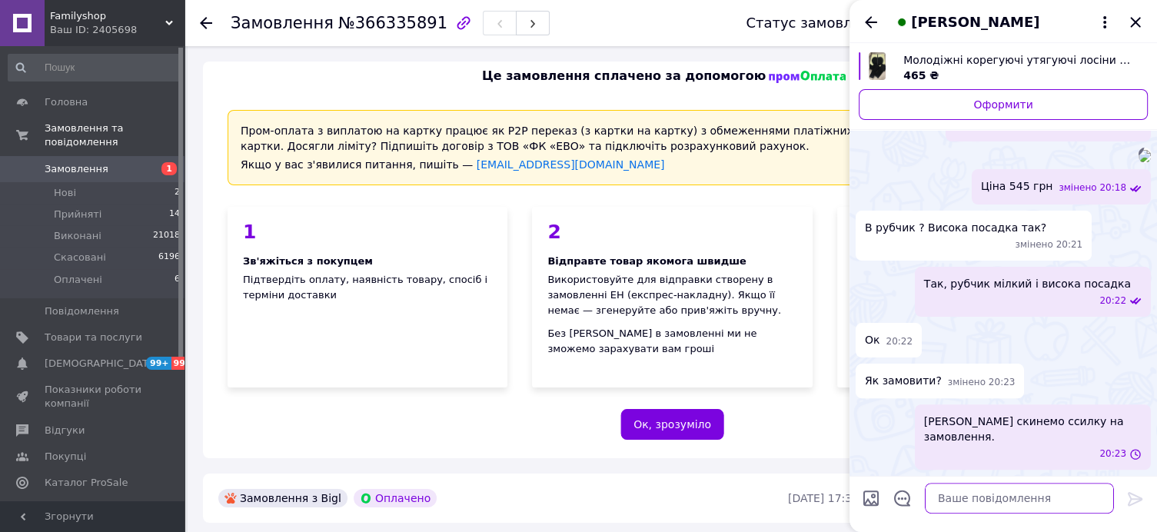
scroll to position [509, 0]
click at [871, 22] on icon "Назад" at bounding box center [871, 22] width 12 height 12
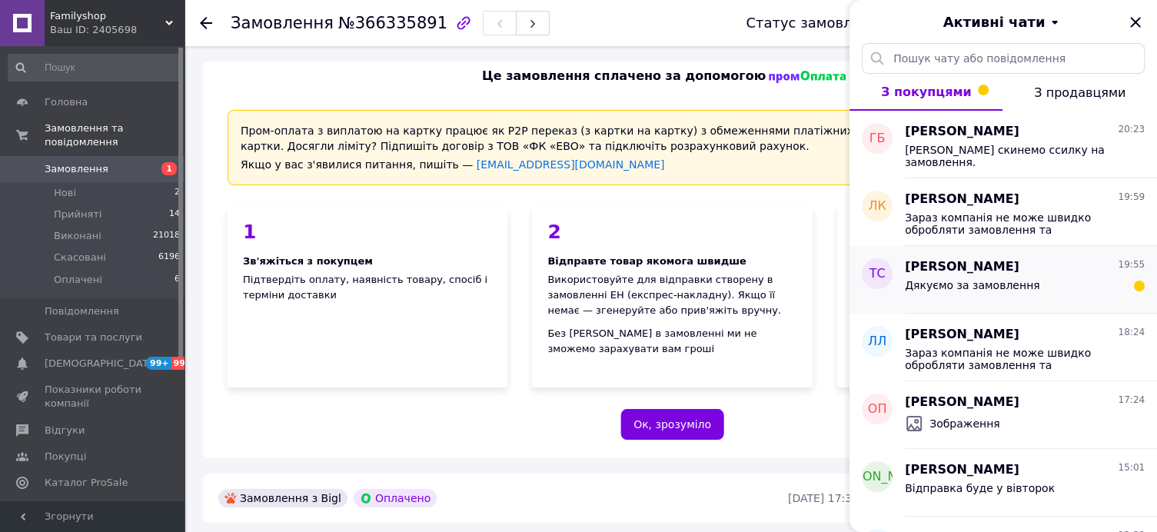
click at [1082, 291] on div "Дякуємо за замовлення" at bounding box center [1025, 288] width 240 height 25
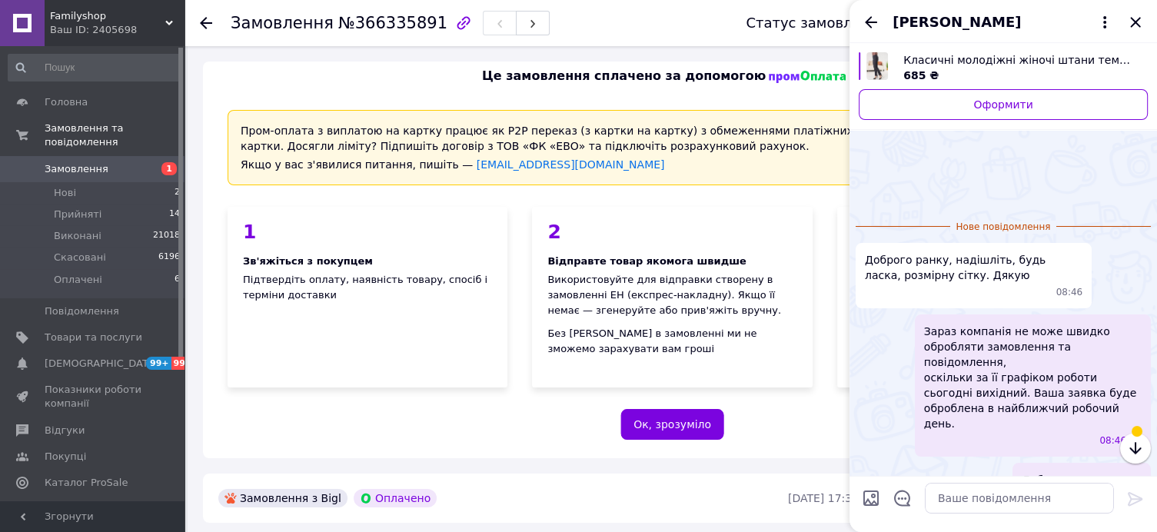
scroll to position [88, 0]
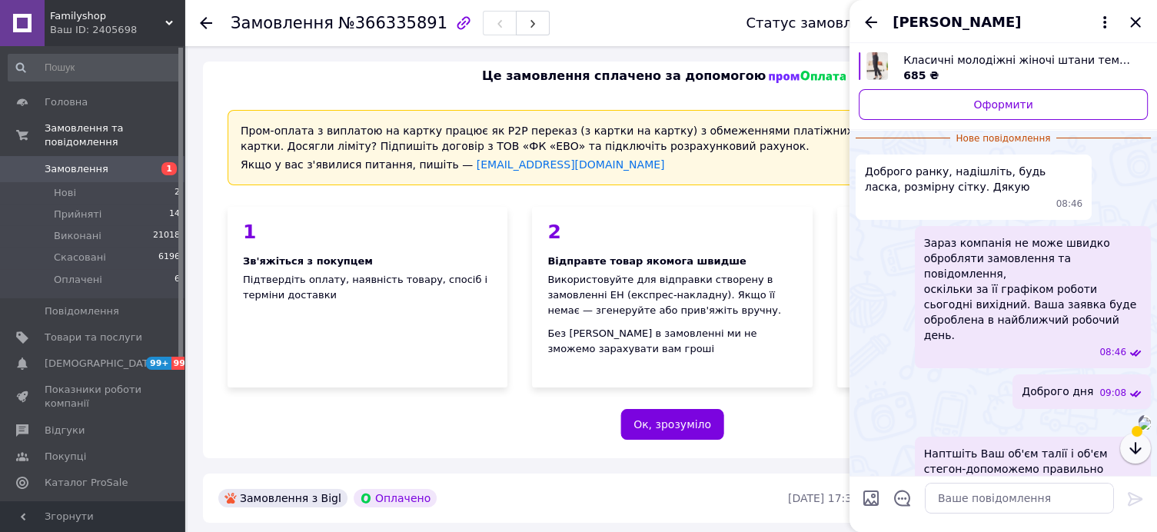
click at [1133, 444] on icon "button" at bounding box center [1135, 448] width 18 height 18
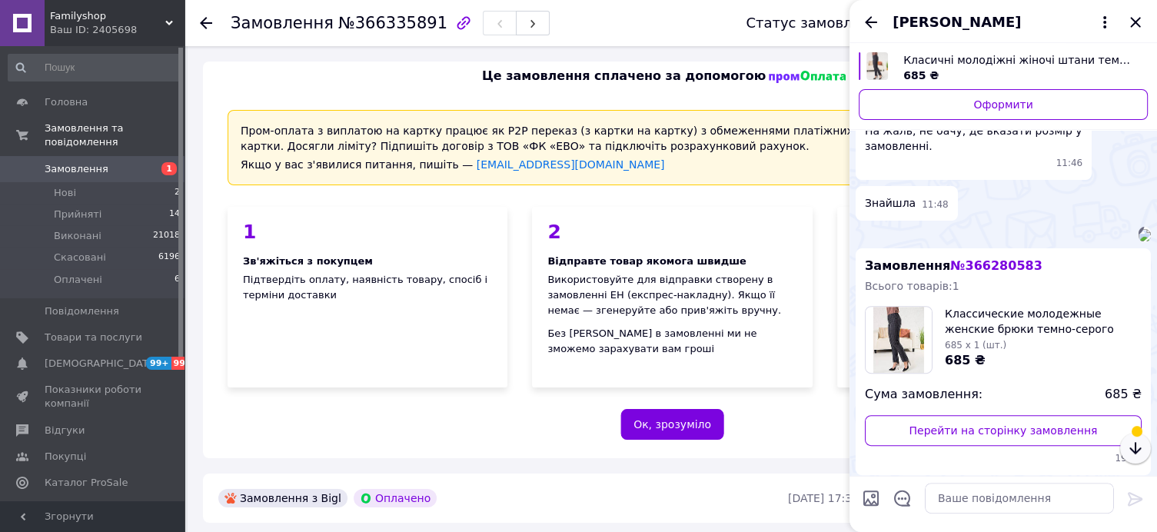
click at [1131, 455] on icon "button" at bounding box center [1135, 448] width 18 height 18
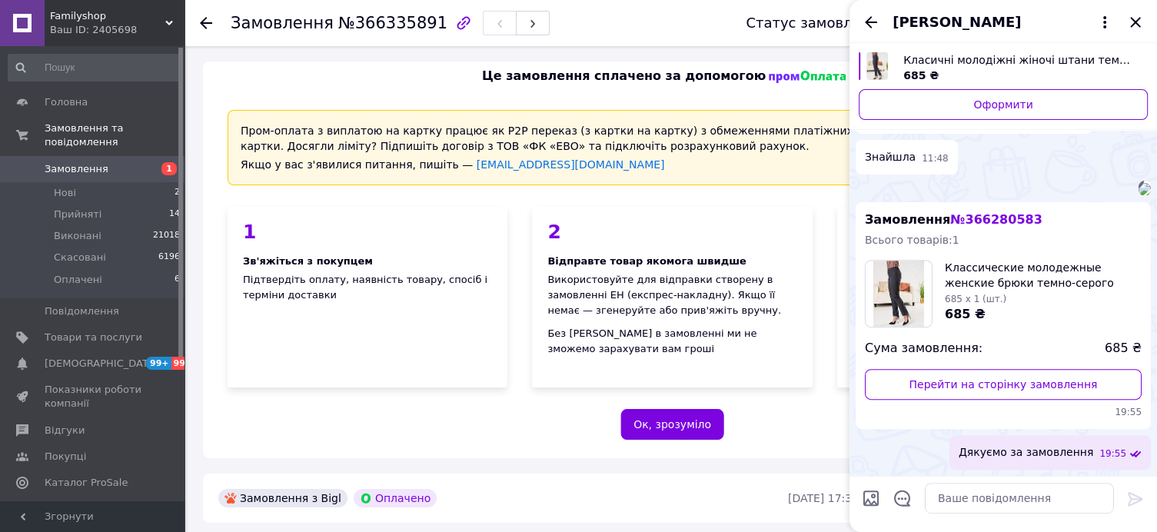
click at [1131, 455] on icon at bounding box center [1135, 453] width 12 height 12
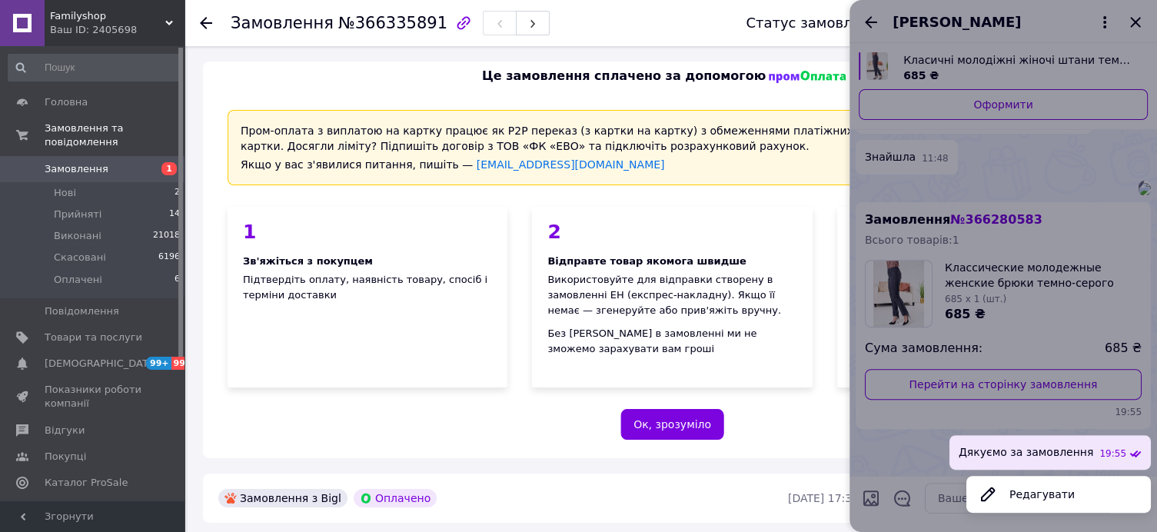
click at [869, 18] on div at bounding box center [1002, 266] width 307 height 532
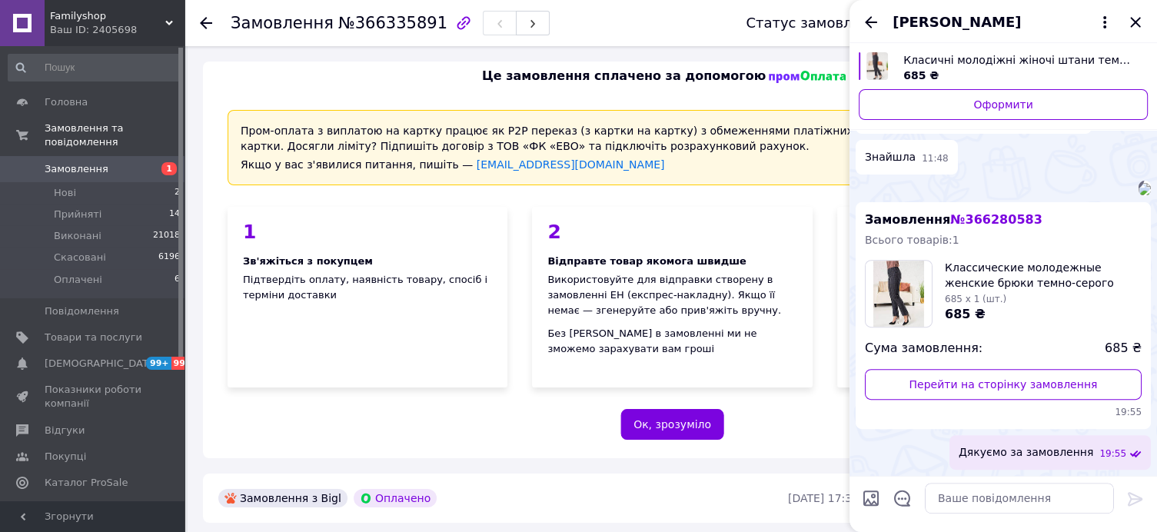
click at [869, 18] on icon "Назад" at bounding box center [871, 22] width 12 height 12
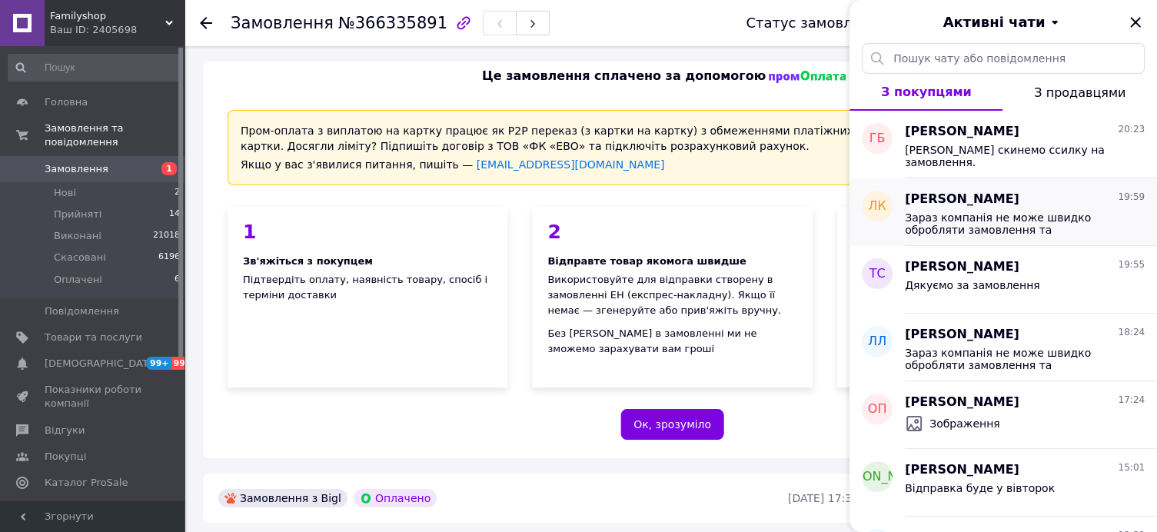
click at [1015, 214] on span "Зараз компанія не може швидко обробляти замовлення та повідомлення, оскільки за…" at bounding box center [1014, 223] width 218 height 25
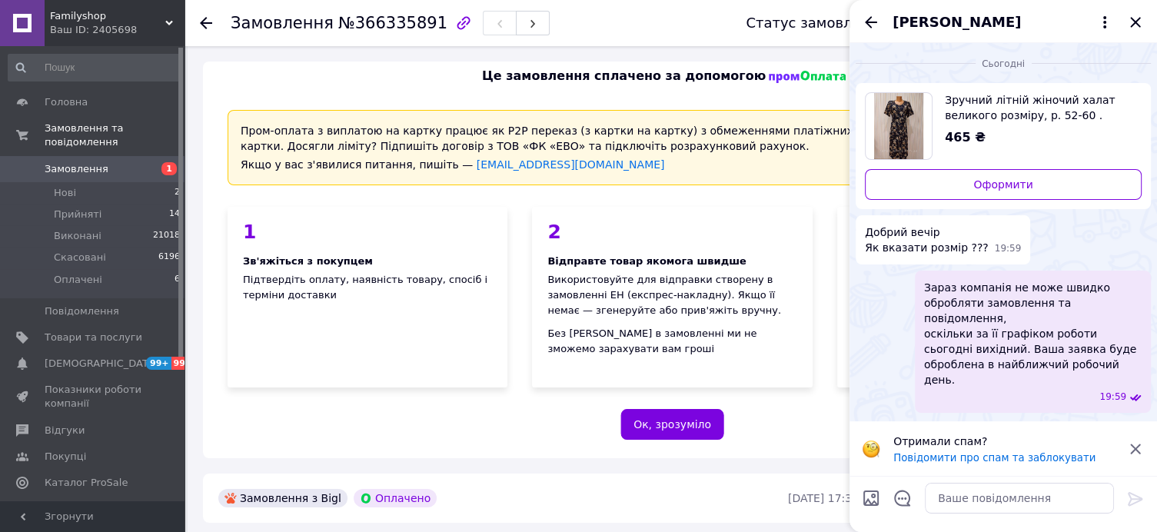
click at [1139, 451] on icon at bounding box center [1135, 448] width 10 height 10
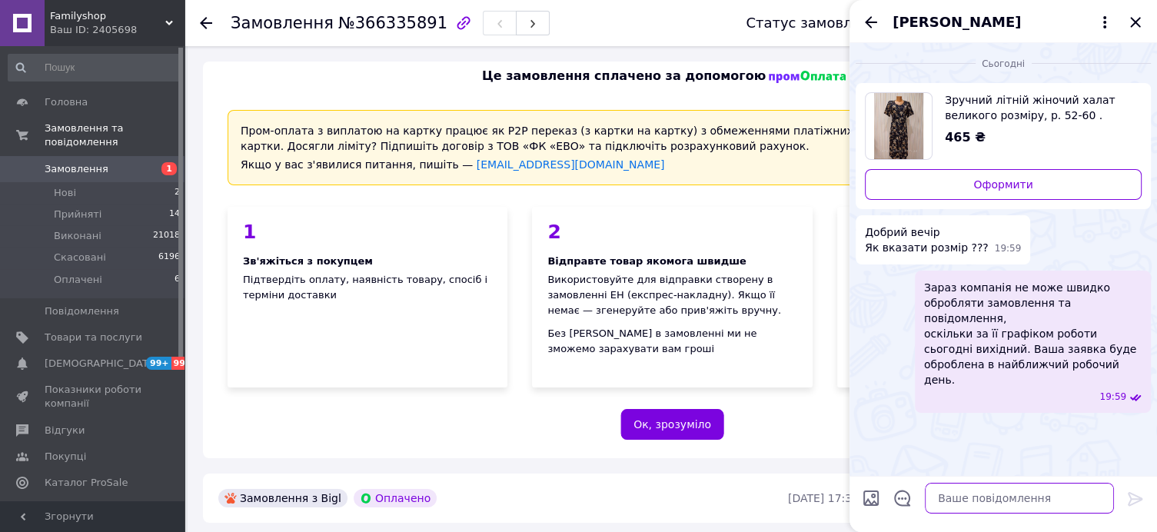
click at [962, 491] on textarea at bounding box center [1019, 498] width 189 height 31
type textarea "Доброго вечора"
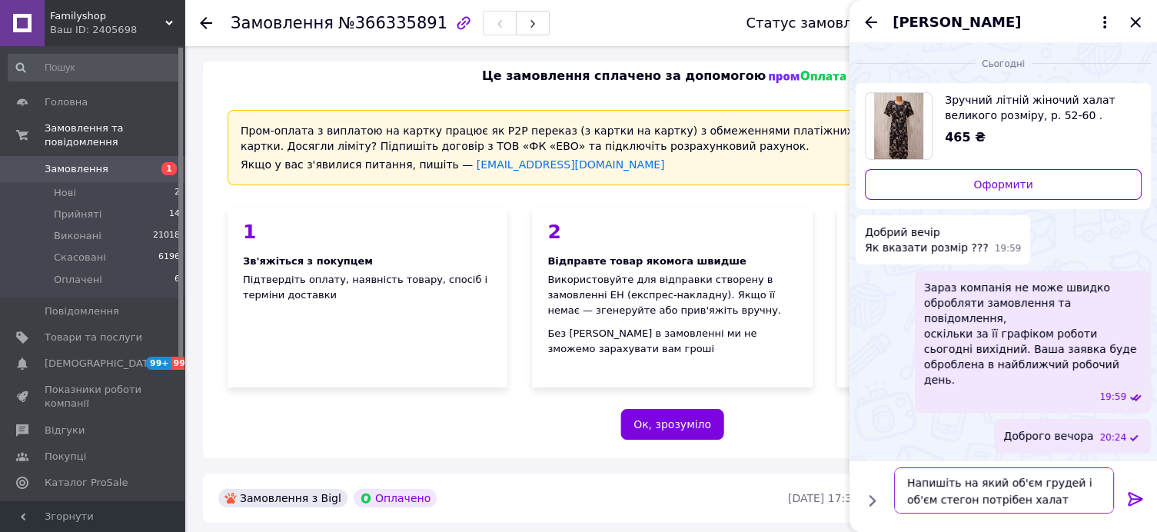
type textarea "Напишіть на який об'єм грудей і об'єм стегон потрібен халат?"
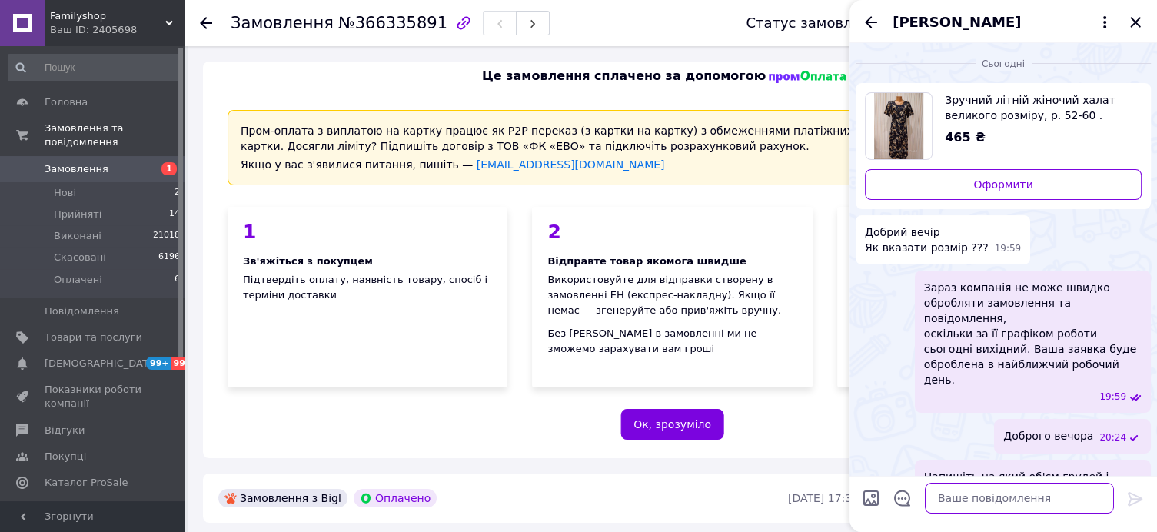
scroll to position [25, 0]
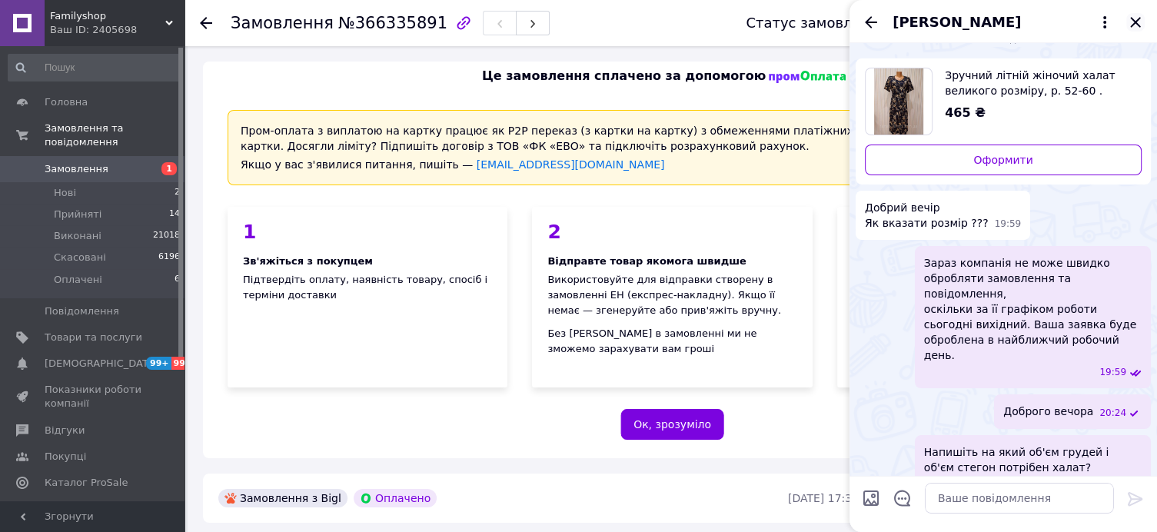
click at [1137, 16] on icon "Закрити" at bounding box center [1135, 22] width 18 height 18
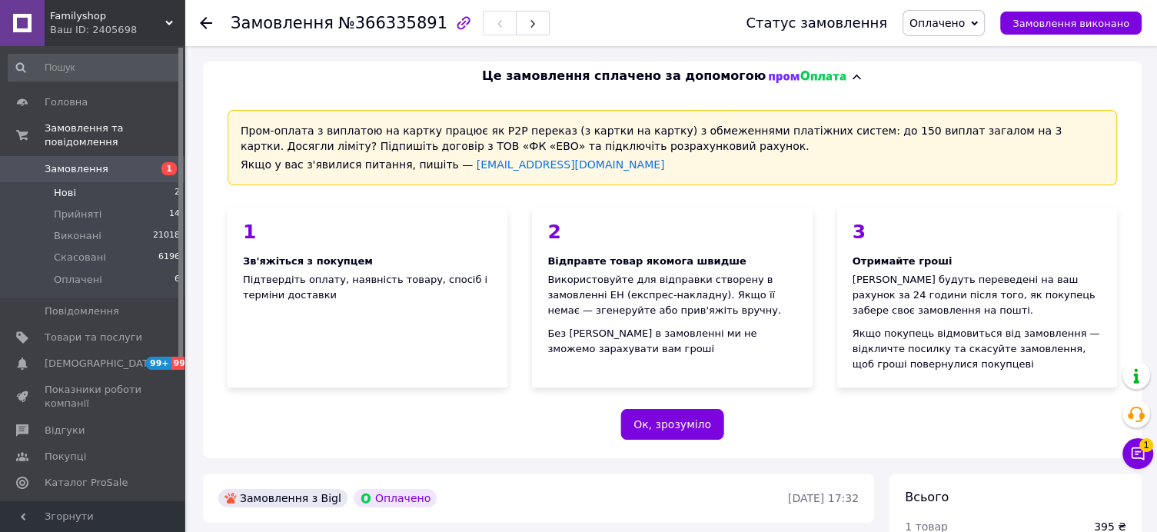
click at [65, 187] on li "Нові 2" at bounding box center [94, 193] width 189 height 22
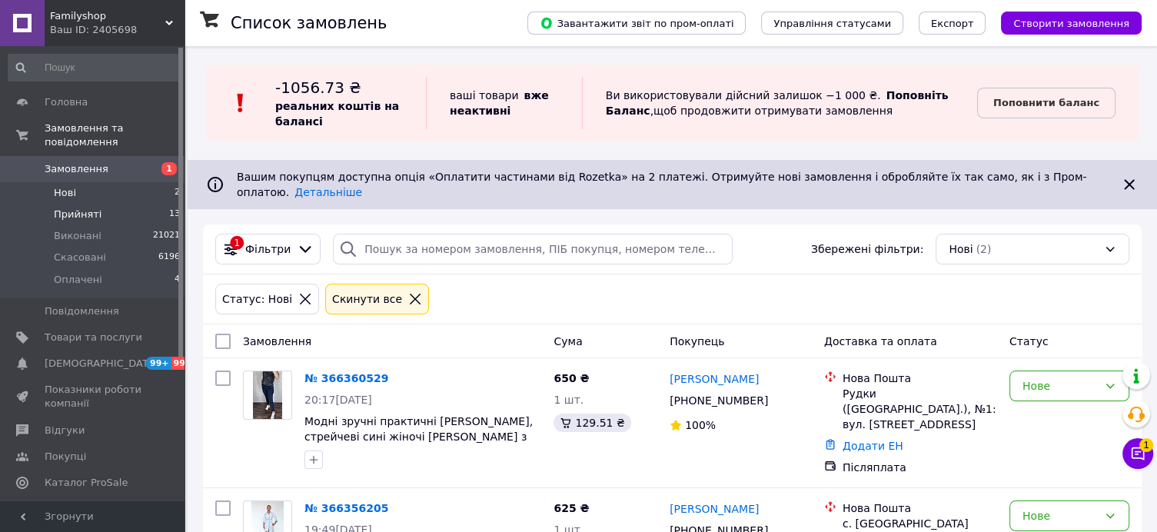
click at [89, 208] on span "Прийняті" at bounding box center [78, 215] width 48 height 14
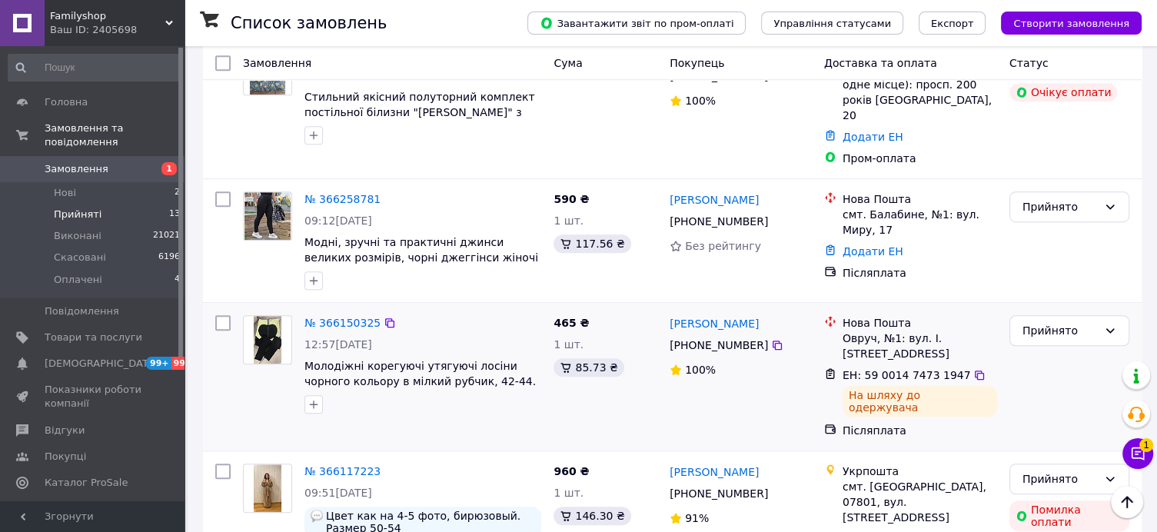
scroll to position [946, 0]
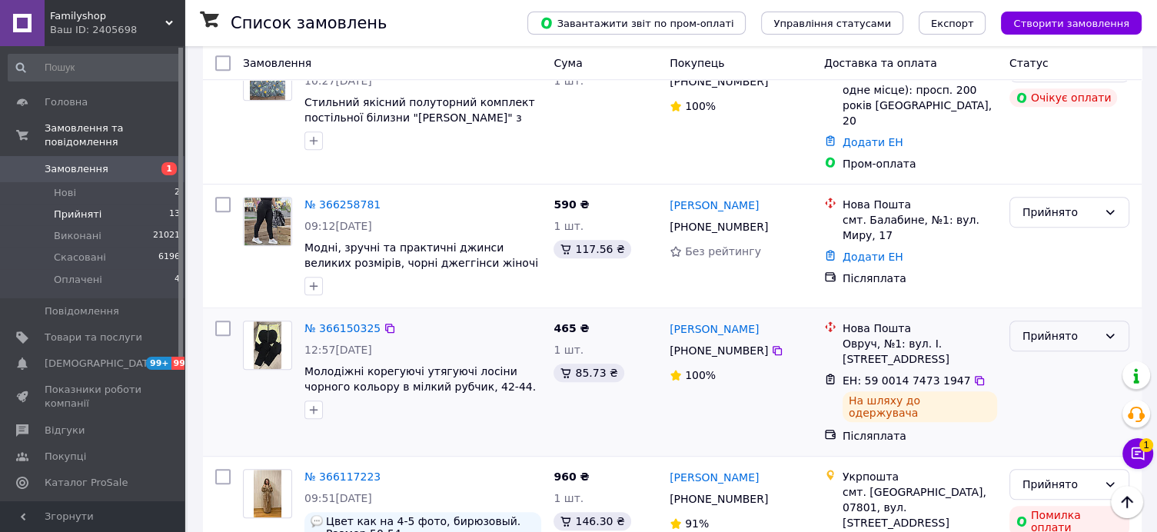
click at [1044, 327] on div "Прийнято" at bounding box center [1059, 335] width 75 height 17
click at [1045, 276] on li "Виконано" at bounding box center [1069, 281] width 118 height 28
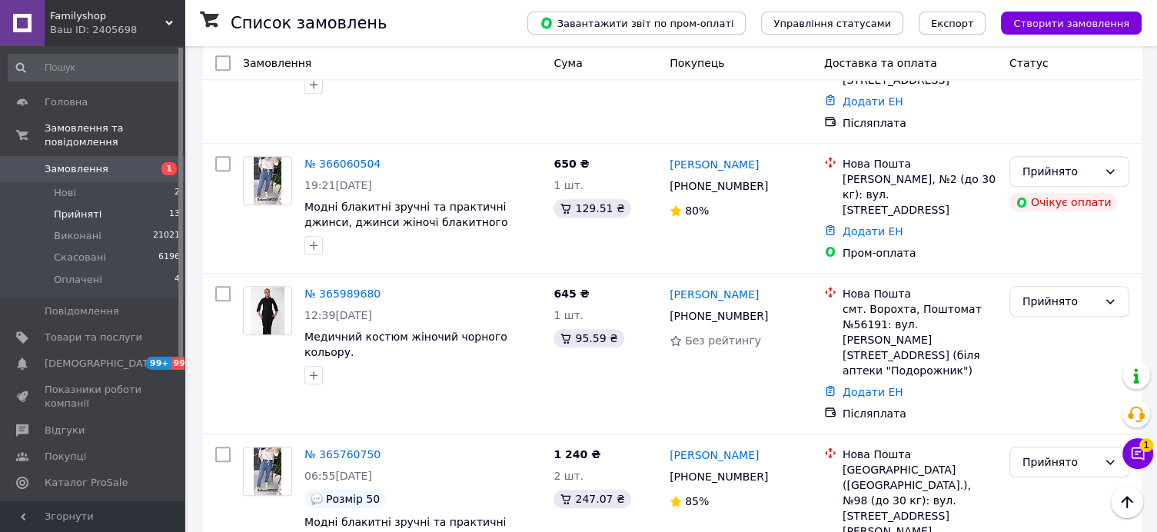
scroll to position [1656, 0]
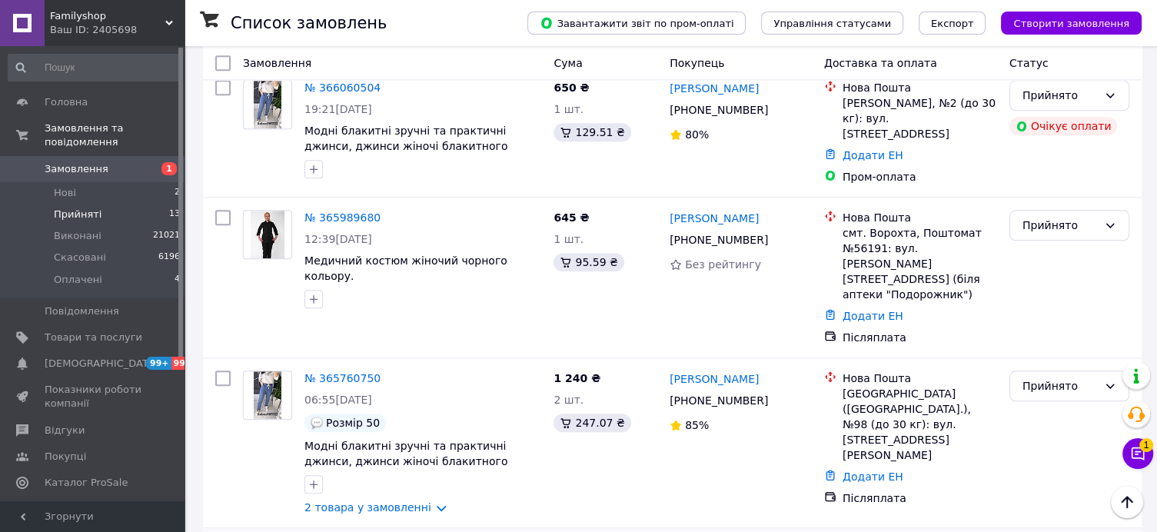
click at [1064, 410] on li "Виконано" at bounding box center [1069, 411] width 118 height 28
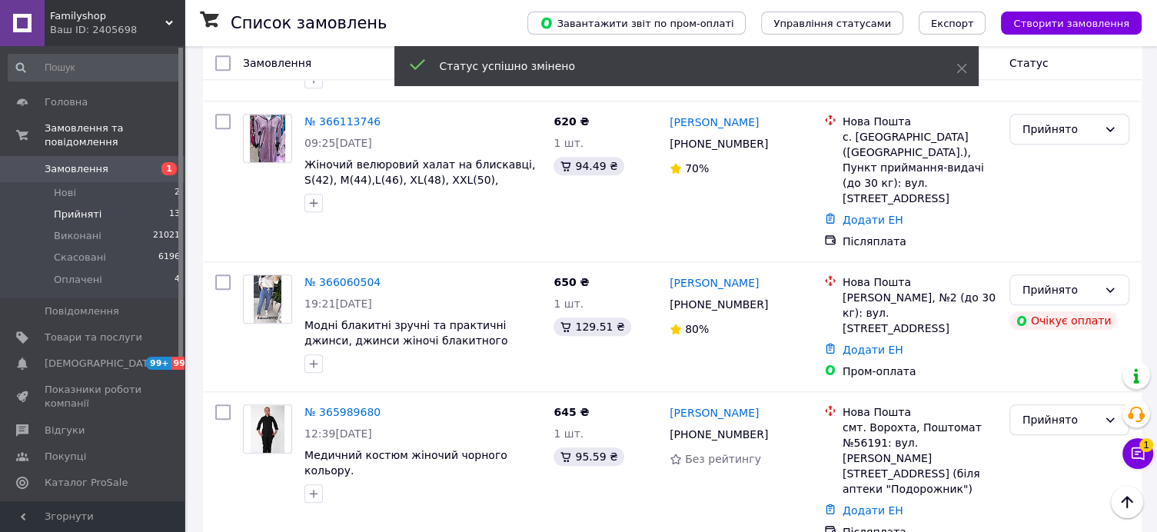
scroll to position [1464, 0]
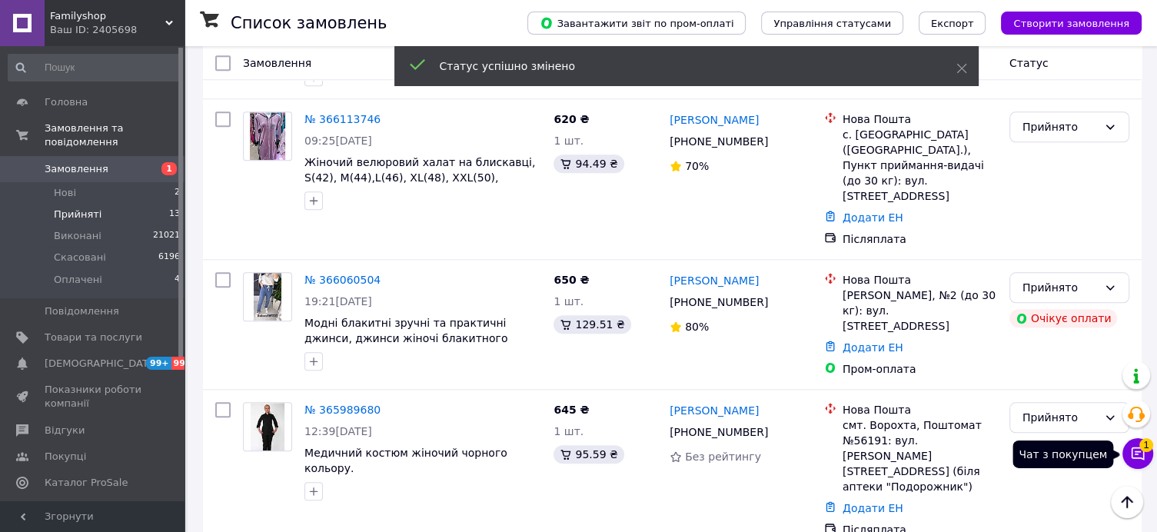
click at [1136, 448] on icon at bounding box center [1137, 453] width 15 height 15
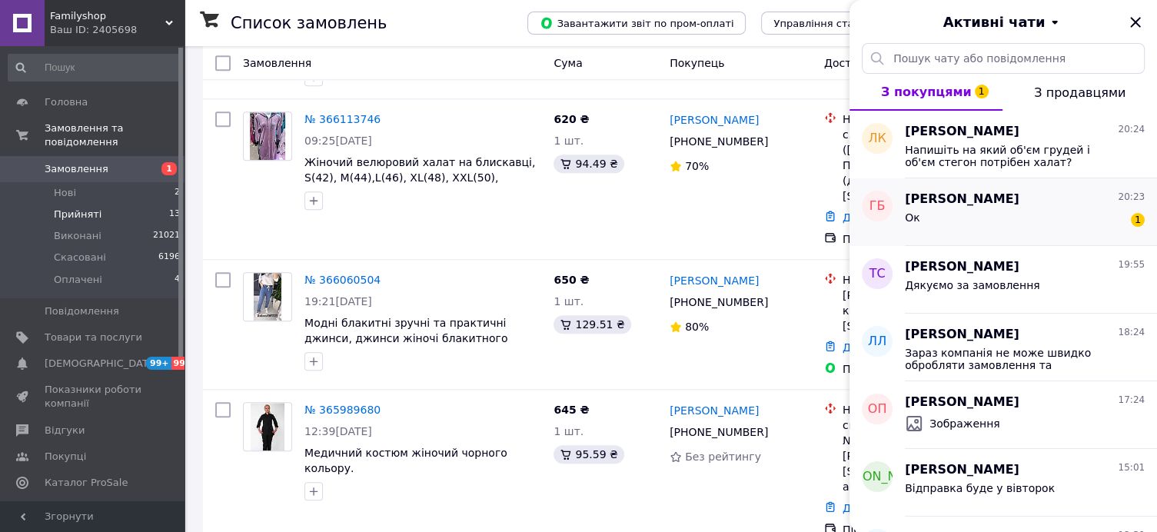
click at [978, 207] on span "[PERSON_NAME]" at bounding box center [962, 200] width 115 height 18
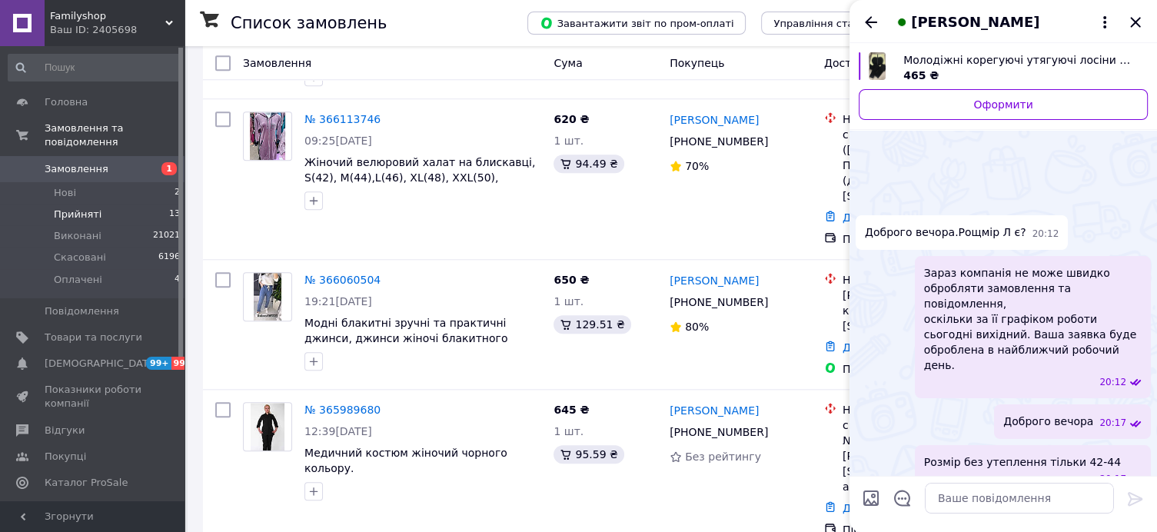
scroll to position [617, 0]
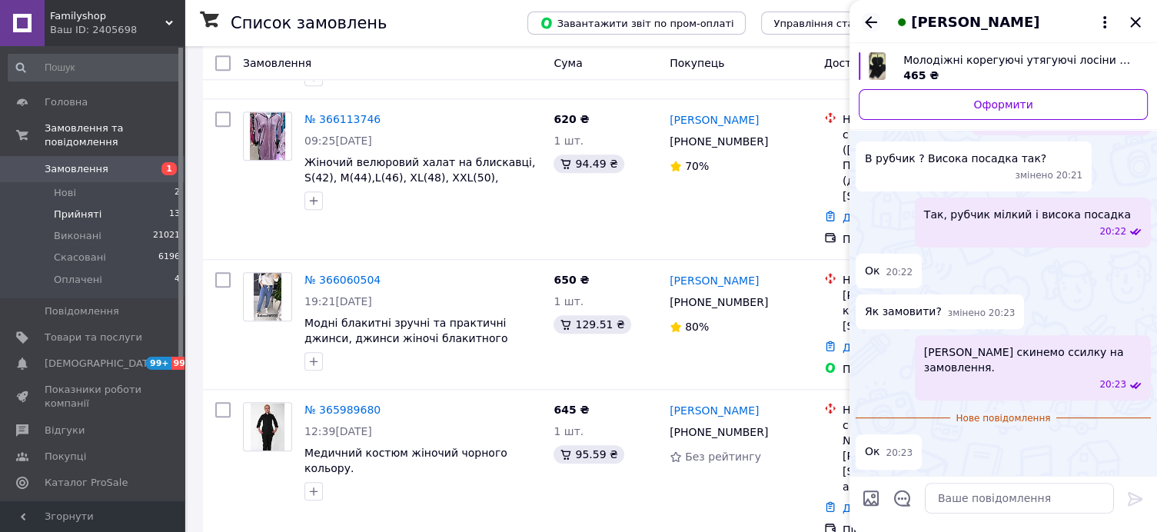
click at [873, 23] on icon "Назад" at bounding box center [871, 22] width 18 height 18
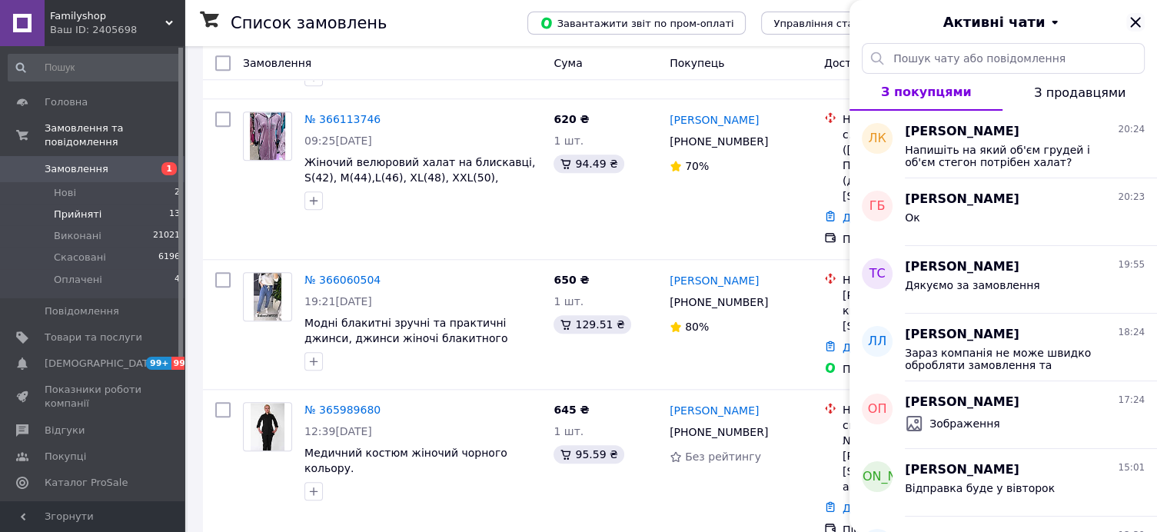
click at [1132, 22] on icon "Закрити" at bounding box center [1135, 22] width 18 height 18
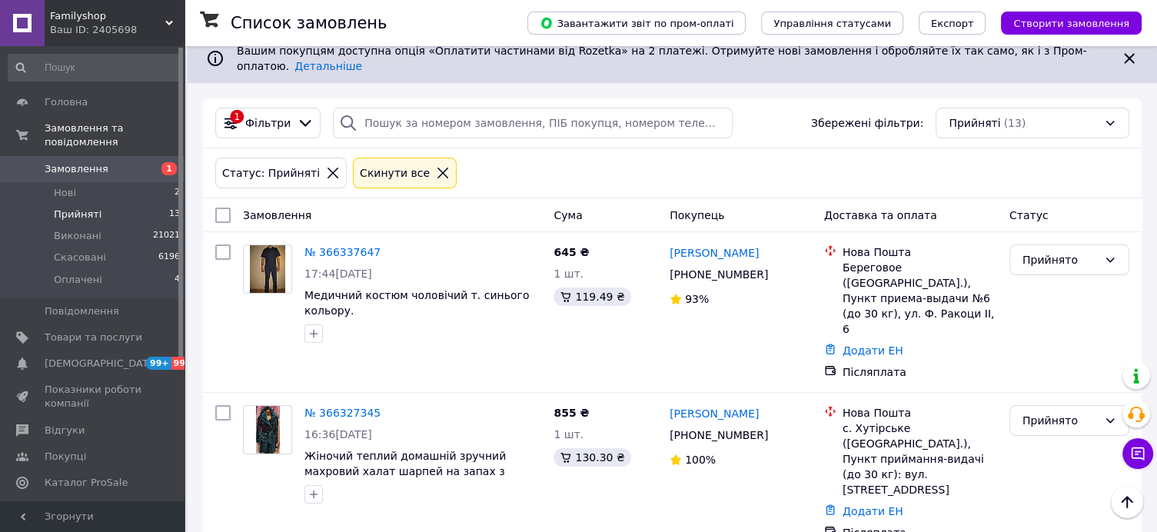
scroll to position [108, 0]
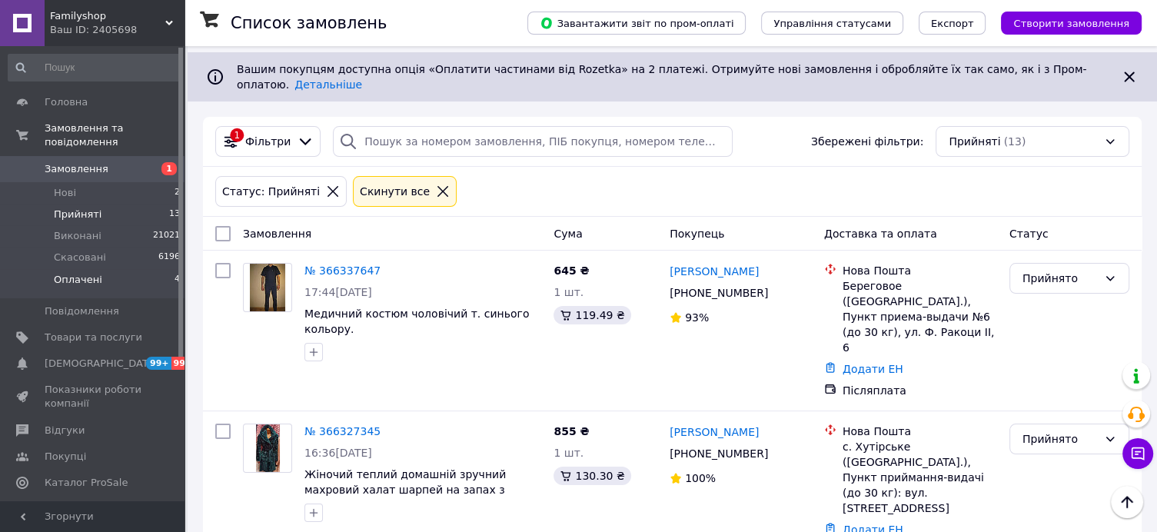
click at [77, 273] on span "Оплачені" at bounding box center [78, 280] width 48 height 14
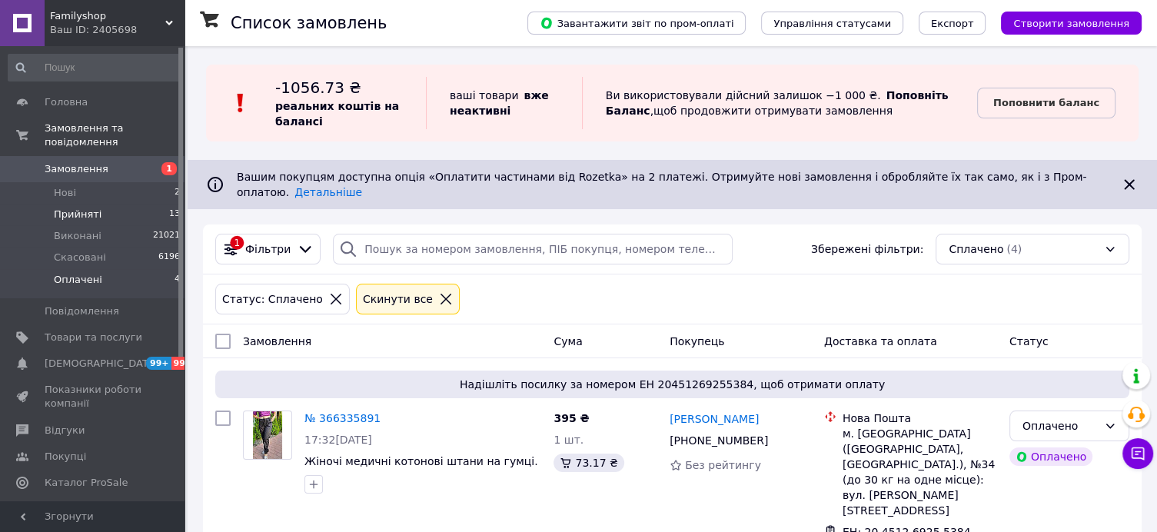
click at [75, 208] on span "Прийняті" at bounding box center [78, 215] width 48 height 14
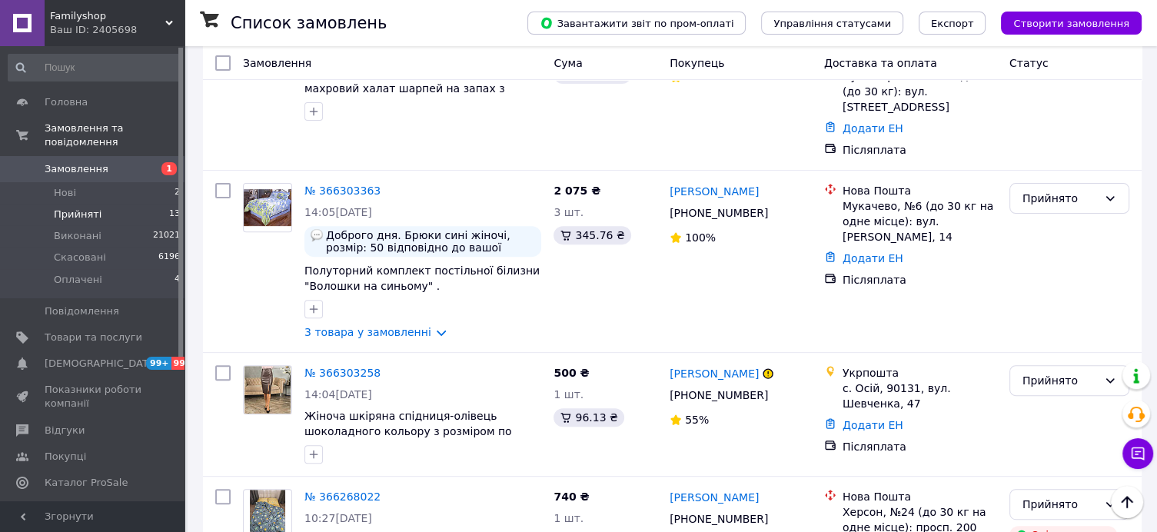
scroll to position [498, 0]
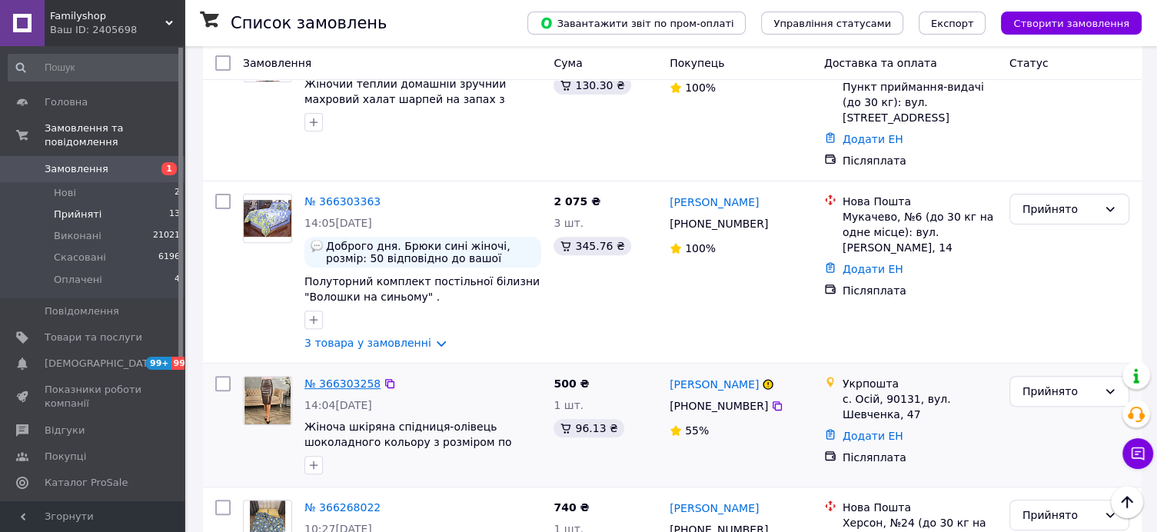
click at [337, 377] on link "№ 366303258" at bounding box center [342, 383] width 76 height 12
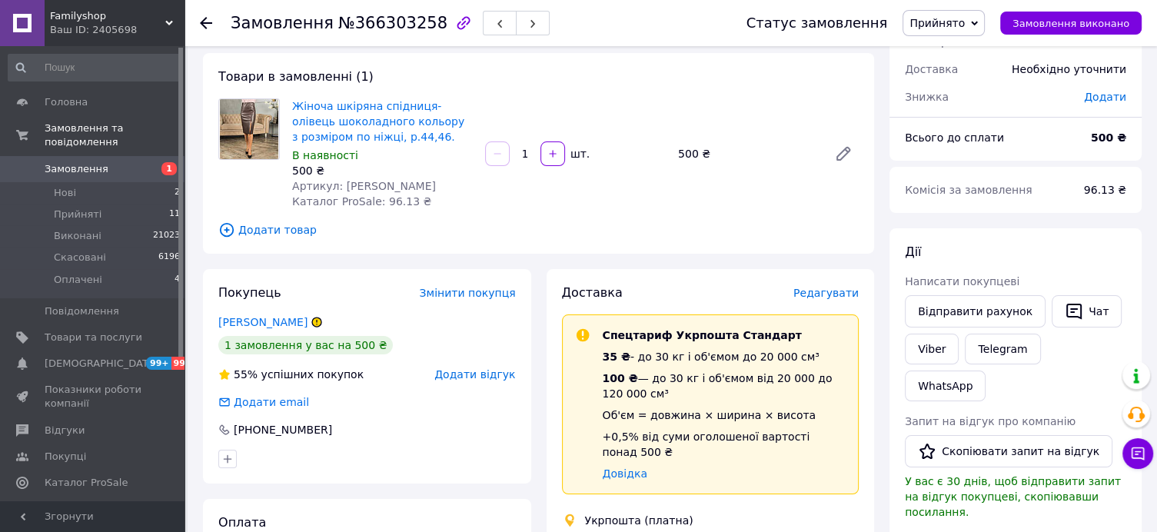
scroll to position [68, 0]
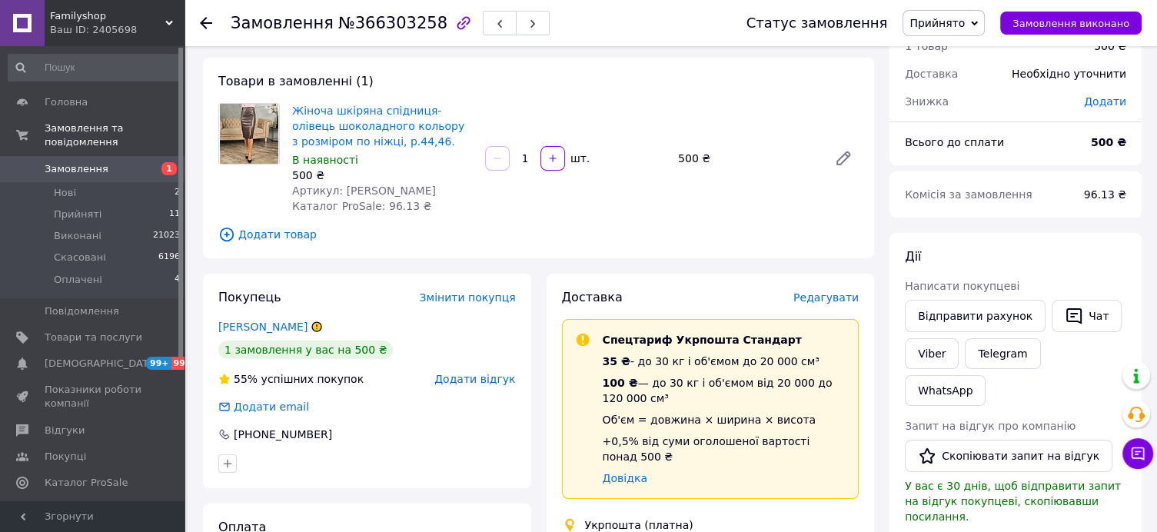
click at [198, 19] on div "Замовлення №366303258 Статус замовлення Прийнято Виконано Скасовано Оплачено За…" at bounding box center [670, 23] width 972 height 46
click at [205, 21] on icon at bounding box center [206, 23] width 12 height 12
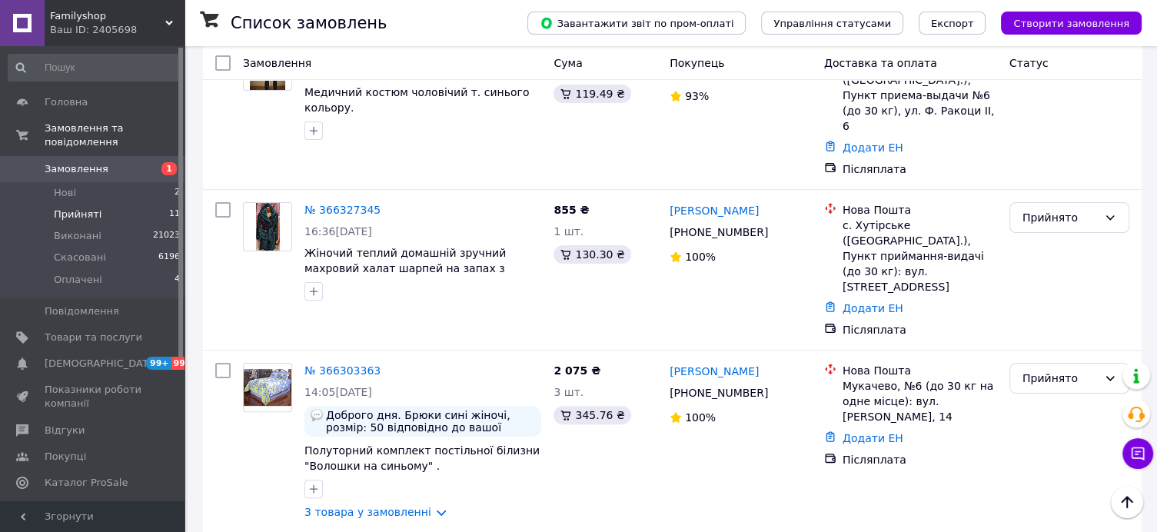
scroll to position [320, 0]
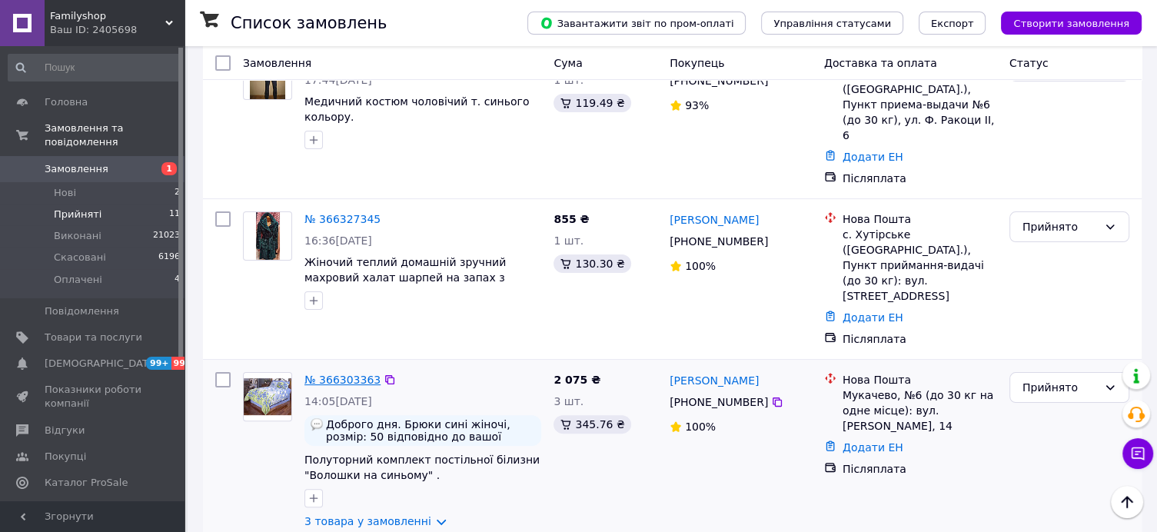
click at [357, 374] on link "№ 366303363" at bounding box center [342, 380] width 76 height 12
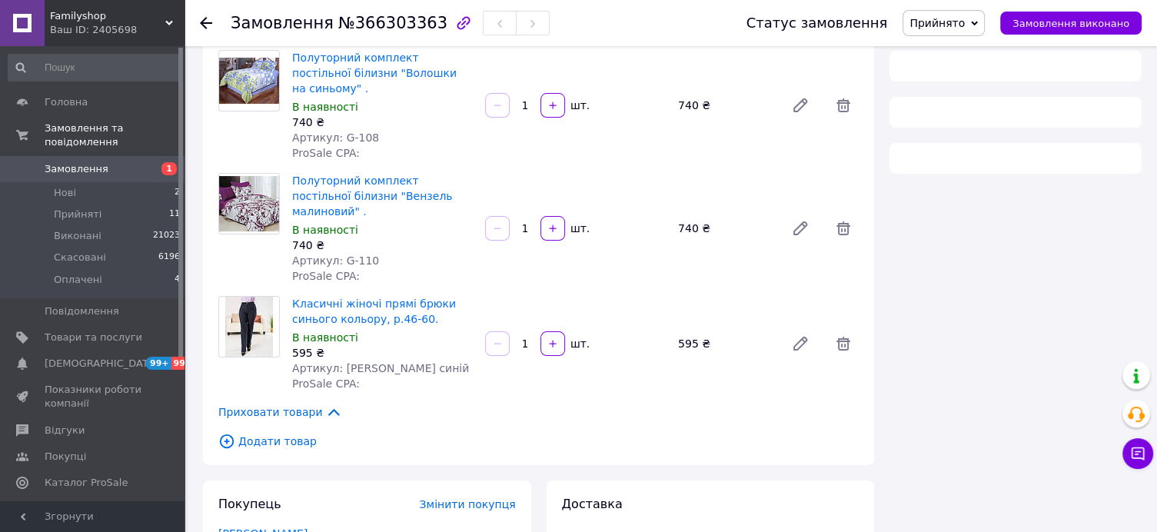
scroll to position [320, 0]
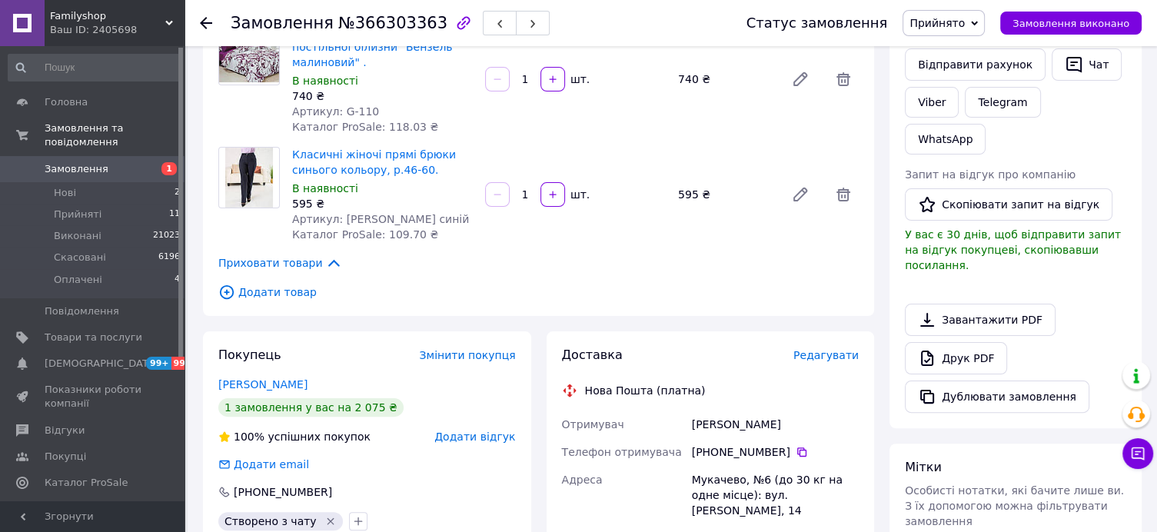
click at [1156, 251] on div "Замовлення №366303363 Статус замовлення Прийнято Виконано Скасовано Оплачено За…" at bounding box center [672, 377] width 969 height 1302
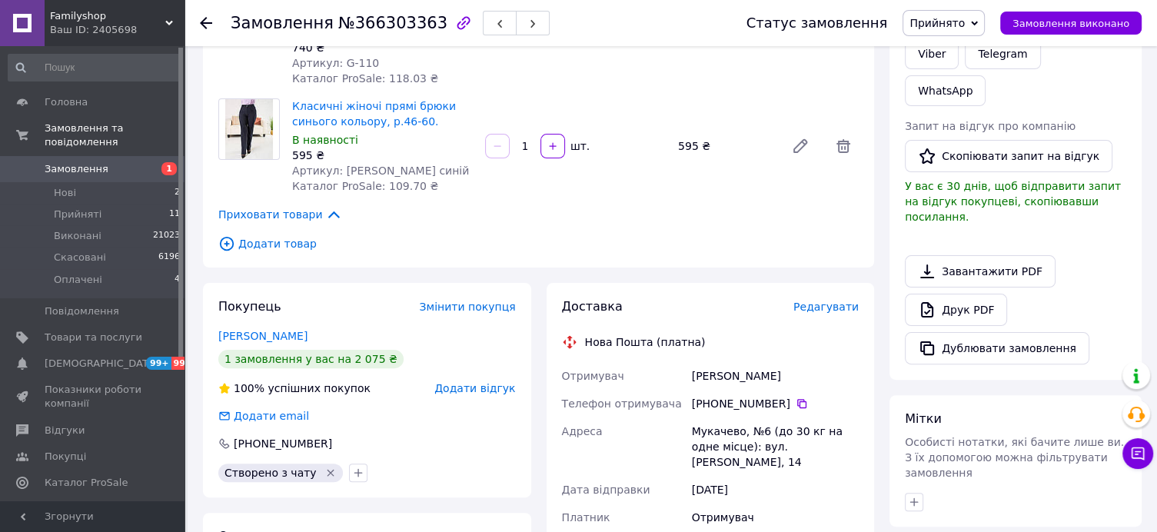
scroll to position [398, 0]
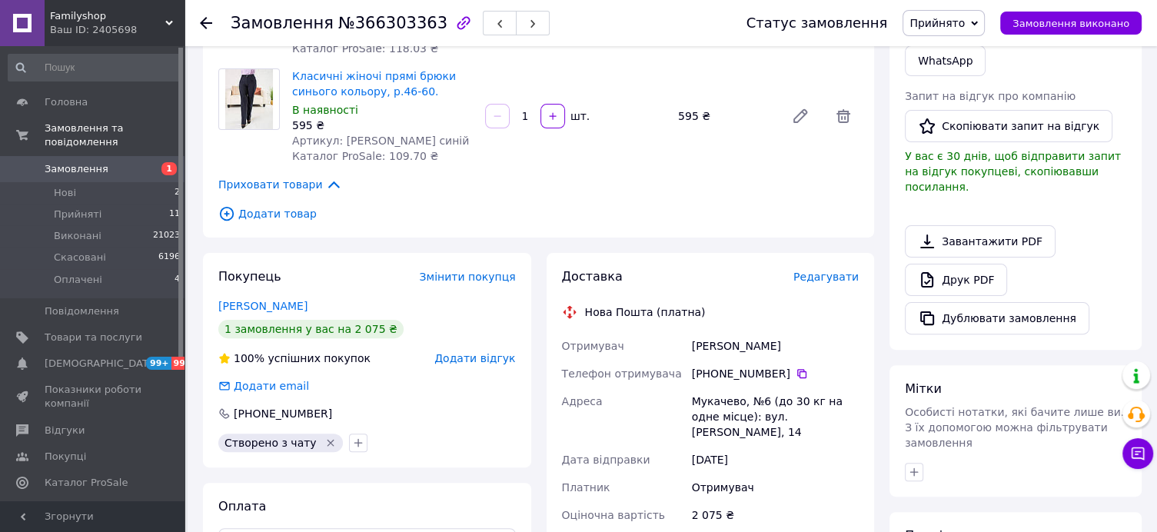
click at [208, 18] on icon at bounding box center [206, 23] width 12 height 12
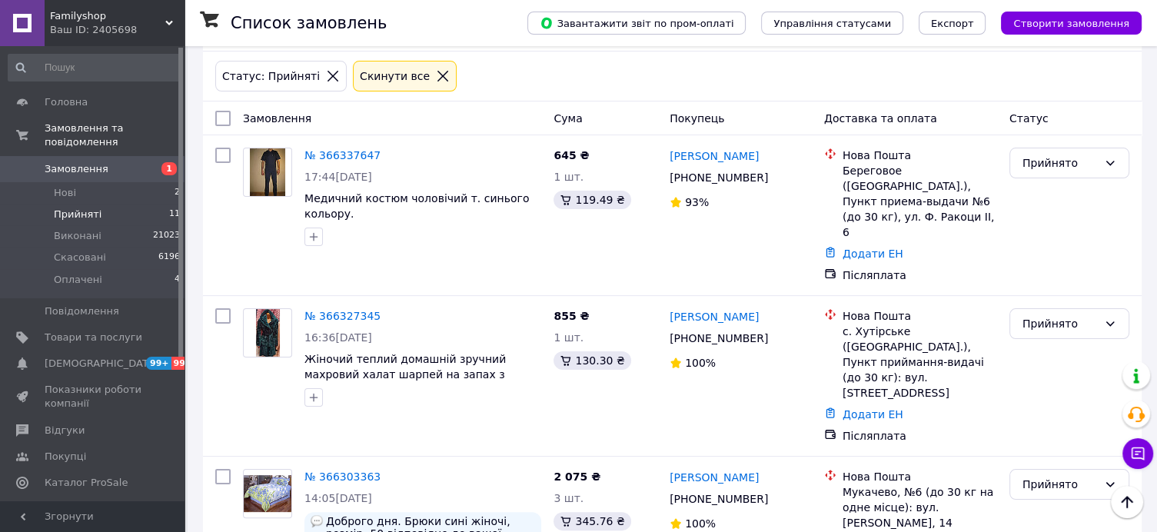
scroll to position [218, 0]
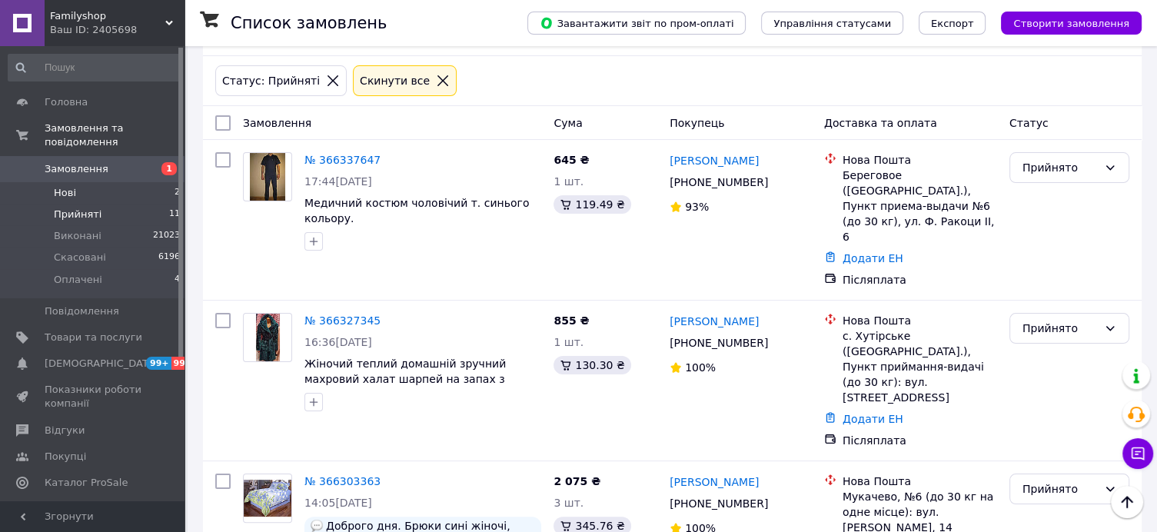
click at [67, 186] on span "Нові" at bounding box center [65, 193] width 22 height 14
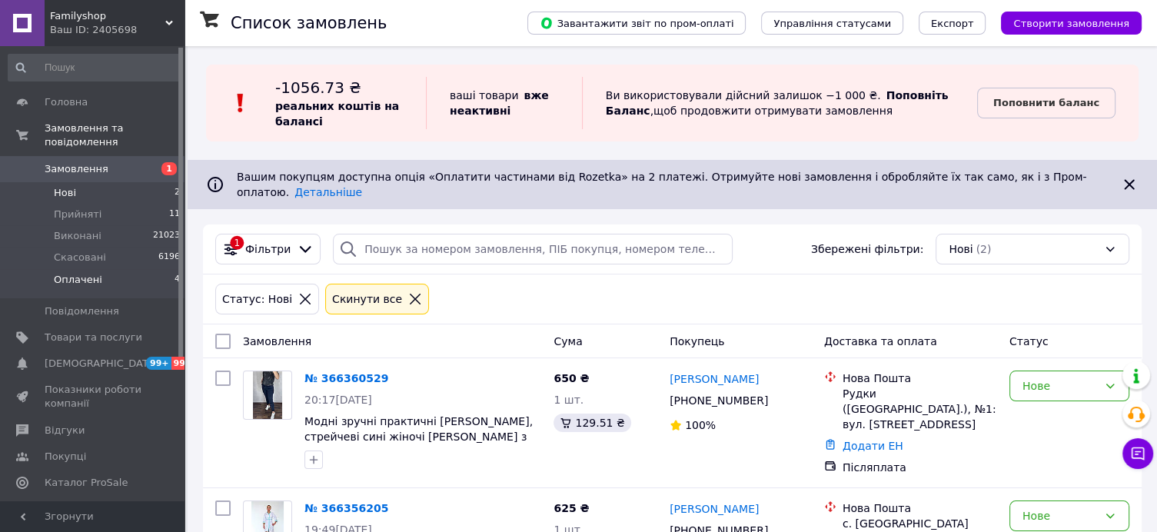
click at [82, 273] on span "Оплачені" at bounding box center [78, 280] width 48 height 14
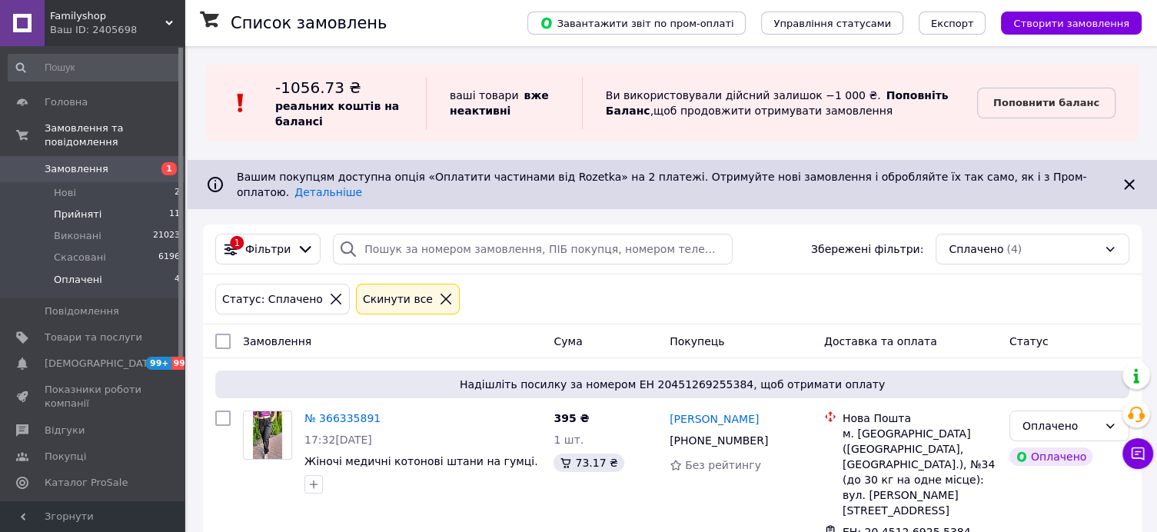
click at [86, 208] on span "Прийняті" at bounding box center [78, 215] width 48 height 14
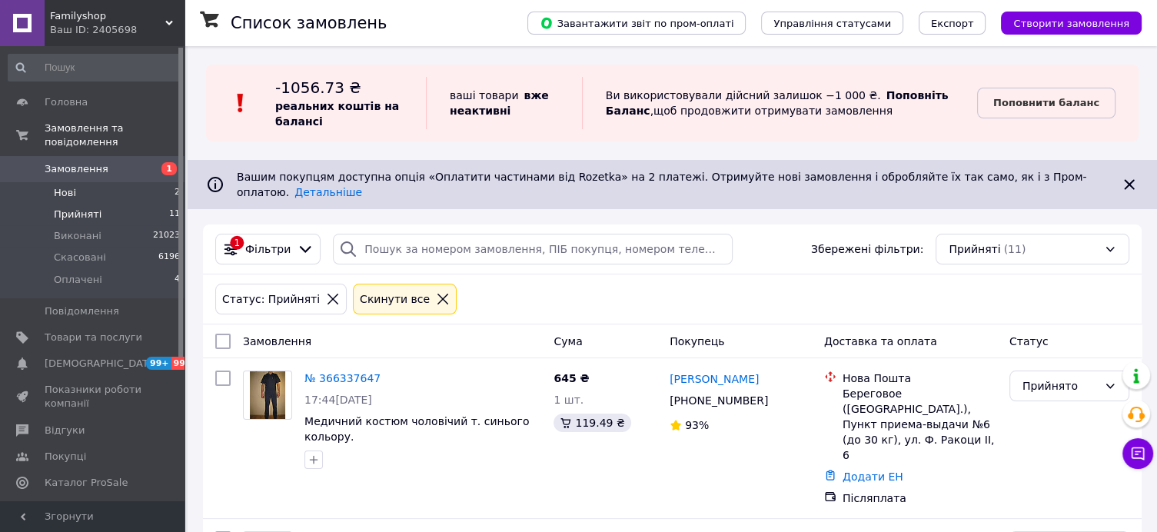
click at [74, 186] on span "Нові" at bounding box center [65, 193] width 22 height 14
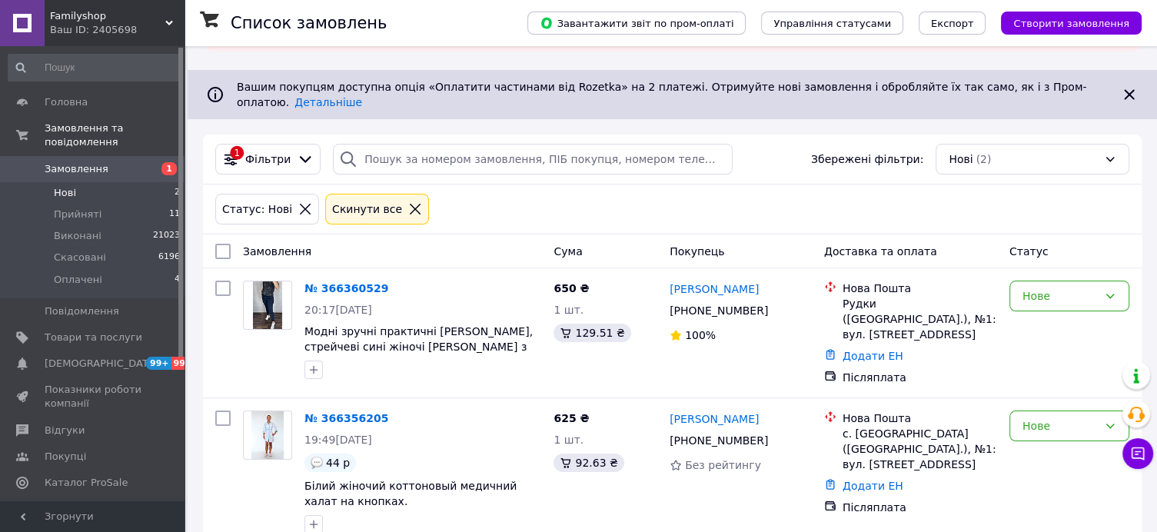
scroll to position [101, 0]
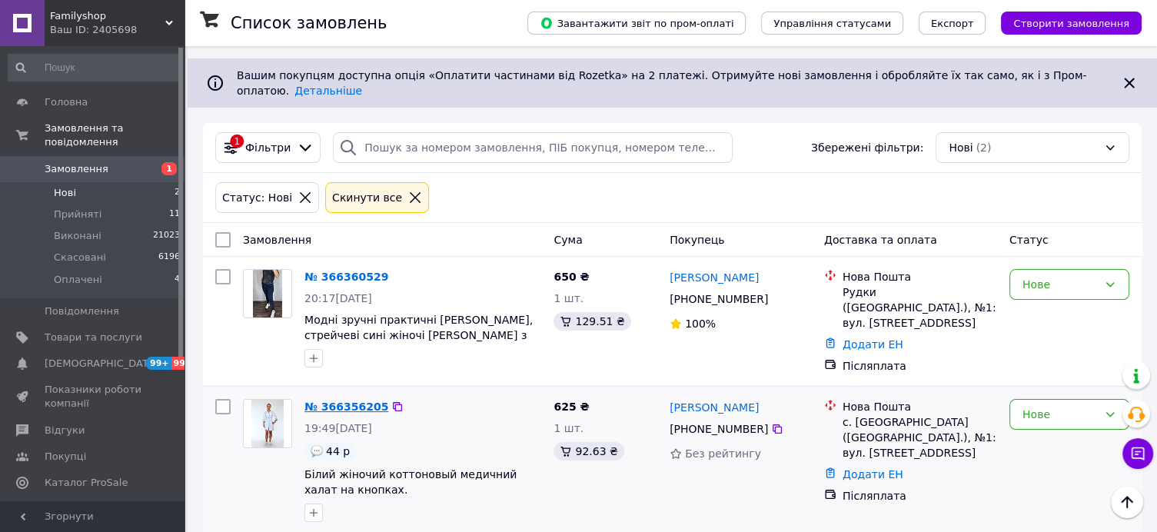
click at [346, 400] on link "№ 366356205" at bounding box center [346, 406] width 84 height 12
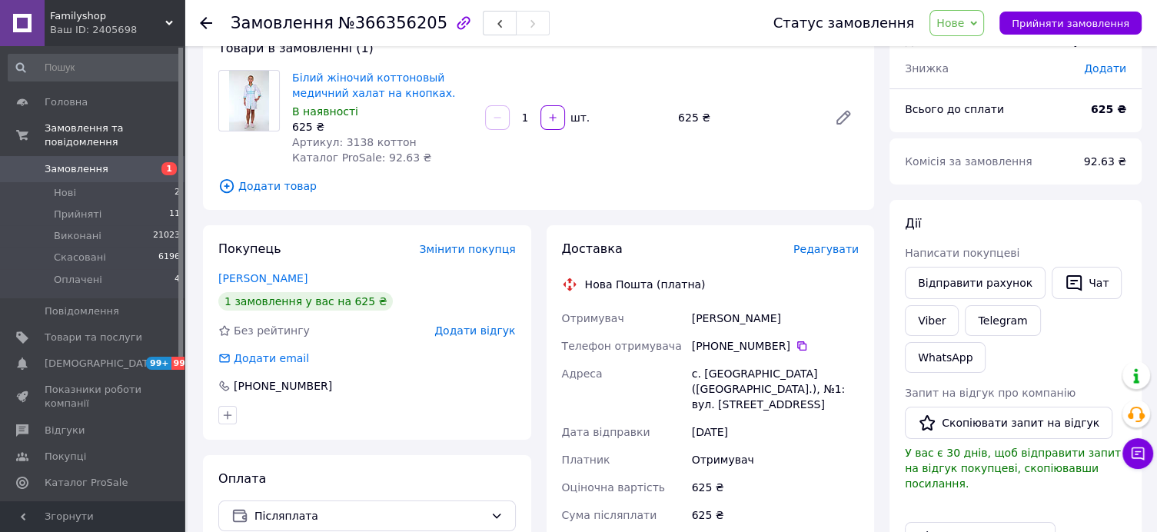
click at [201, 18] on icon at bounding box center [206, 23] width 12 height 12
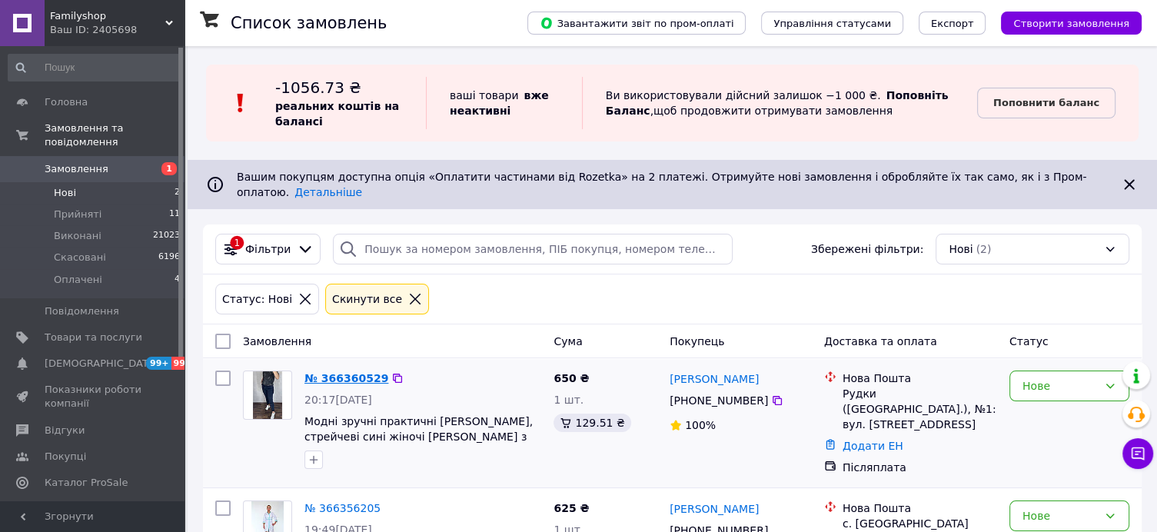
click at [354, 372] on link "№ 366360529" at bounding box center [346, 378] width 84 height 12
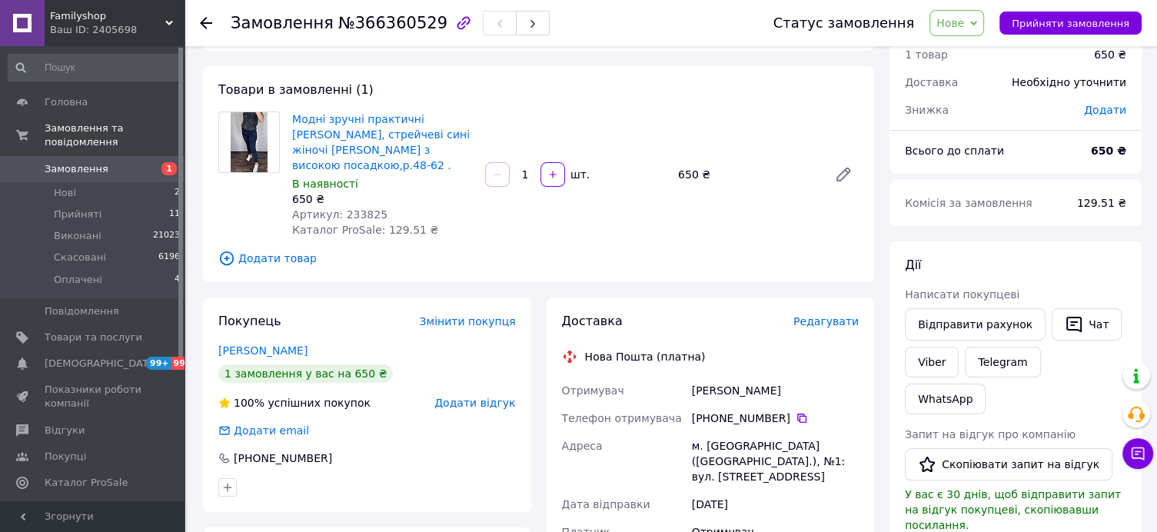
scroll to position [58, 0]
click at [91, 273] on span "Оплачені" at bounding box center [78, 280] width 48 height 14
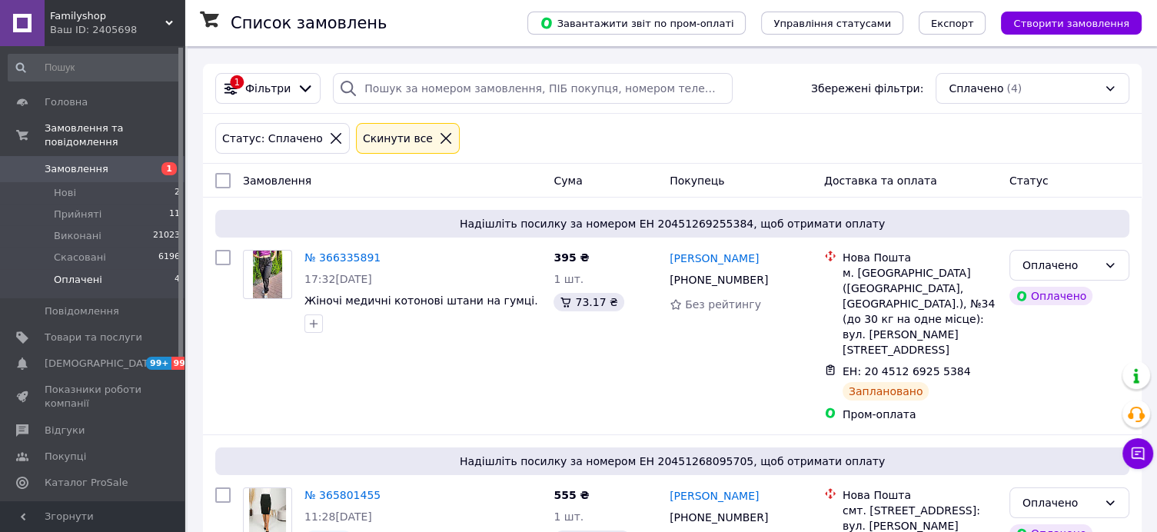
scroll to position [175, 0]
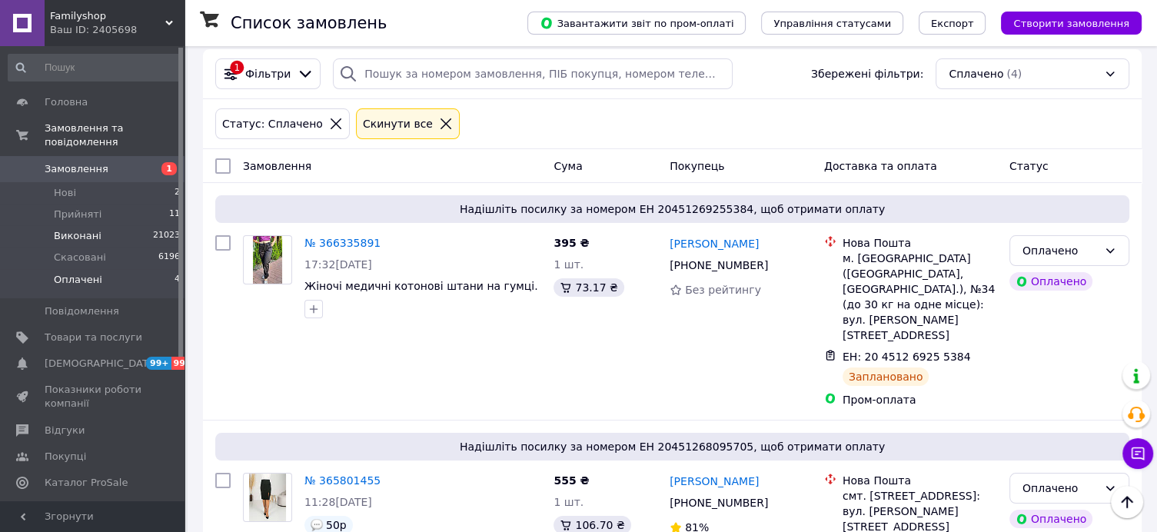
click at [81, 229] on span "Виконані" at bounding box center [78, 236] width 48 height 14
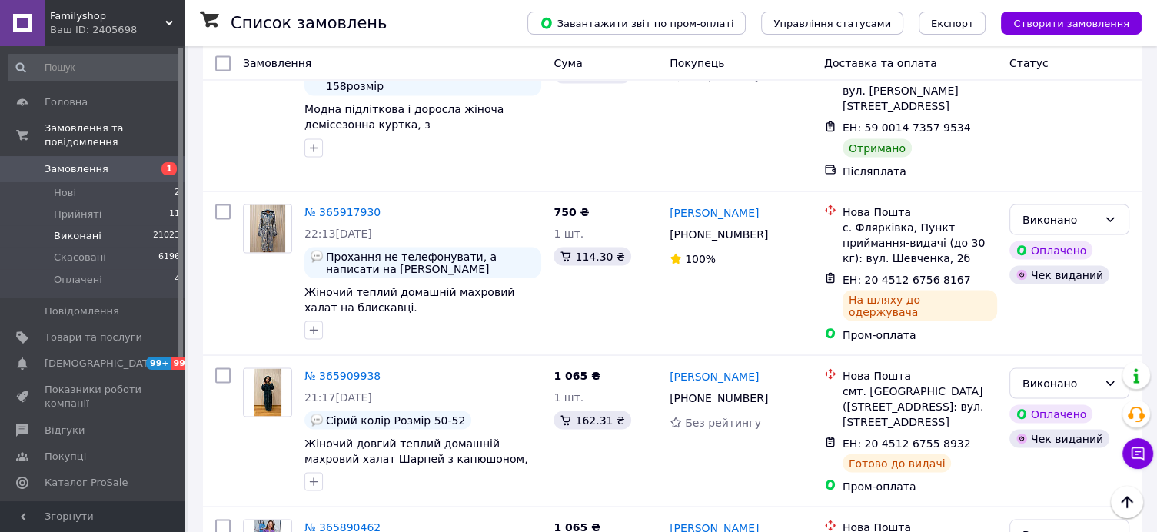
scroll to position [2857, 0]
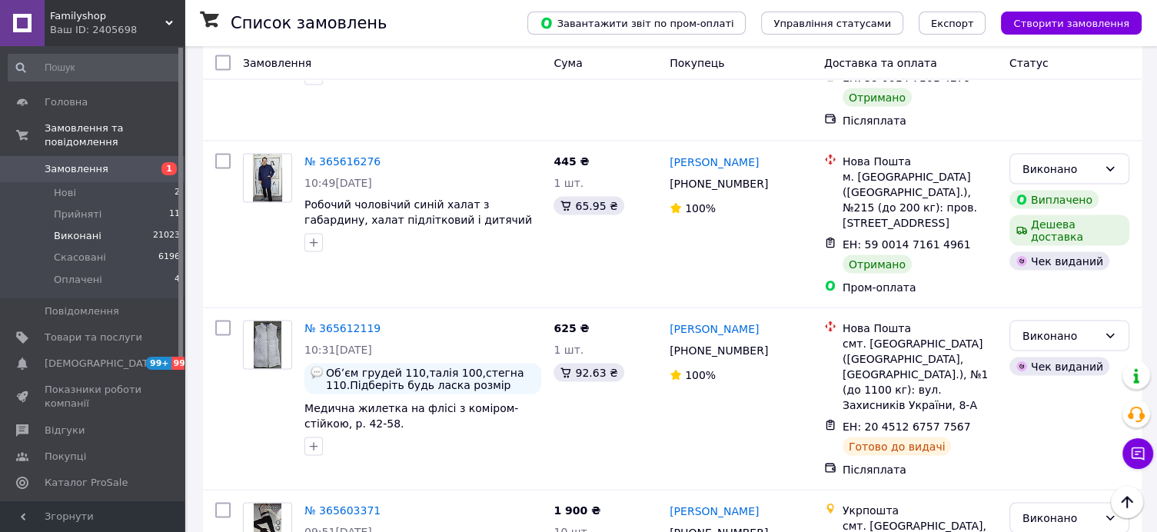
scroll to position [2917, 0]
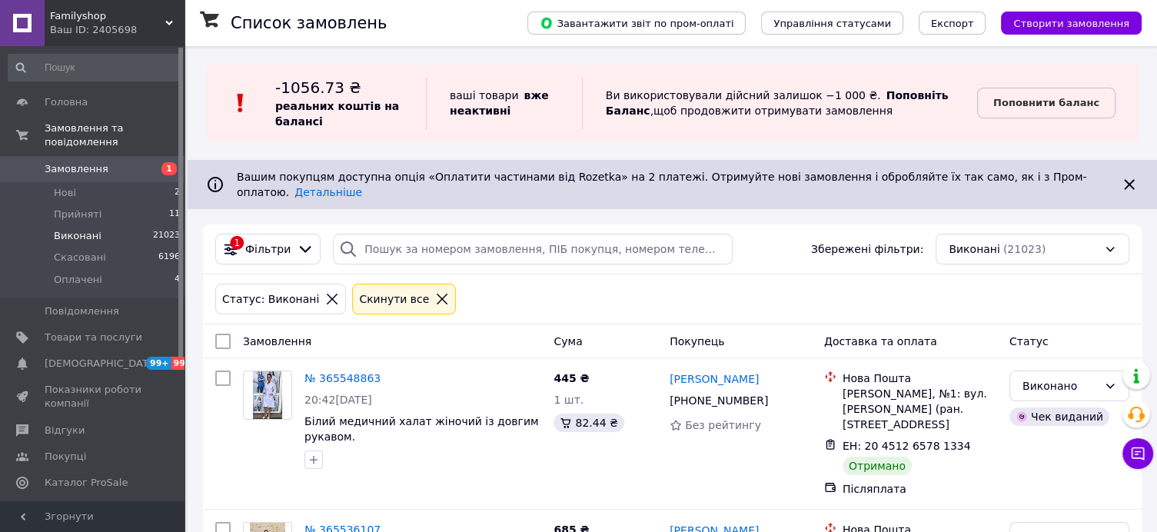
scroll to position [2999, 0]
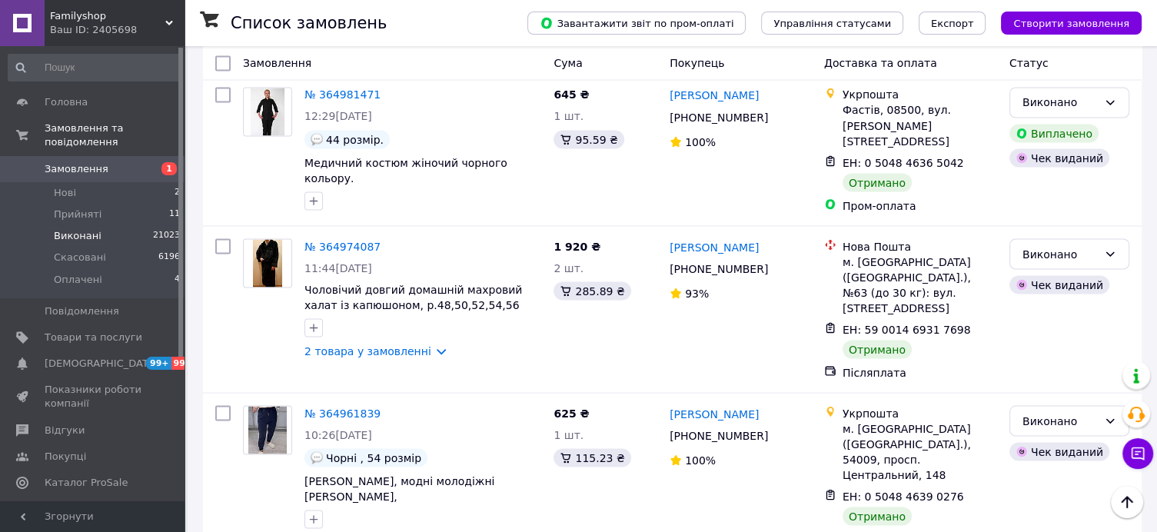
scroll to position [2868, 0]
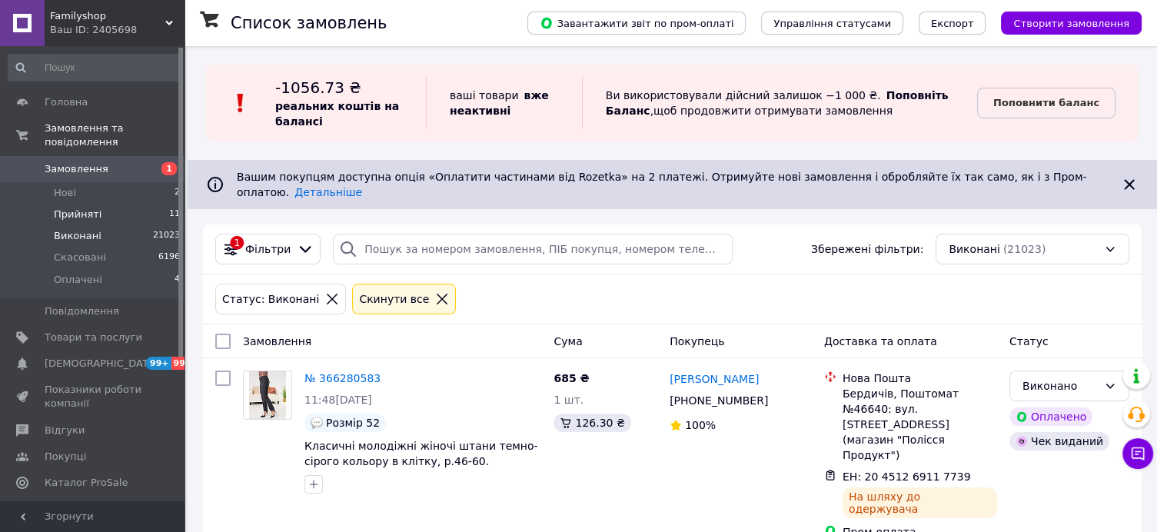
click at [83, 208] on span "Прийняті" at bounding box center [78, 215] width 48 height 14
